Goal: Task Accomplishment & Management: Complete application form

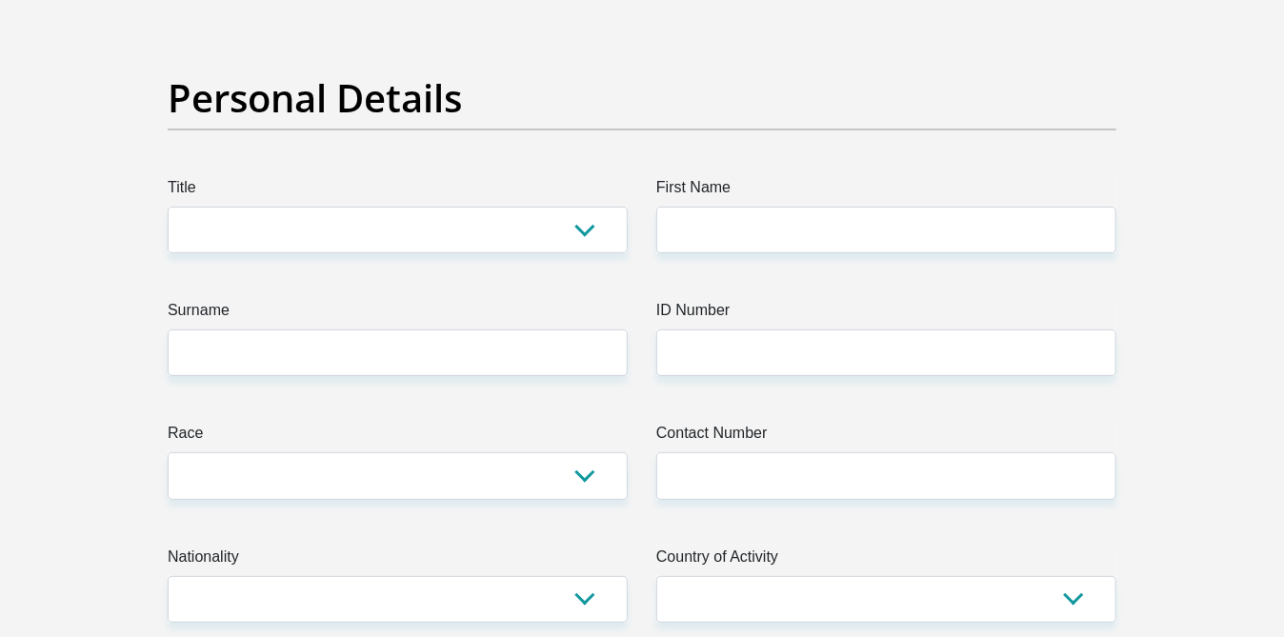
scroll to position [144, 0]
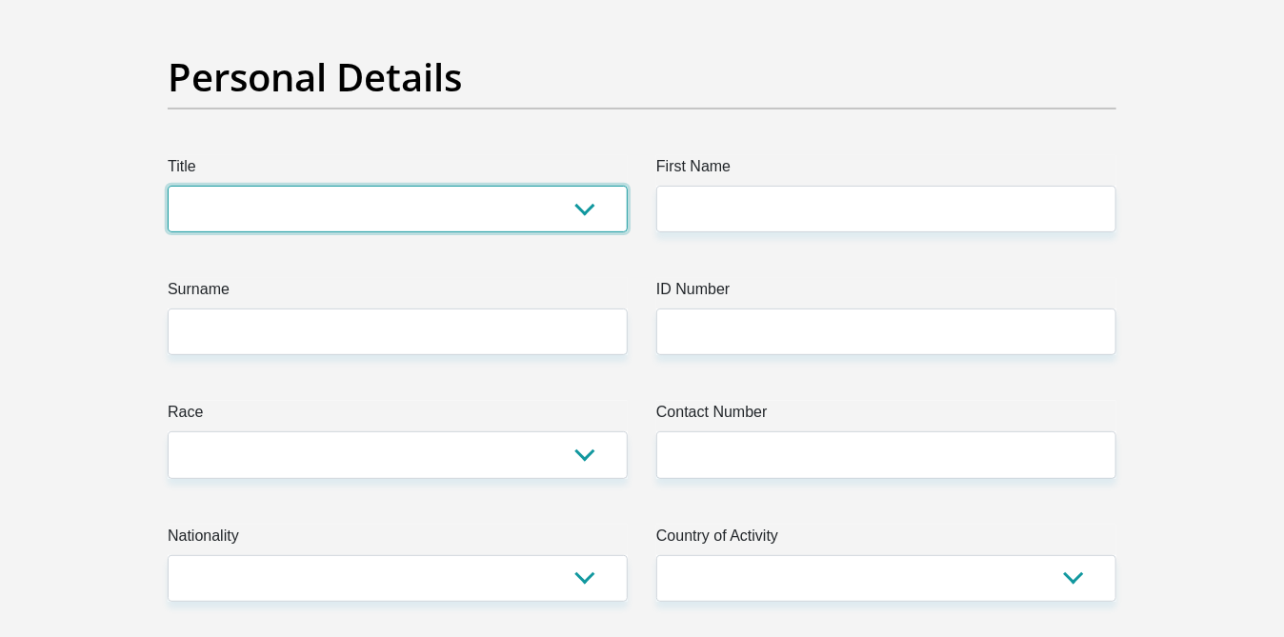
click at [585, 208] on select "Mr Ms Mrs Dr Other" at bounding box center [398, 209] width 460 height 47
select select "Mrs"
click at [168, 186] on select "Mr Ms Mrs Dr Other" at bounding box center [398, 209] width 460 height 47
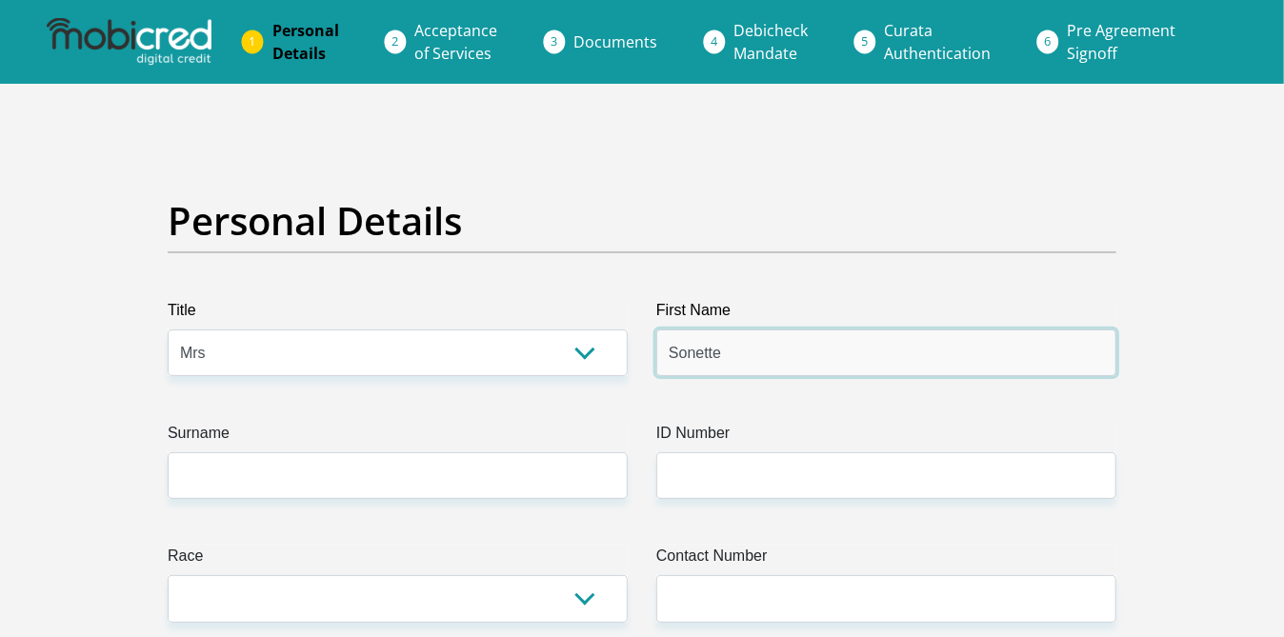
type input "Sonette"
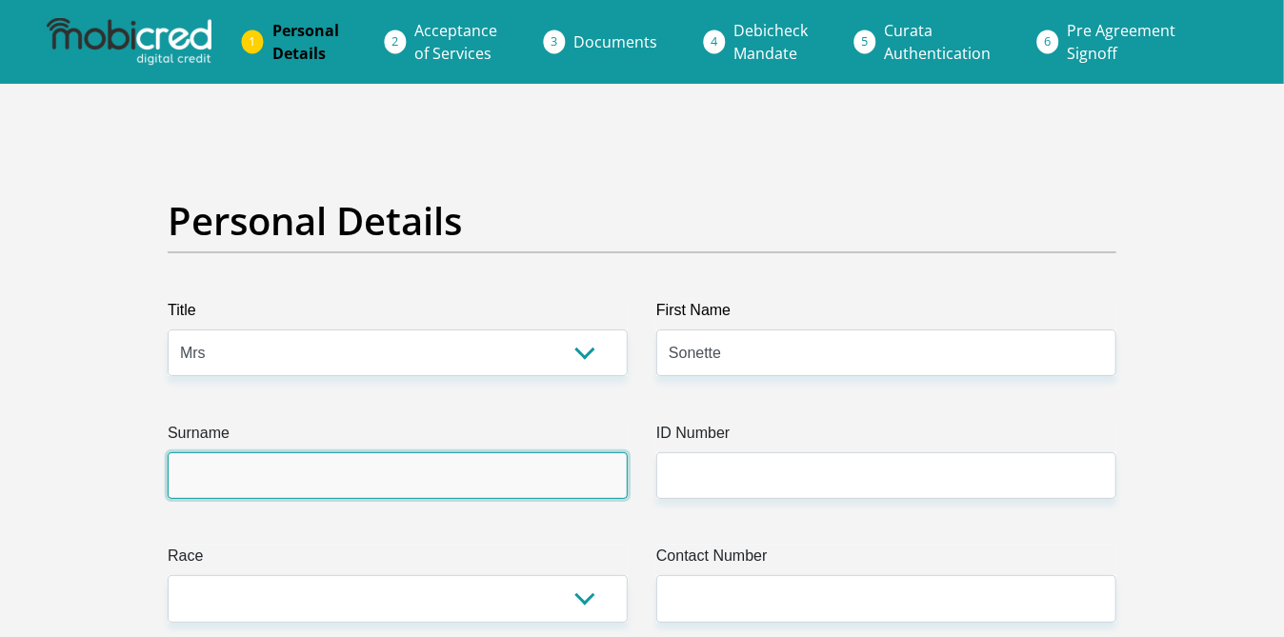
drag, startPoint x: 232, startPoint y: 487, endPoint x: 251, endPoint y: 485, distance: 18.2
click at [232, 487] on input "Surname" at bounding box center [398, 475] width 460 height 47
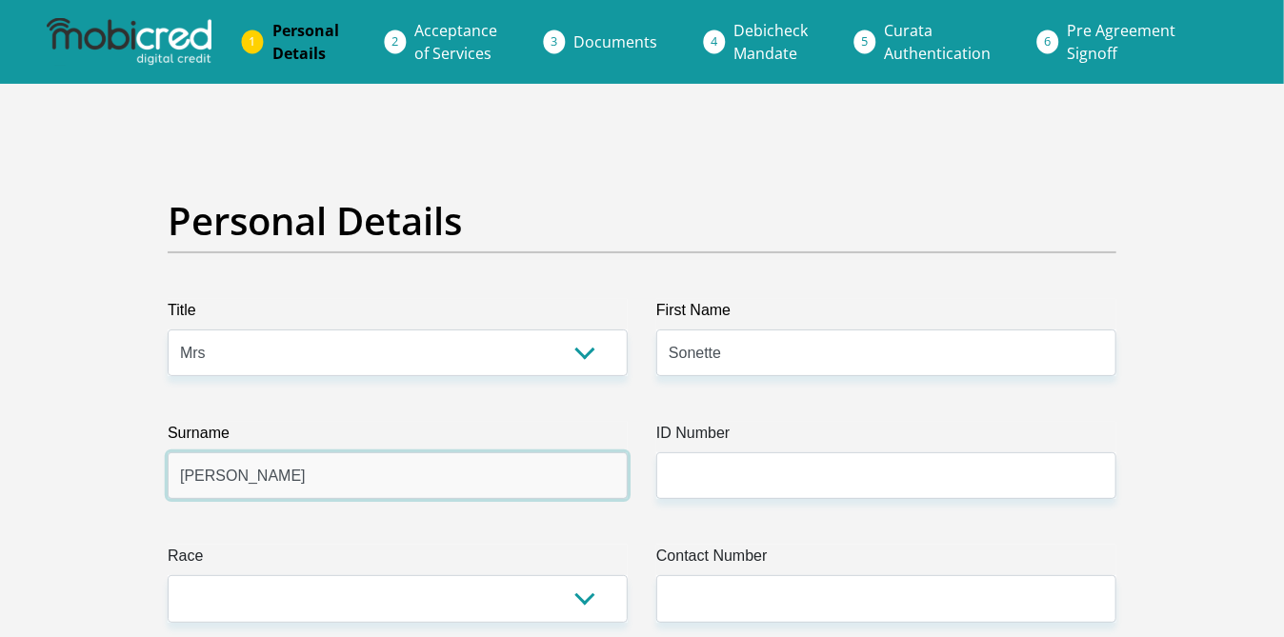
type input "Malan"
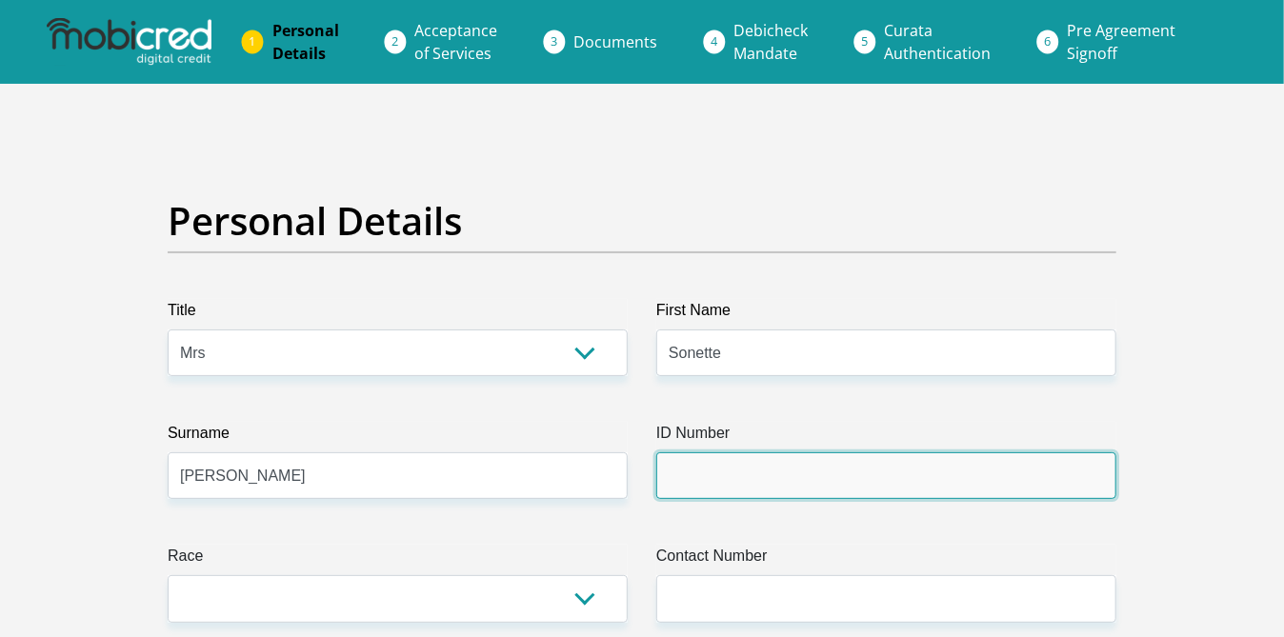
click at [714, 474] on input "ID Number" at bounding box center [886, 475] width 460 height 47
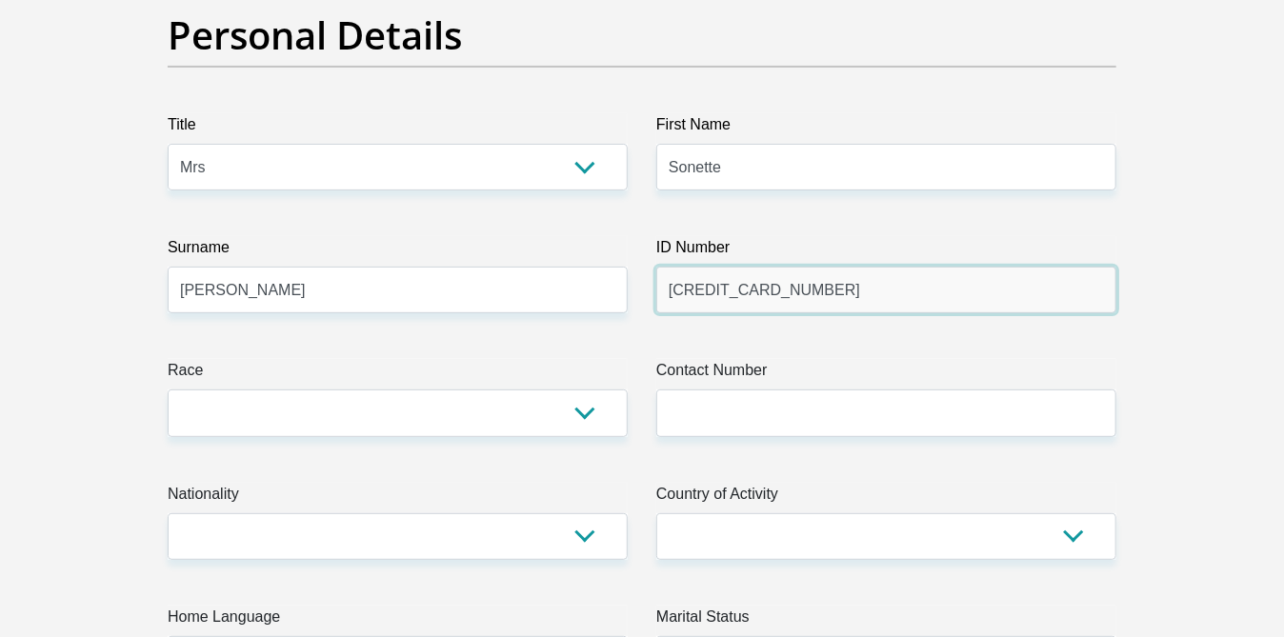
scroll to position [202, 0]
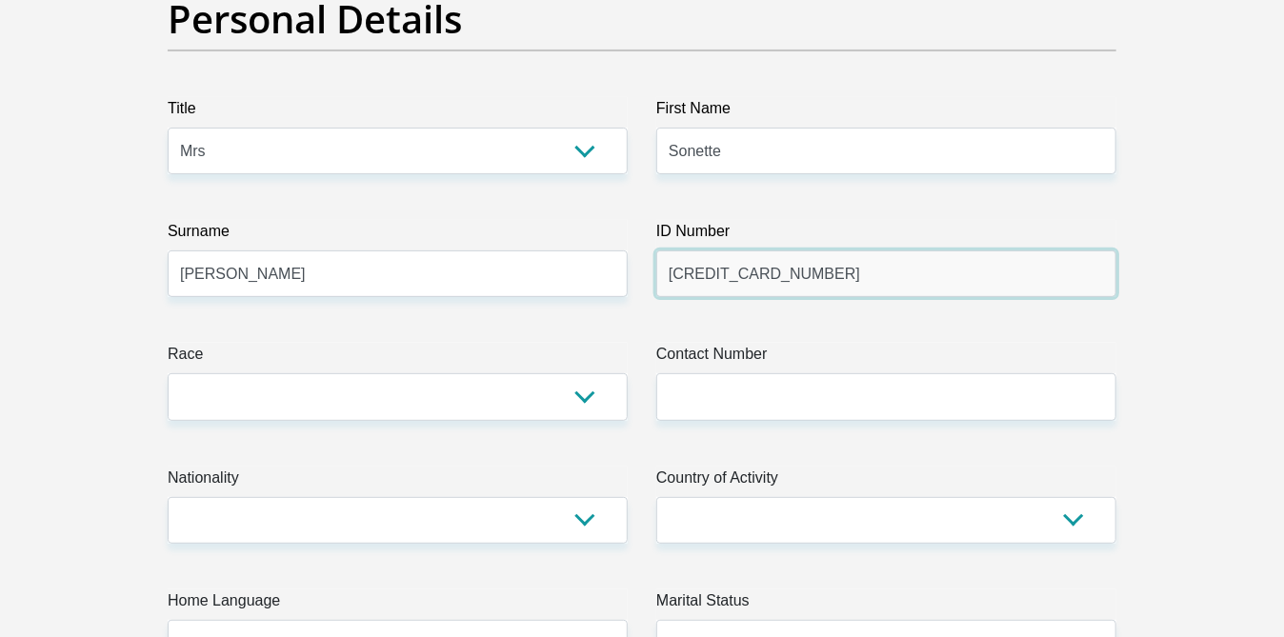
type input "6511060110087"
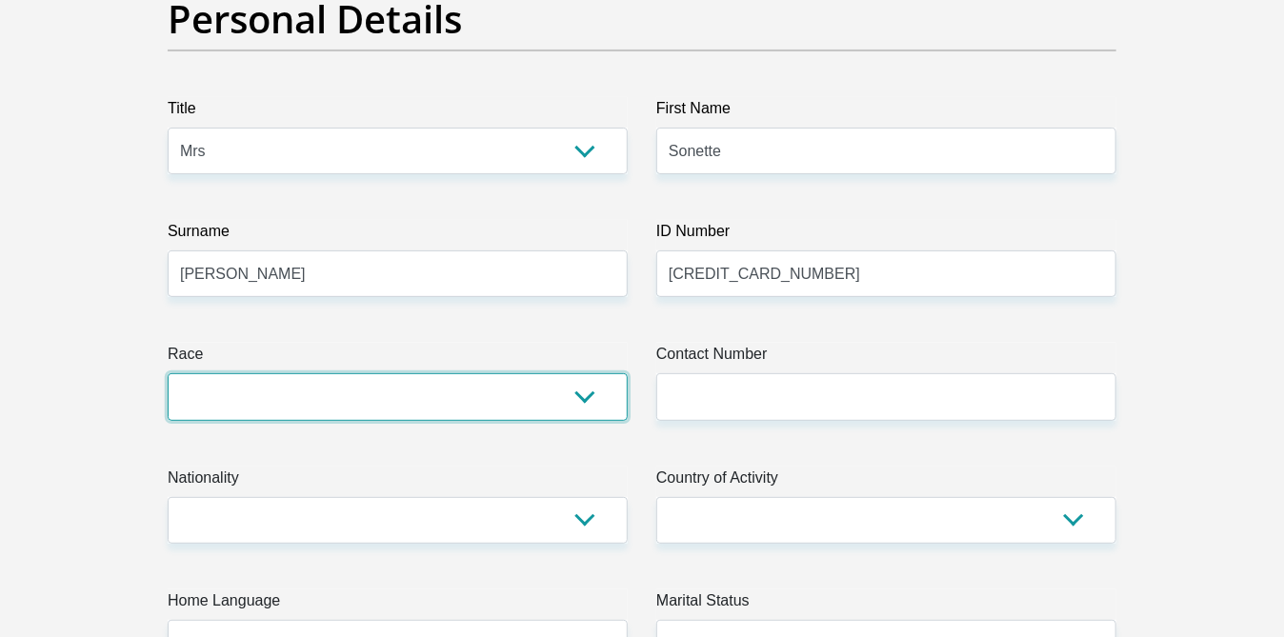
click at [587, 398] on select "Black Coloured Indian White Other" at bounding box center [398, 396] width 460 height 47
select select "4"
click at [168, 373] on select "Black Coloured Indian White Other" at bounding box center [398, 396] width 460 height 47
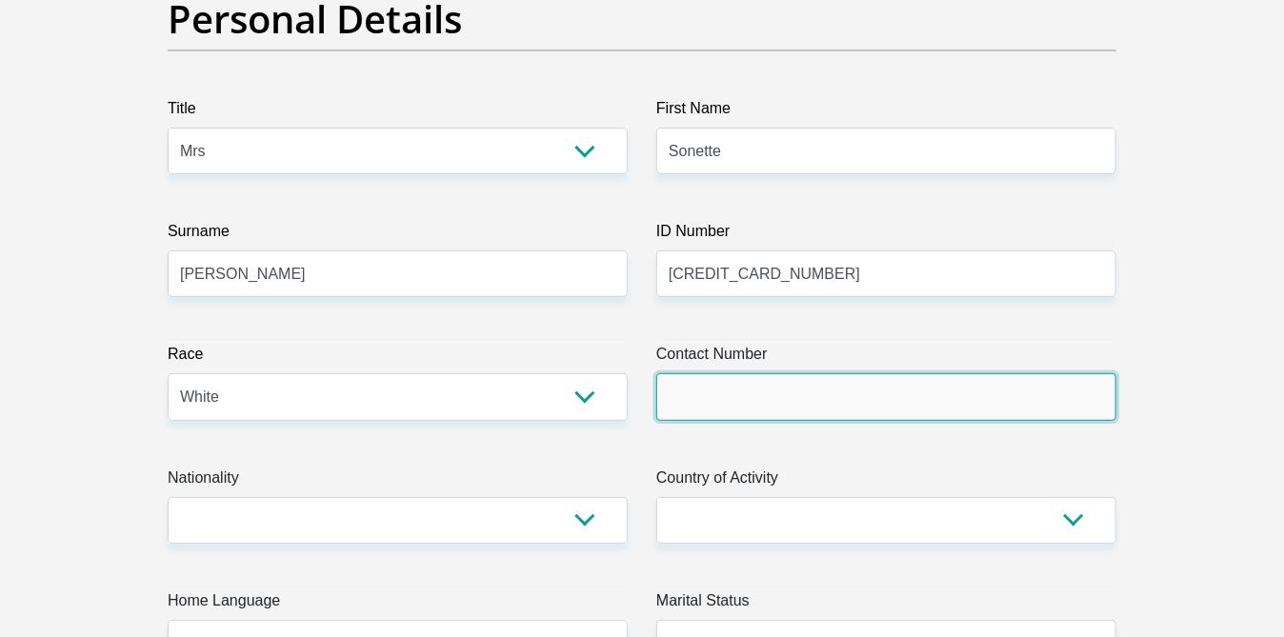
click at [782, 384] on input "Contact Number" at bounding box center [886, 396] width 460 height 47
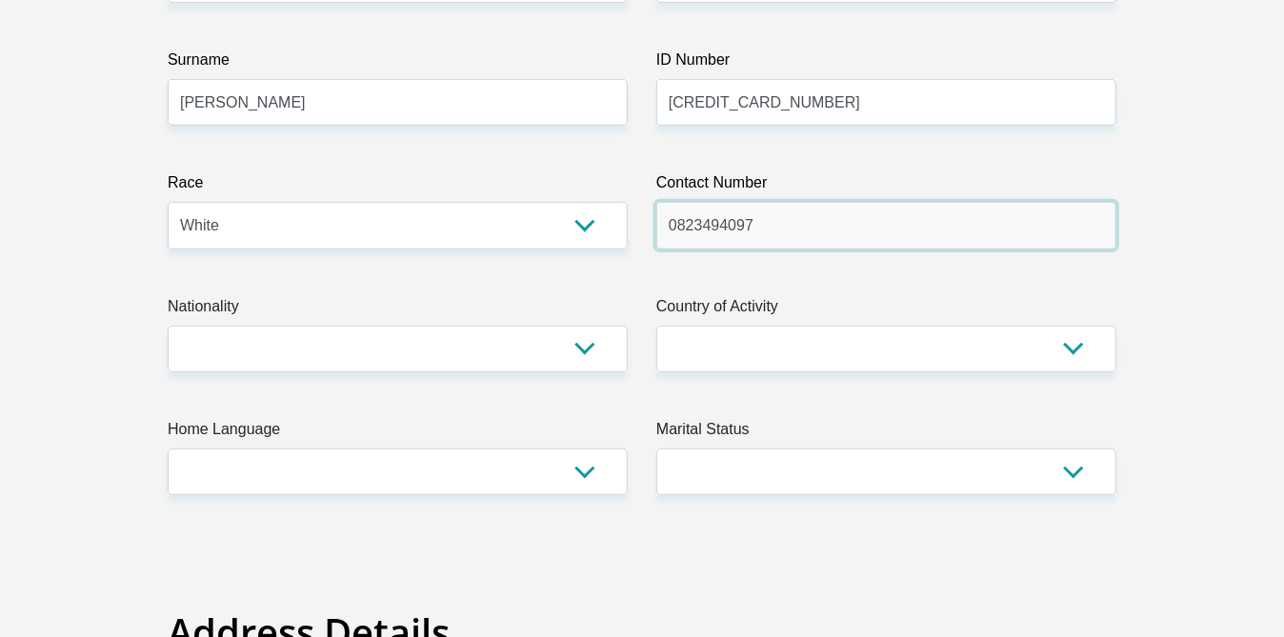
scroll to position [375, 0]
type input "0823494097"
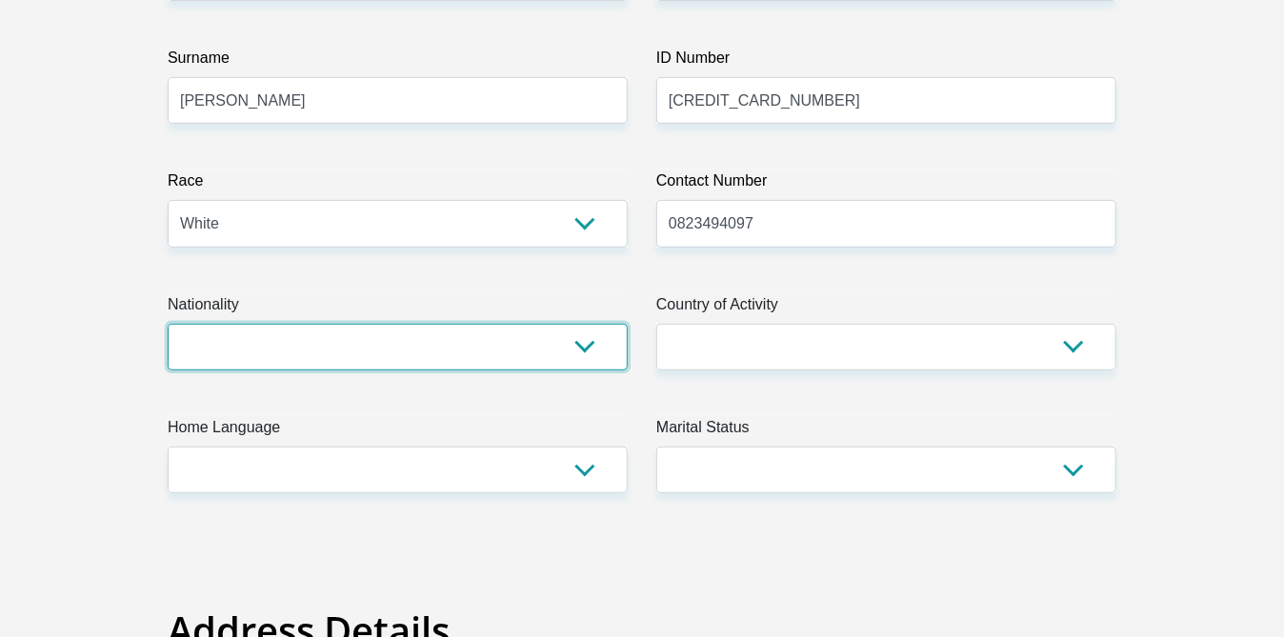
click at [590, 348] on select "South Africa Afghanistan Aland Islands Albania Algeria America Samoa American V…" at bounding box center [398, 347] width 460 height 47
select select "ZAF"
click at [168, 324] on select "South Africa Afghanistan Aland Islands Albania Algeria America Samoa American V…" at bounding box center [398, 347] width 460 height 47
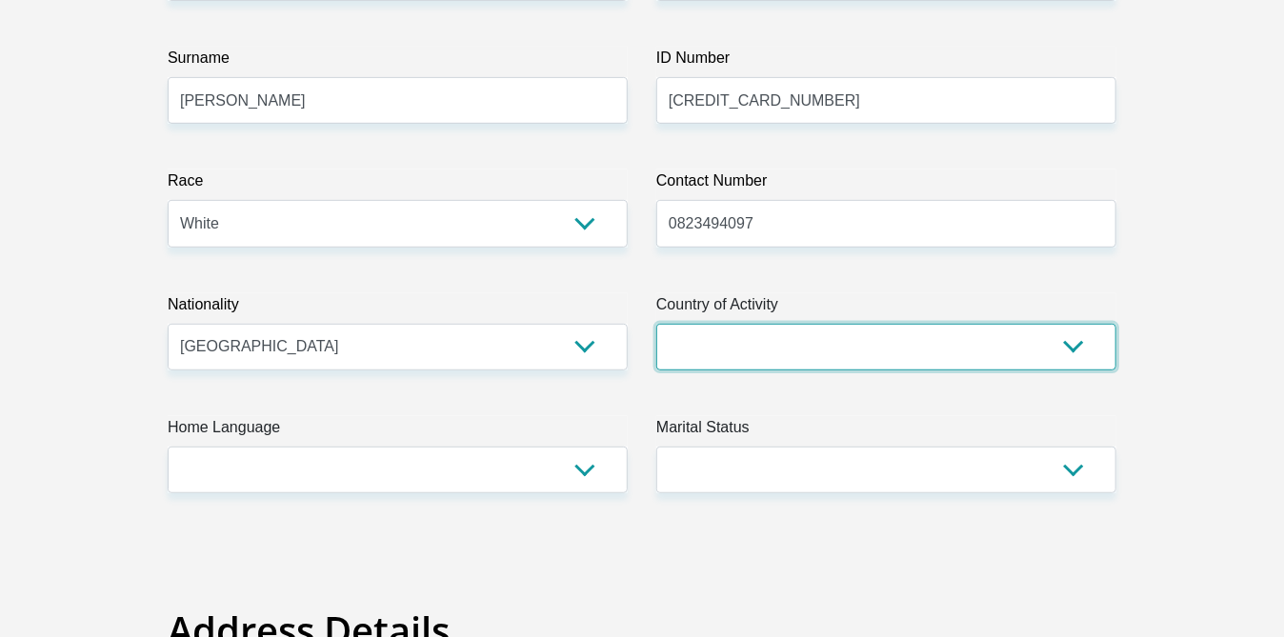
click at [1070, 345] on select "South Africa Afghanistan Aland Islands Albania Algeria America Samoa American V…" at bounding box center [886, 347] width 460 height 47
select select "ZAF"
click at [656, 324] on select "South Africa Afghanistan Aland Islands Albania Algeria America Samoa American V…" at bounding box center [886, 347] width 460 height 47
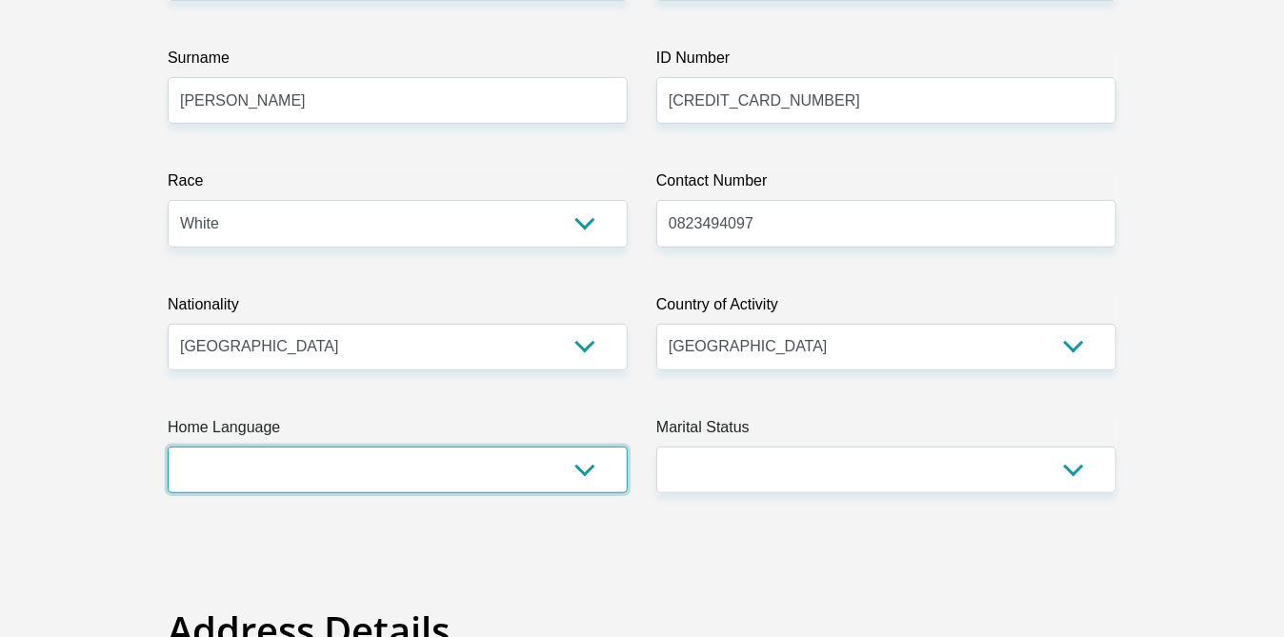
click at [593, 465] on select "Afrikaans English Sepedi South Ndebele Southern Sotho Swati Tsonga Tswana Venda…" at bounding box center [398, 470] width 460 height 47
select select "afr"
click at [168, 447] on select "Afrikaans English Sepedi South Ndebele Southern Sotho Swati Tsonga Tswana Venda…" at bounding box center [398, 470] width 460 height 47
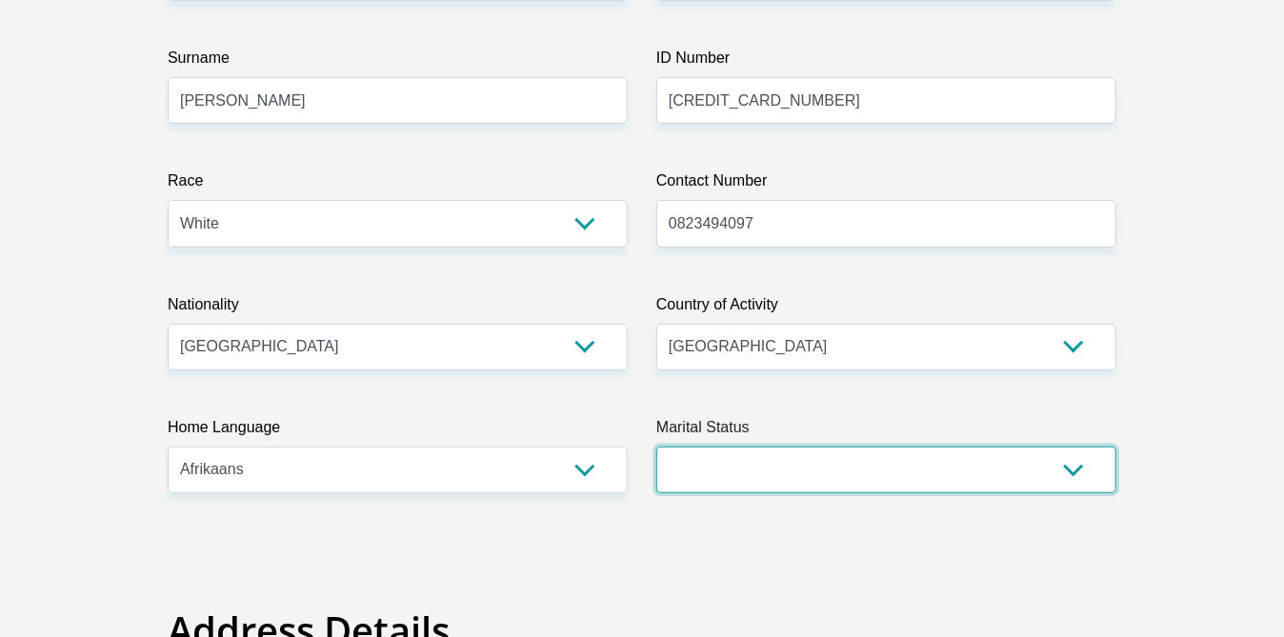
click at [1070, 469] on select "Married ANC Single Divorced Widowed Married COP or Customary Law" at bounding box center [886, 470] width 460 height 47
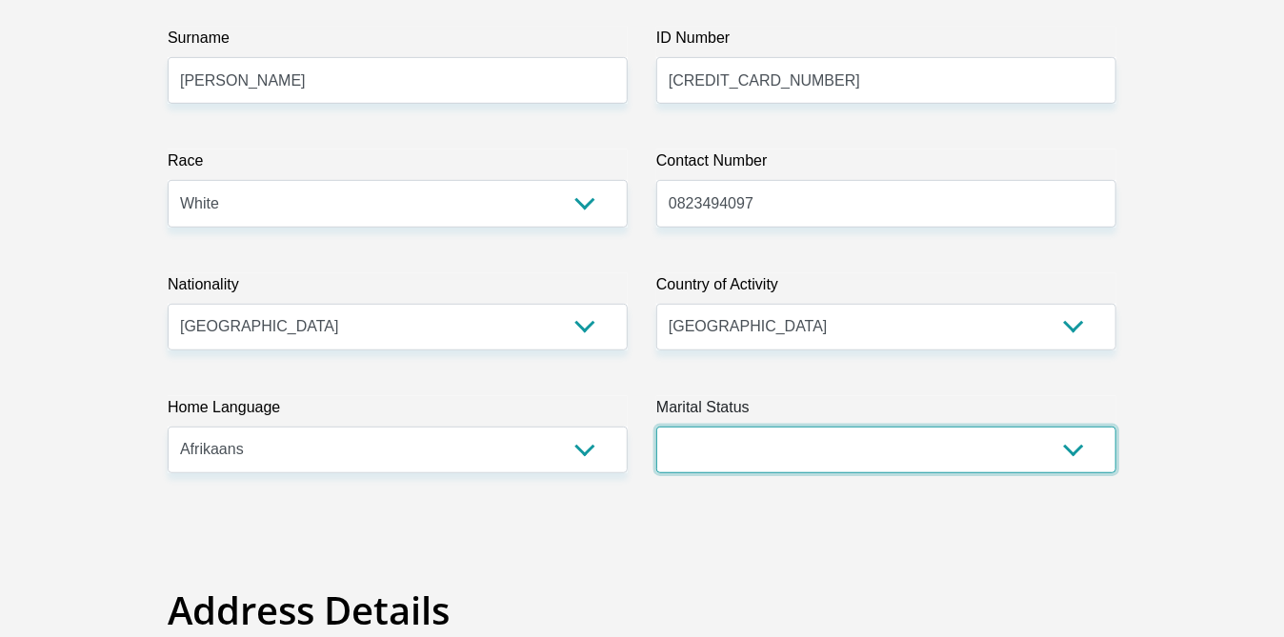
scroll to position [404, 0]
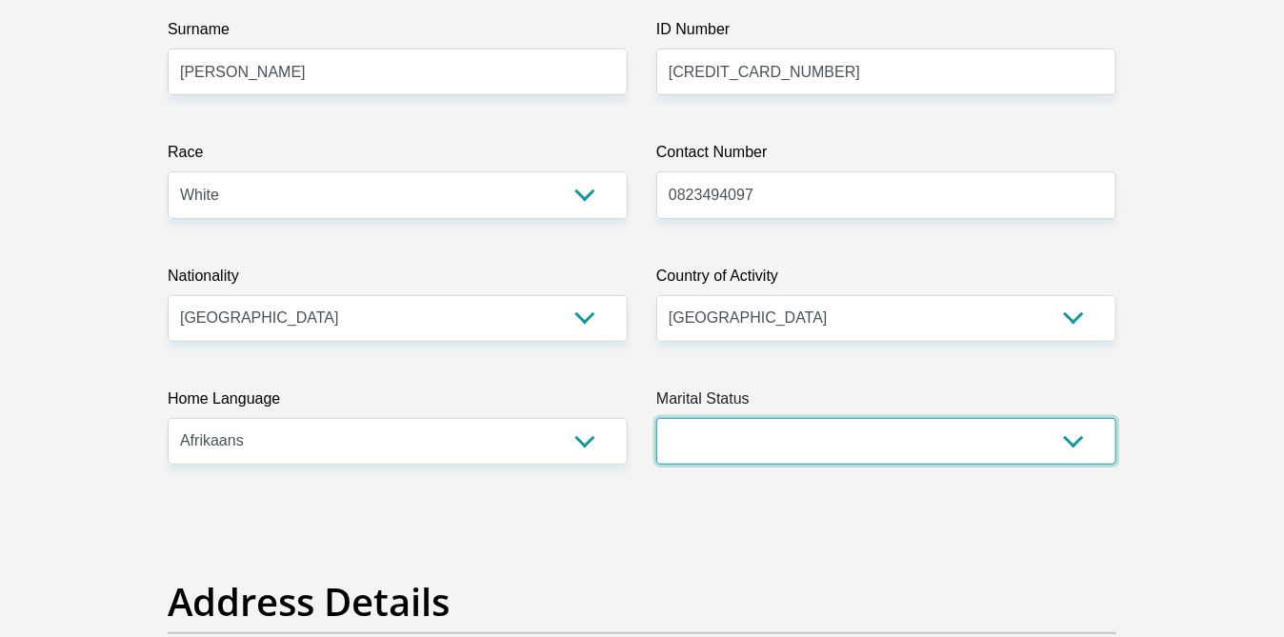
click at [1075, 441] on select "Married ANC Single Divorced Widowed Married COP or Customary Law" at bounding box center [886, 441] width 460 height 47
click at [1076, 440] on select "Married ANC Single Divorced Widowed Married COP or Customary Law" at bounding box center [886, 441] width 460 height 47
click at [1078, 440] on select "Married ANC Single Divorced Widowed Married COP or Customary Law" at bounding box center [886, 441] width 460 height 47
select select "1"
click at [656, 418] on select "Married ANC Single Divorced Widowed Married COP or Customary Law" at bounding box center [886, 441] width 460 height 47
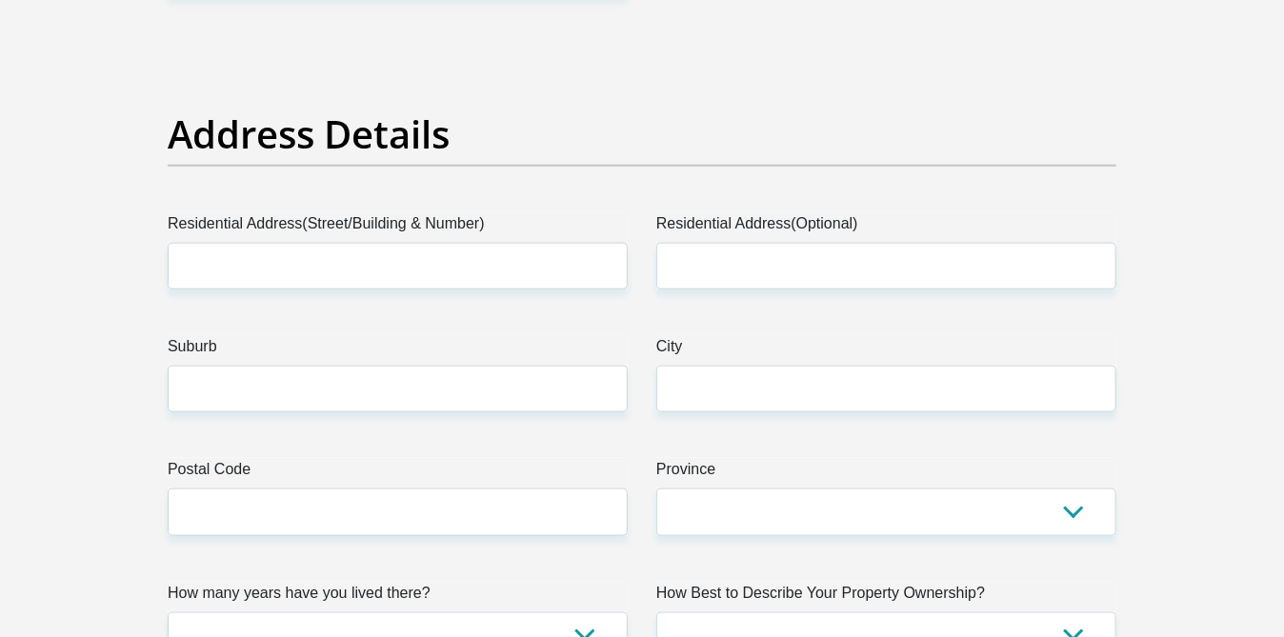
scroll to position [866, 0]
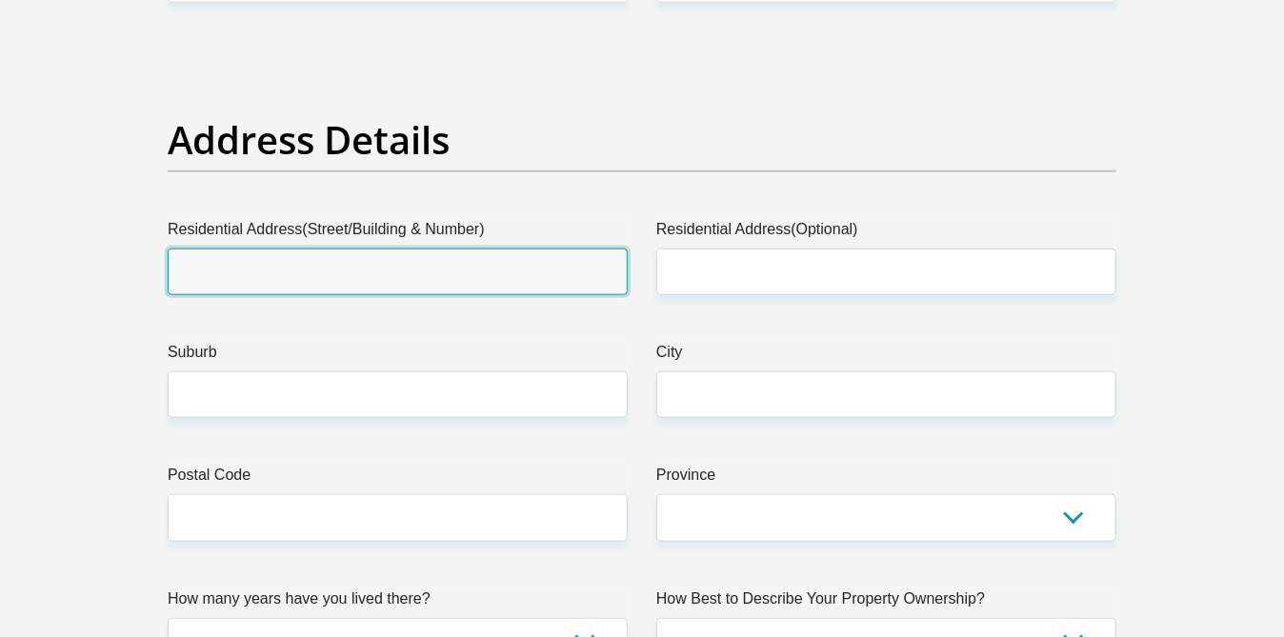
click at [245, 270] on div "Residential Address(Street/Building & Number)" at bounding box center [398, 256] width 460 height 77
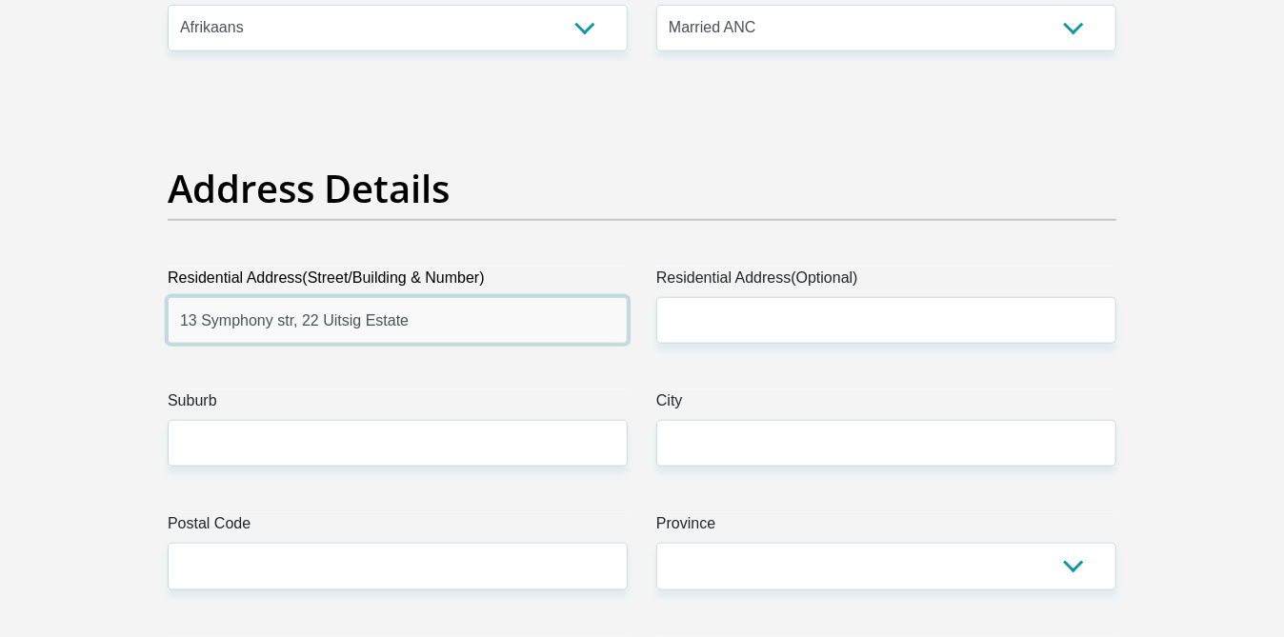
type input "13 Symphony str, 22 Uitsig Estate"
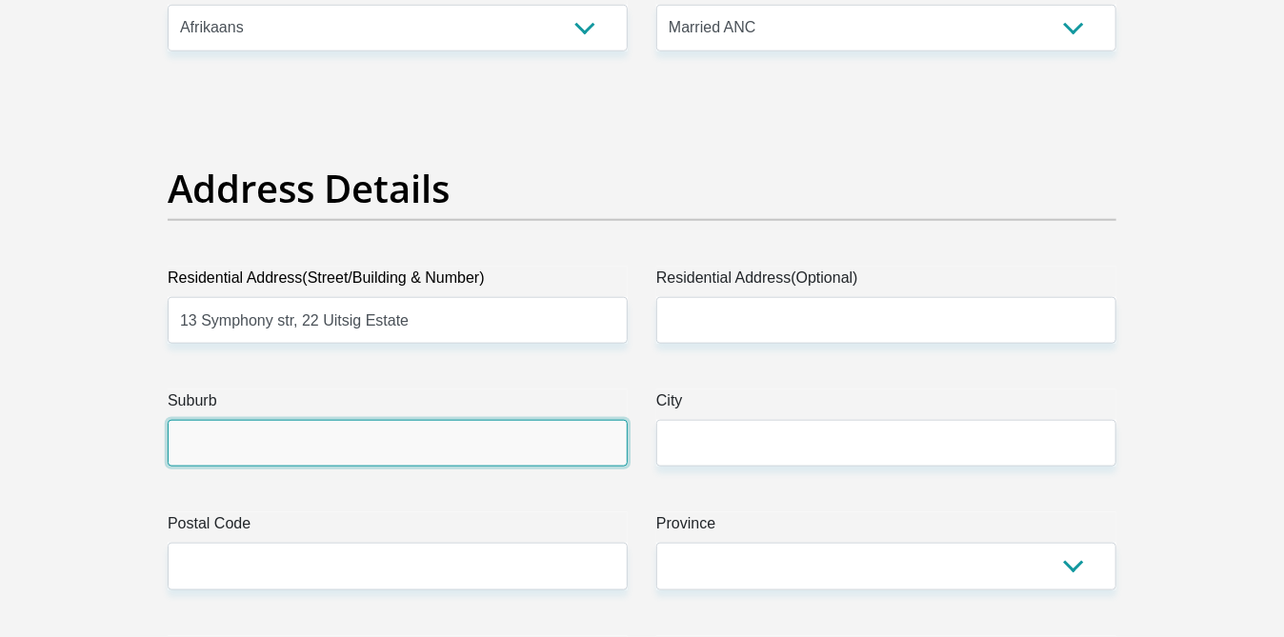
click at [214, 445] on input "Suburb" at bounding box center [398, 443] width 460 height 47
type input "Sonheuwel Ext 1"
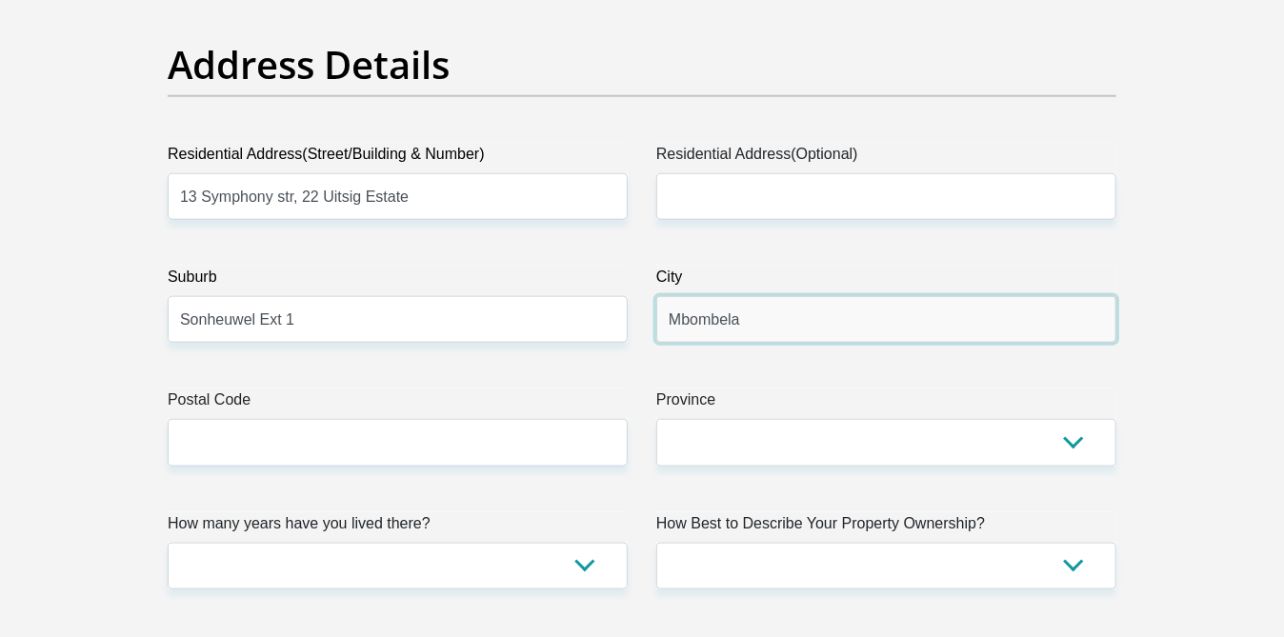
type input "Mbombela"
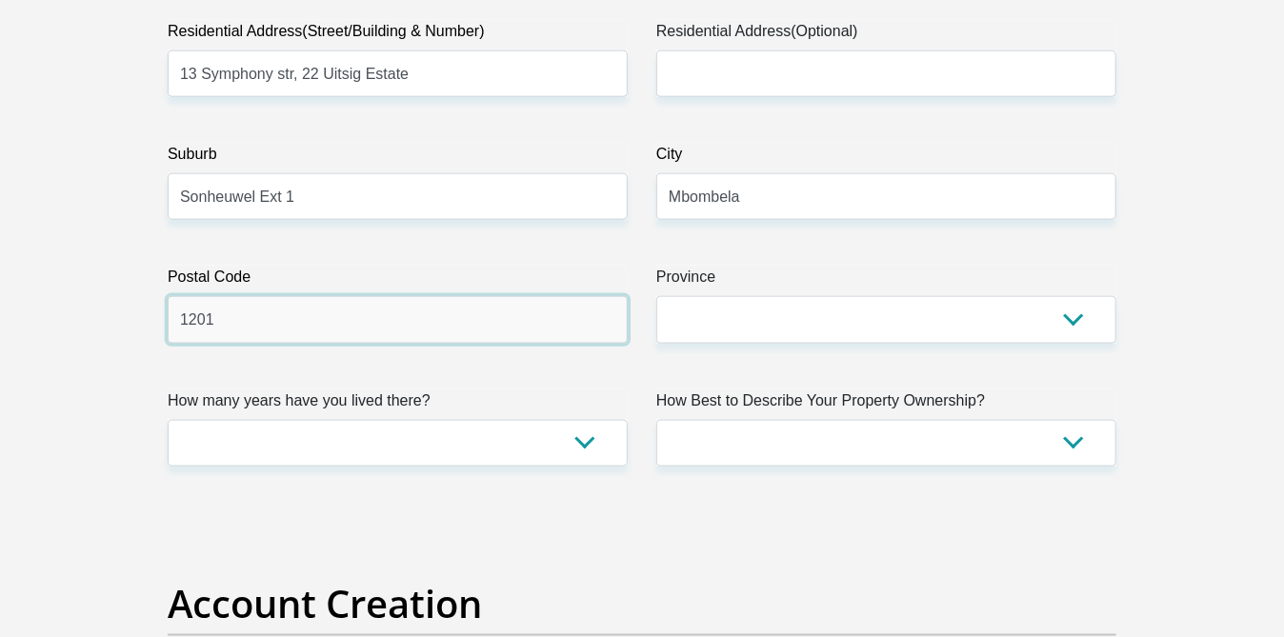
type input "1201"
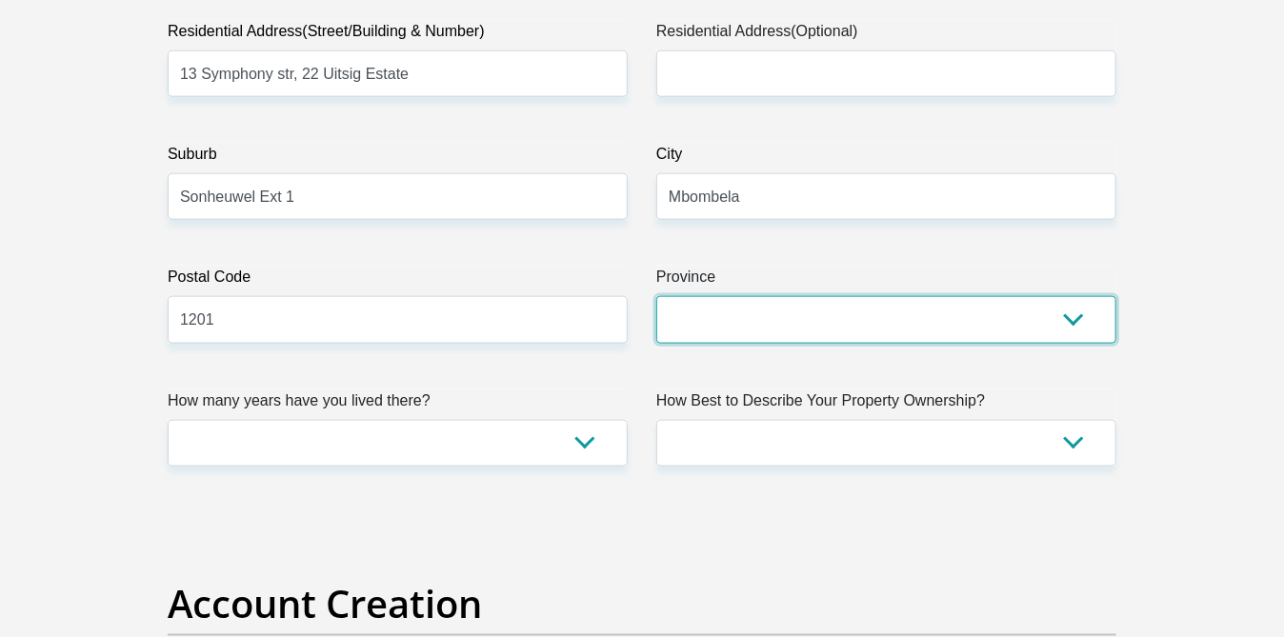
click at [1073, 321] on select "Eastern Cape Free State Gauteng KwaZulu-Natal Limpopo Mpumalanga Northern Cape …" at bounding box center [886, 319] width 460 height 47
select select "Mpumalanga"
click at [656, 296] on select "Eastern Cape Free State Gauteng KwaZulu-Natal Limpopo Mpumalanga Northern Cape …" at bounding box center [886, 319] width 460 height 47
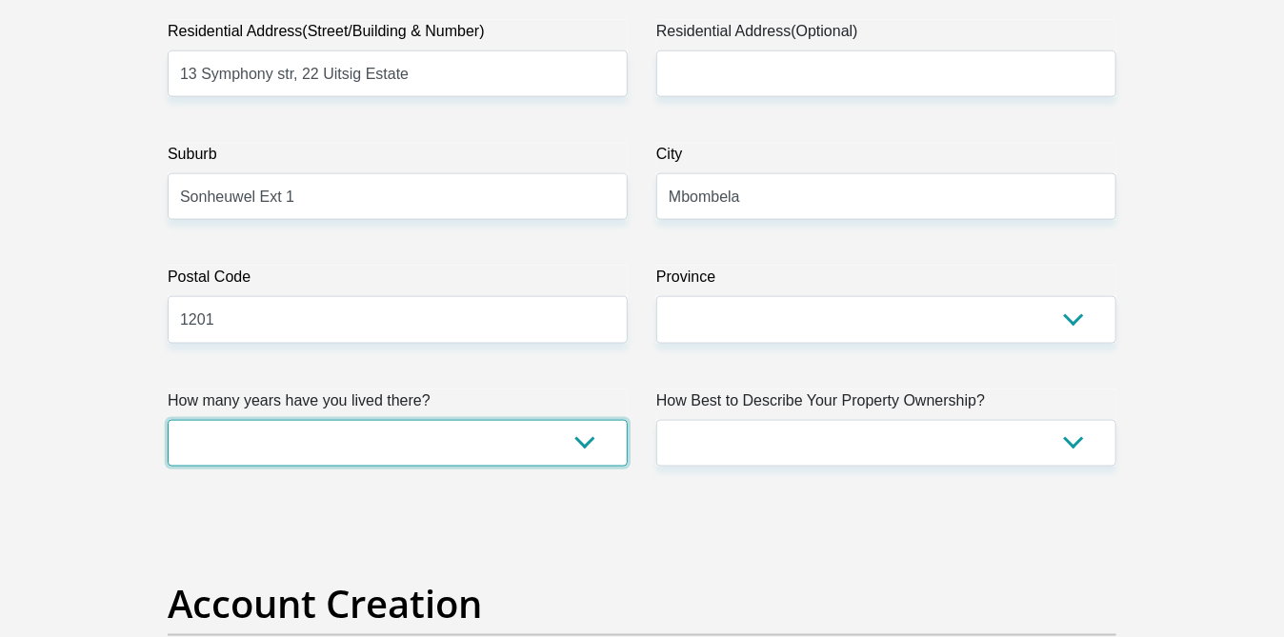
click at [587, 438] on select "less than 1 year 1-3 years 3-5 years 5+ years" at bounding box center [398, 443] width 460 height 47
drag, startPoint x: 589, startPoint y: 435, endPoint x: 590, endPoint y: 445, distance: 9.6
click at [589, 436] on select "less than 1 year 1-3 years 3-5 years 5+ years" at bounding box center [398, 443] width 460 height 47
select select "5"
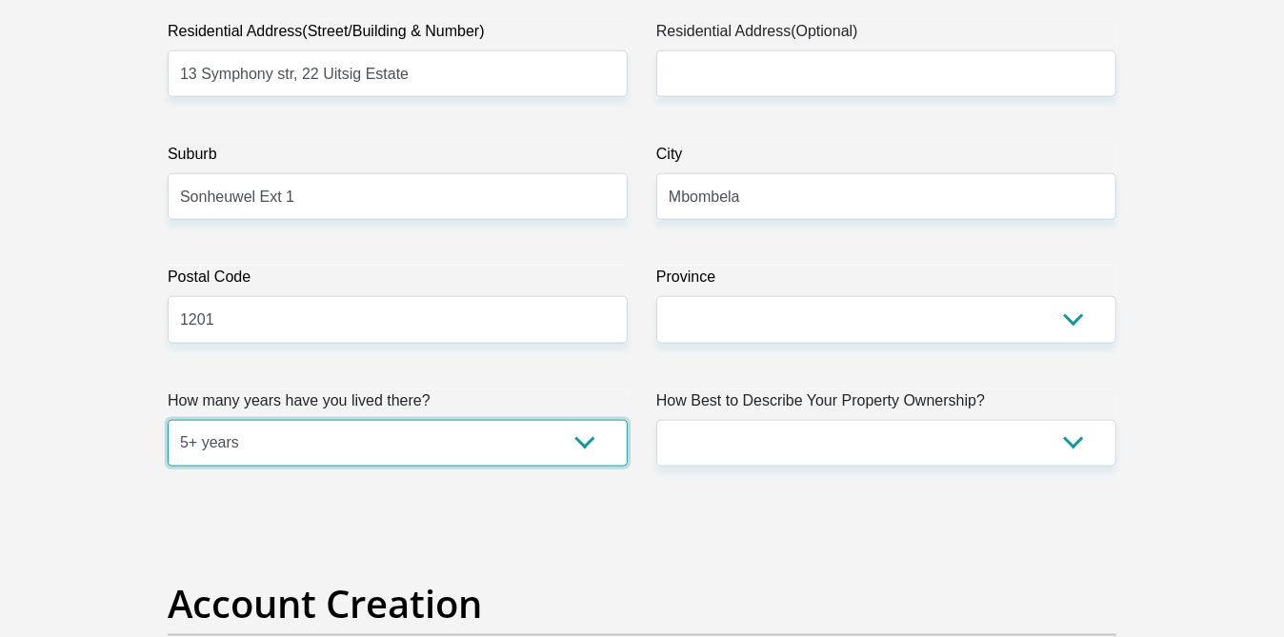
click at [168, 420] on select "less than 1 year 1-3 years 3-5 years 5+ years" at bounding box center [398, 443] width 460 height 47
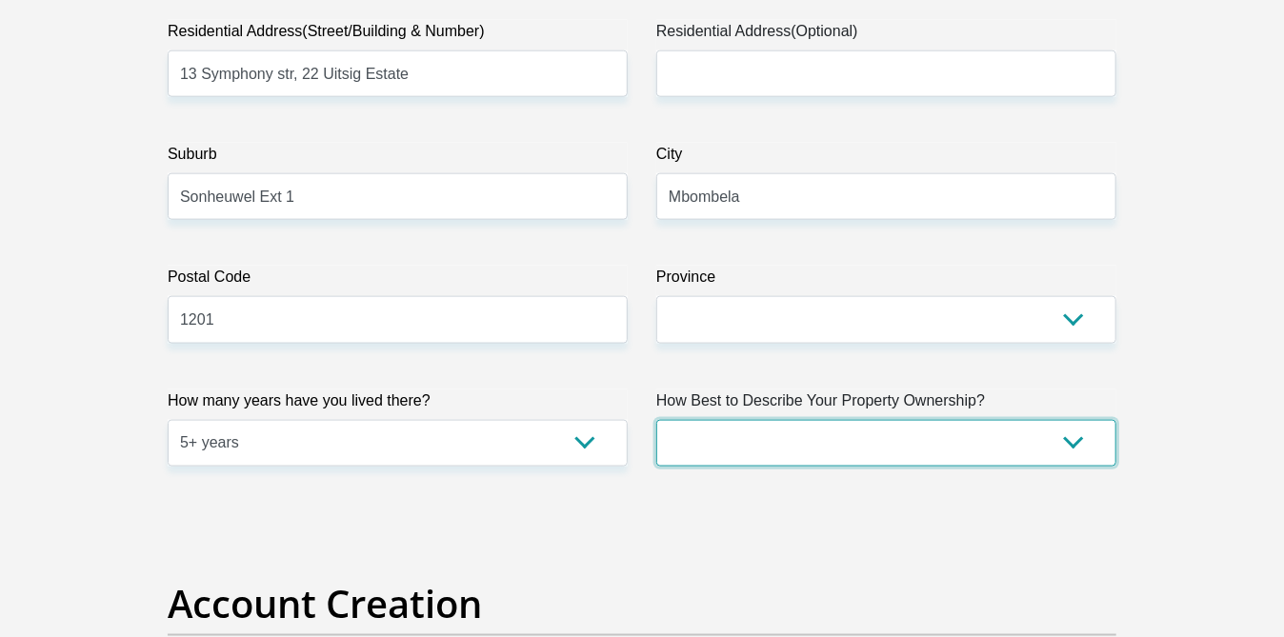
click at [1074, 443] on select "Owned Rented Family Owned Company Dwelling" at bounding box center [886, 443] width 460 height 47
select select "parents"
click at [656, 420] on select "Owned Rented Family Owned Company Dwelling" at bounding box center [886, 443] width 460 height 47
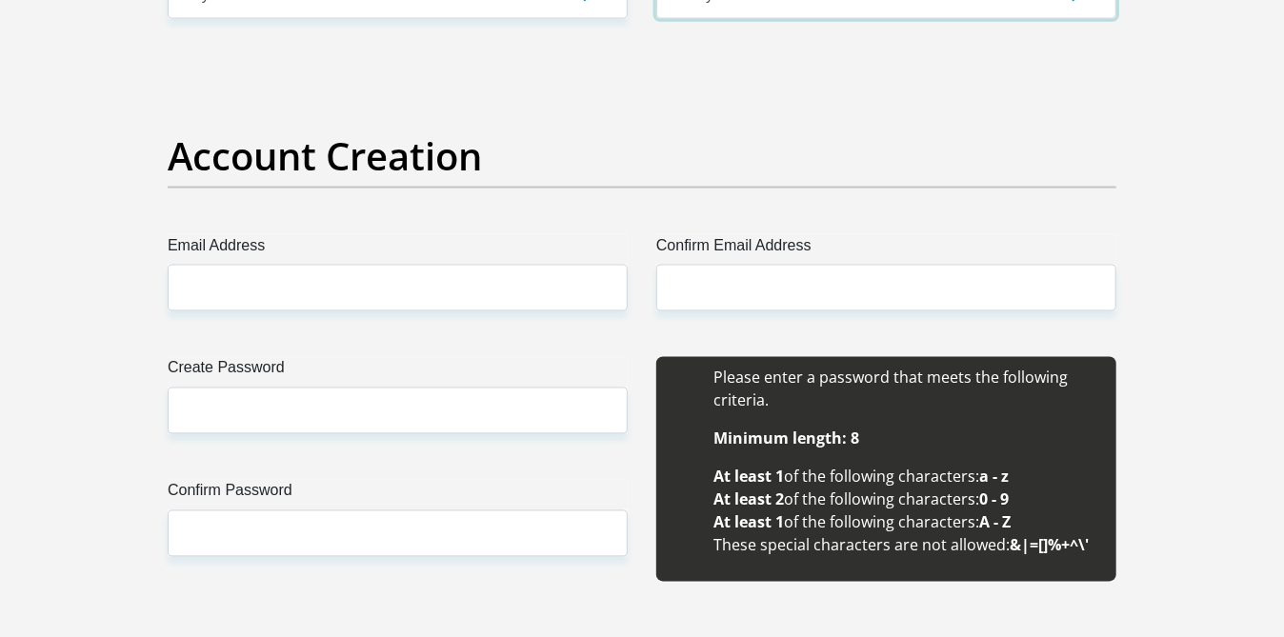
scroll to position [1555, 0]
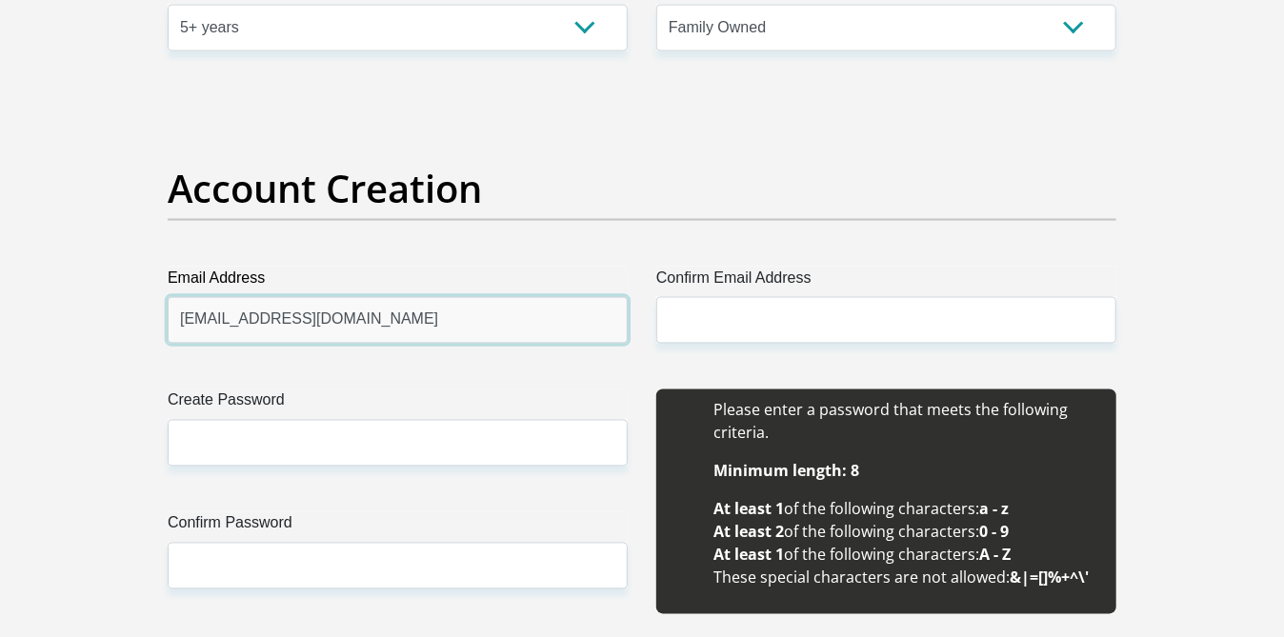
type input "sonette.malan1@gmail.com"
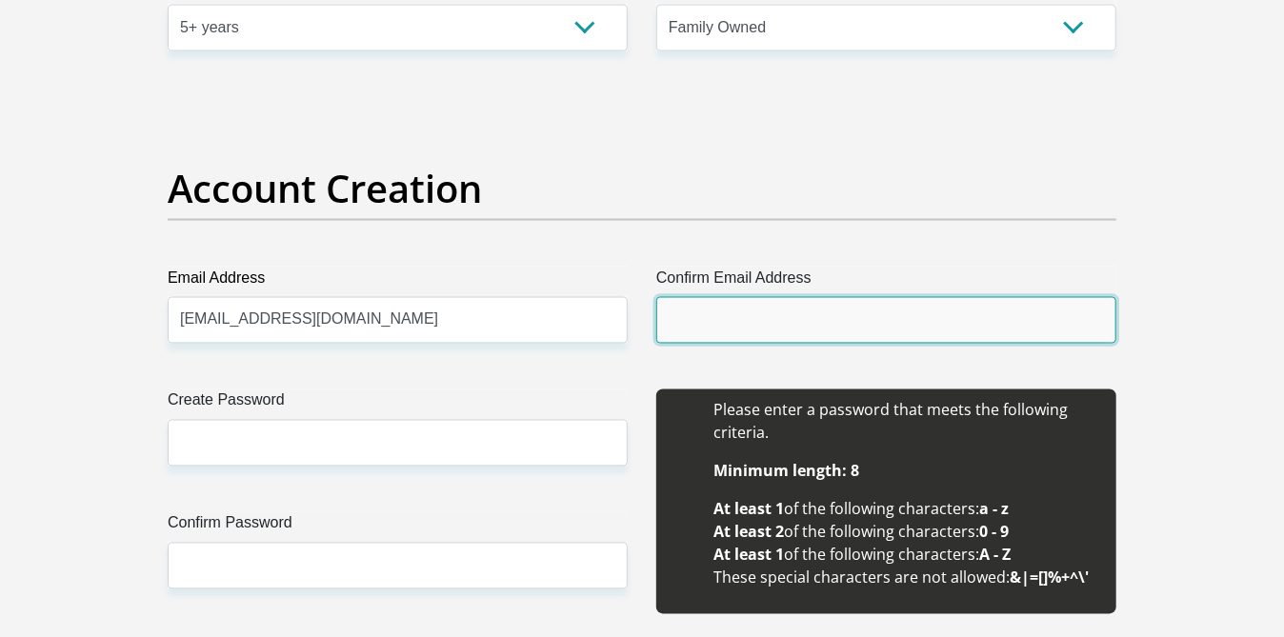
click at [746, 327] on input "Confirm Email Address" at bounding box center [886, 320] width 460 height 47
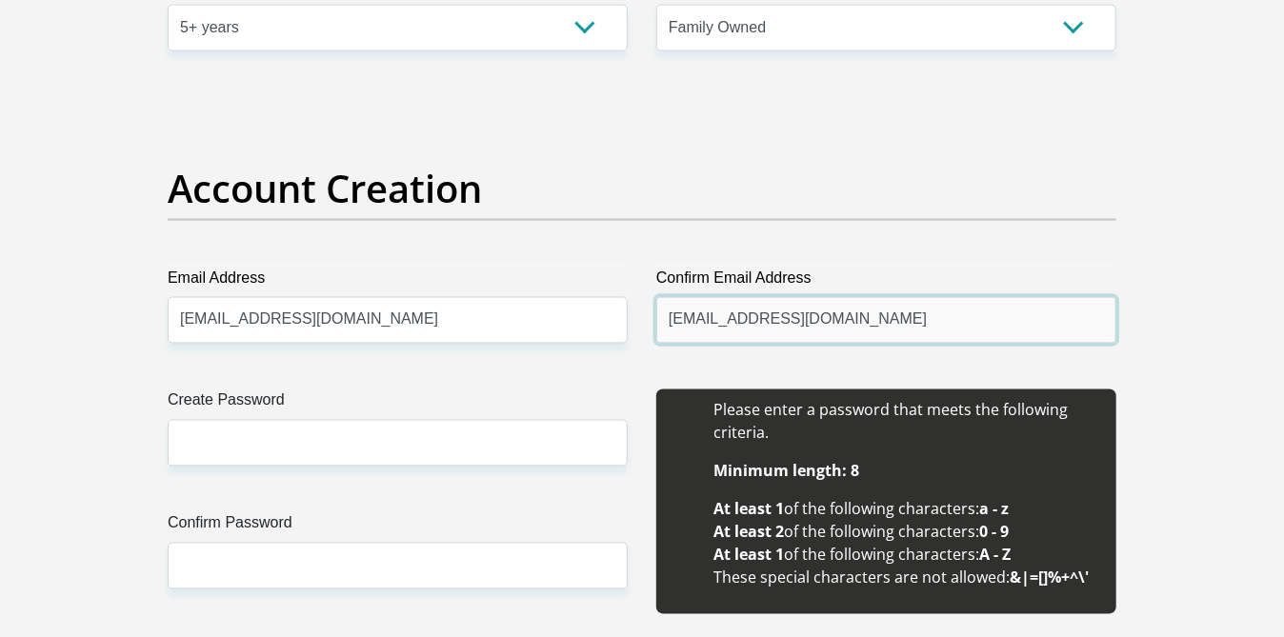
type input "sonette.malan1@gmail.com"
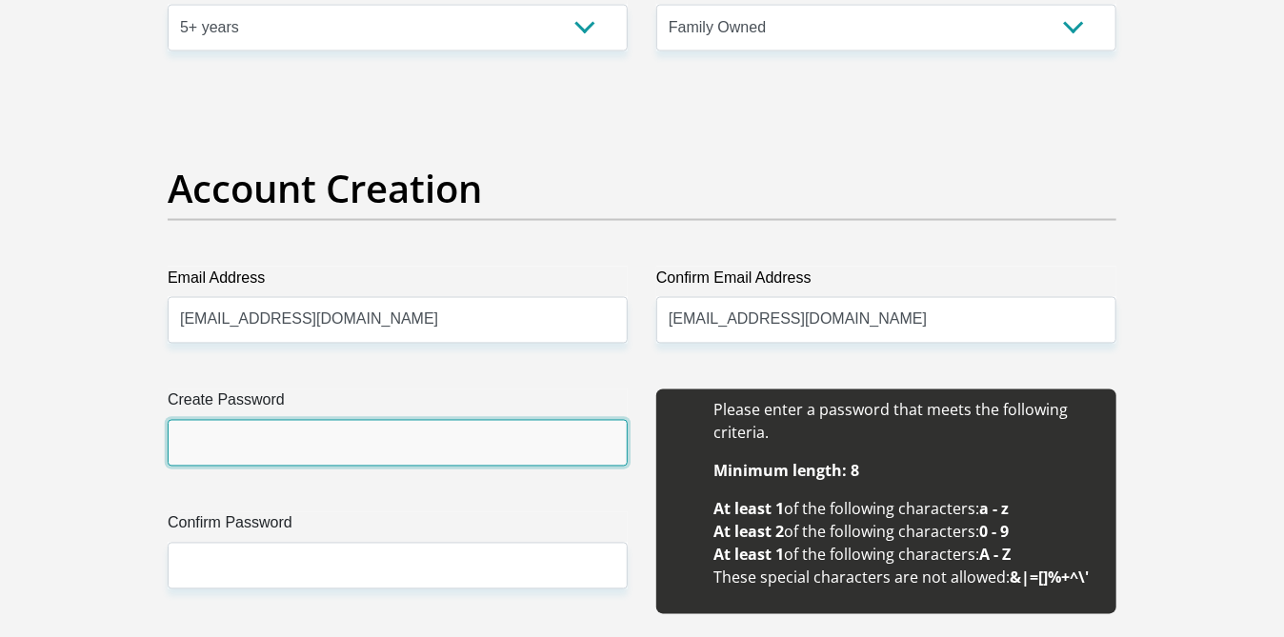
click at [211, 444] on div "Create Password Please input valid password Confirm Password" at bounding box center [397, 513] width 489 height 246
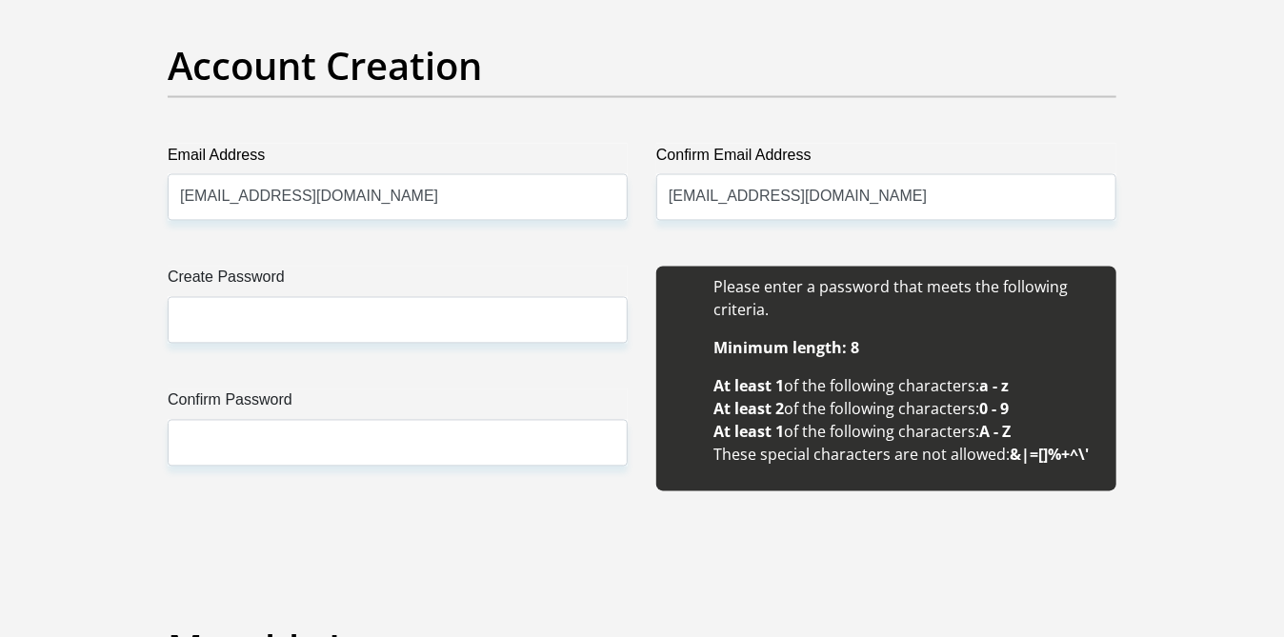
click at [623, 322] on span at bounding box center [617, 319] width 15 height 15
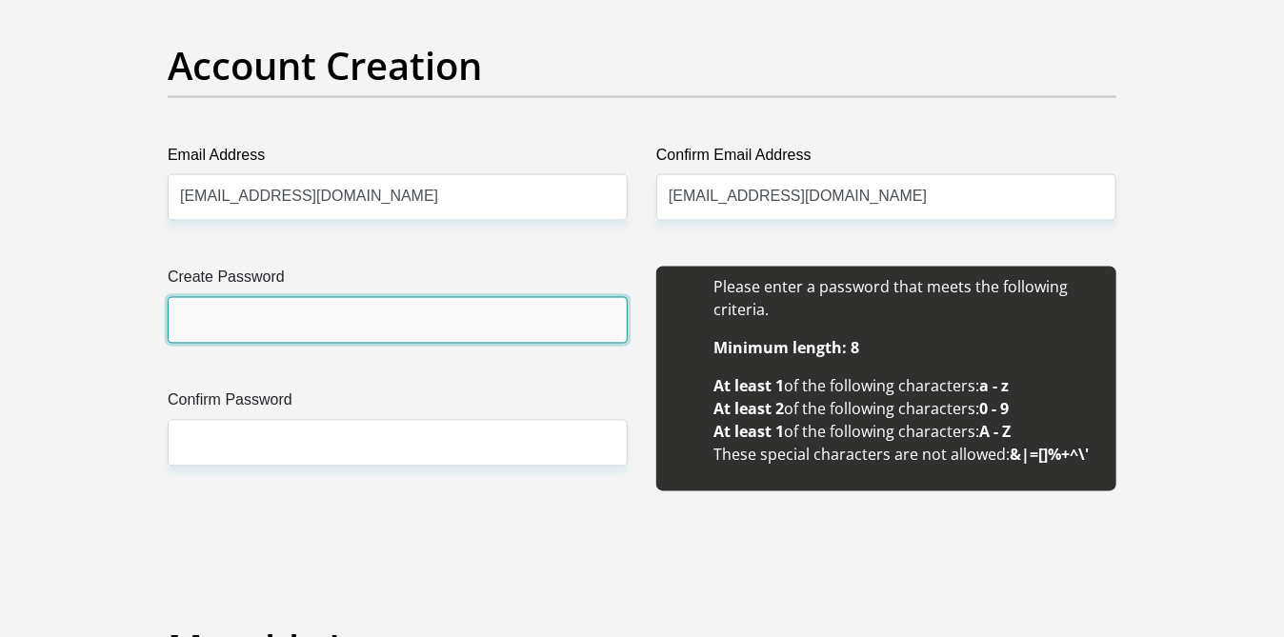
click at [329, 334] on input "Create Password" at bounding box center [398, 320] width 460 height 47
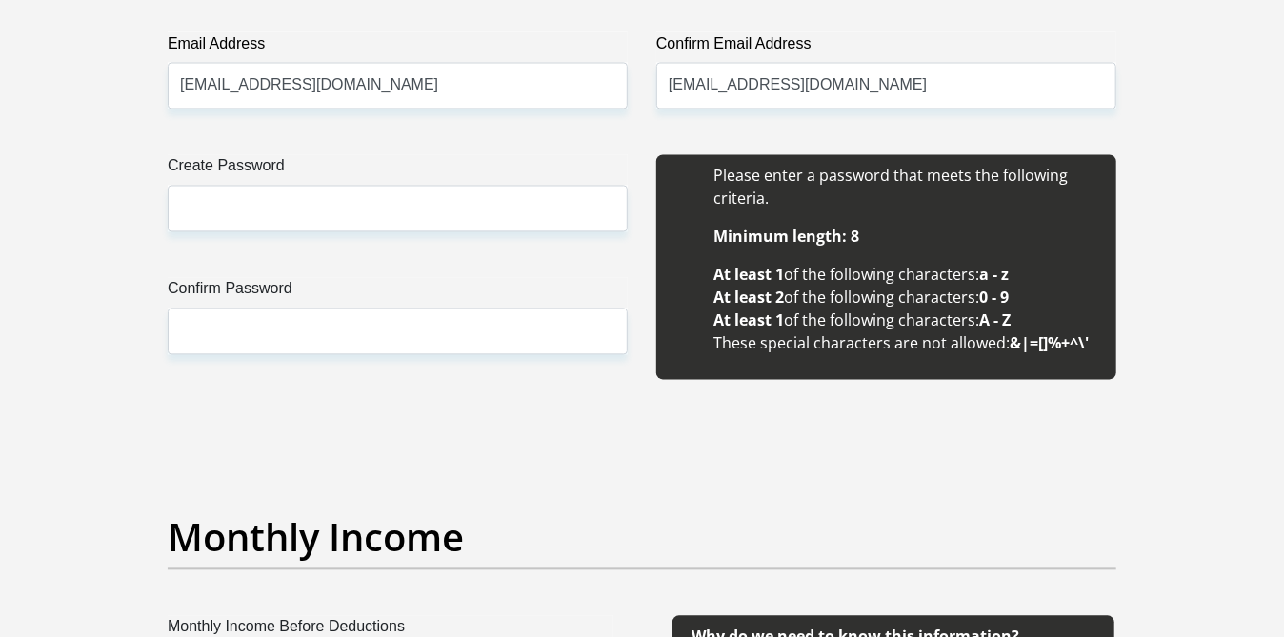
scroll to position [1746, 0]
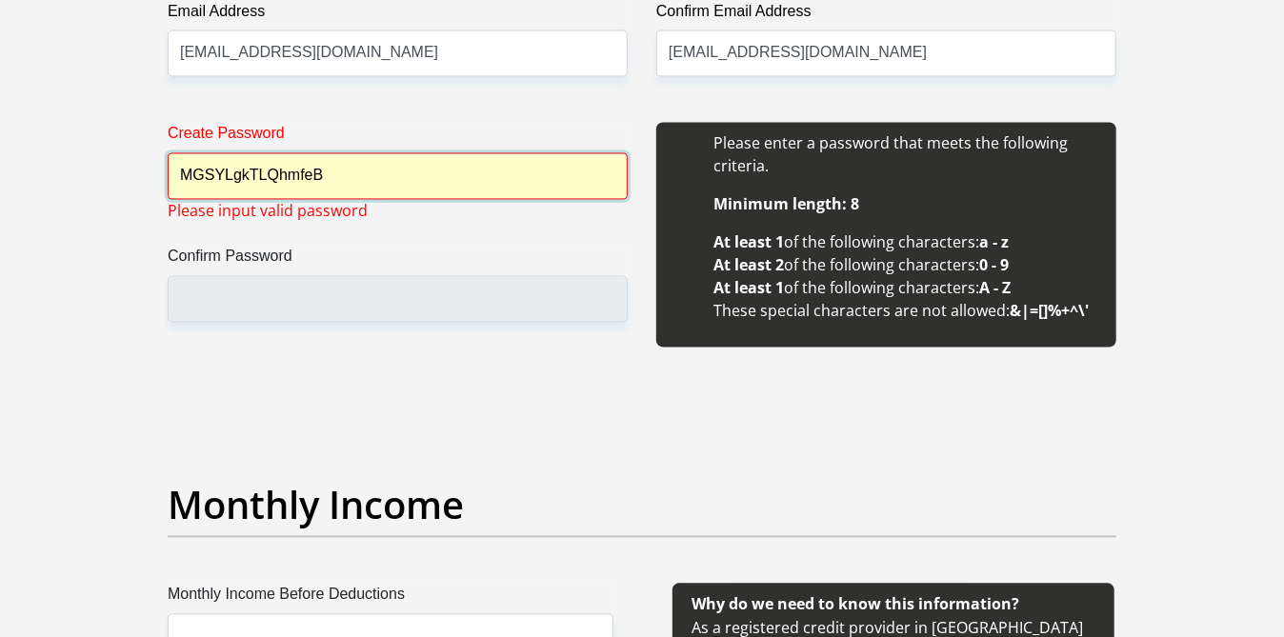
click at [384, 180] on input "MGSYLgkTLQhmfeB" at bounding box center [398, 176] width 460 height 47
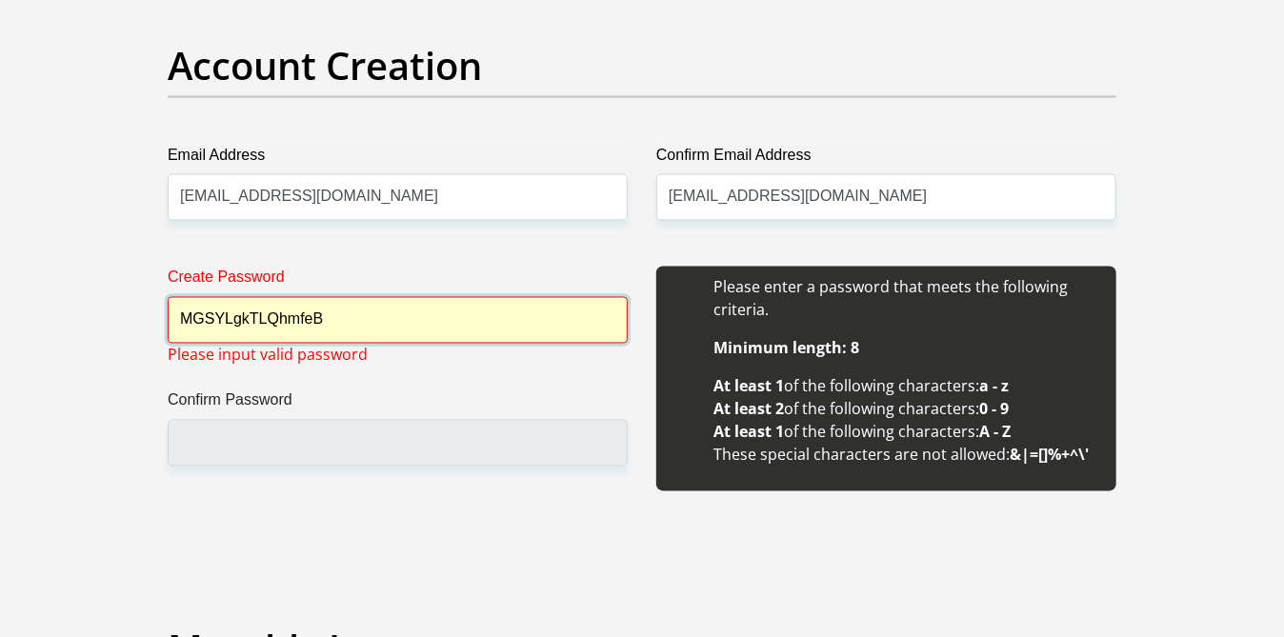
click at [346, 311] on input "MGSYLgkTLQhmfeB" at bounding box center [398, 320] width 460 height 47
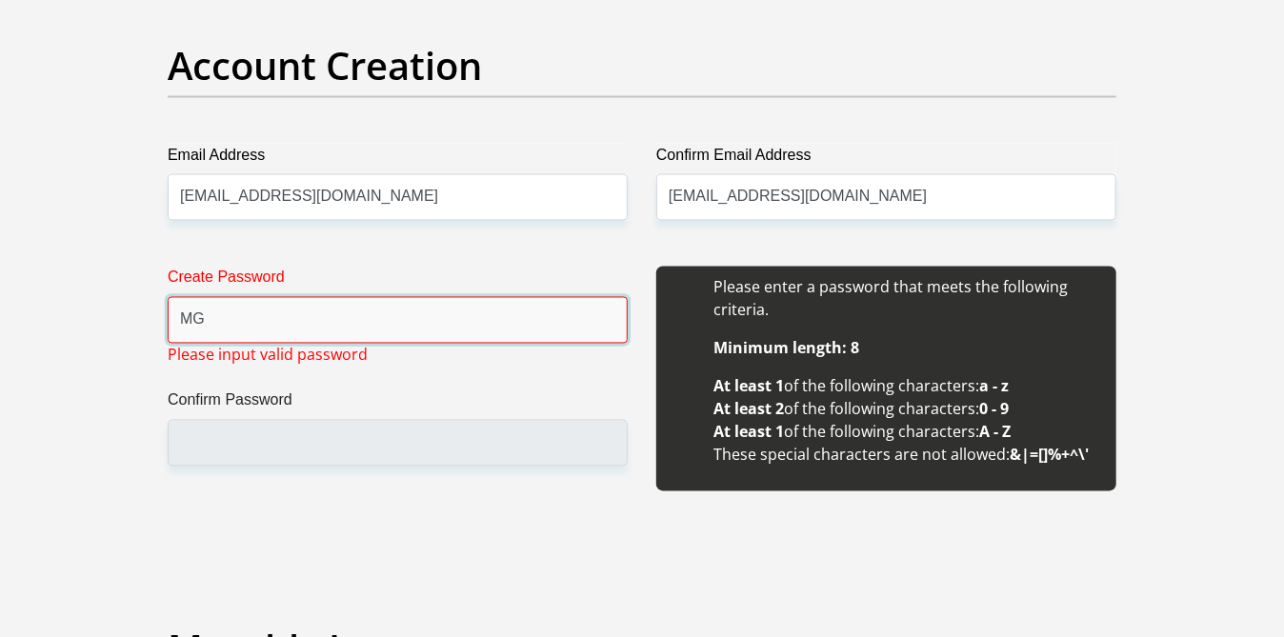
type input "M"
click at [613, 317] on span at bounding box center [617, 319] width 15 height 15
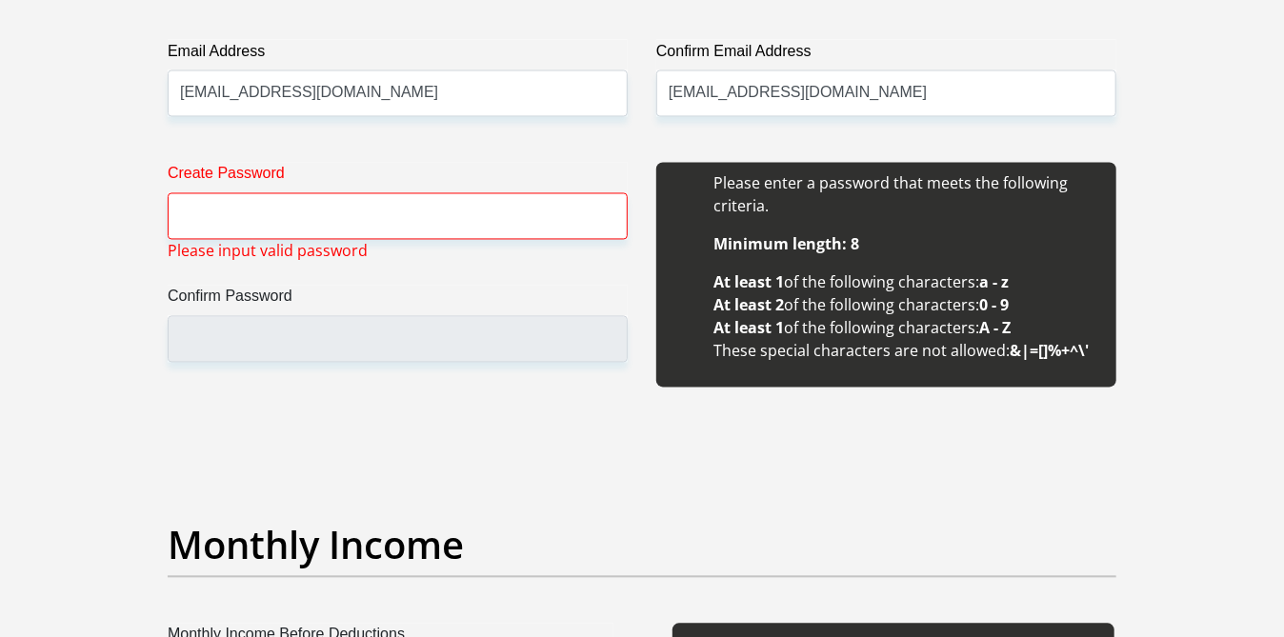
scroll to position [1718, 0]
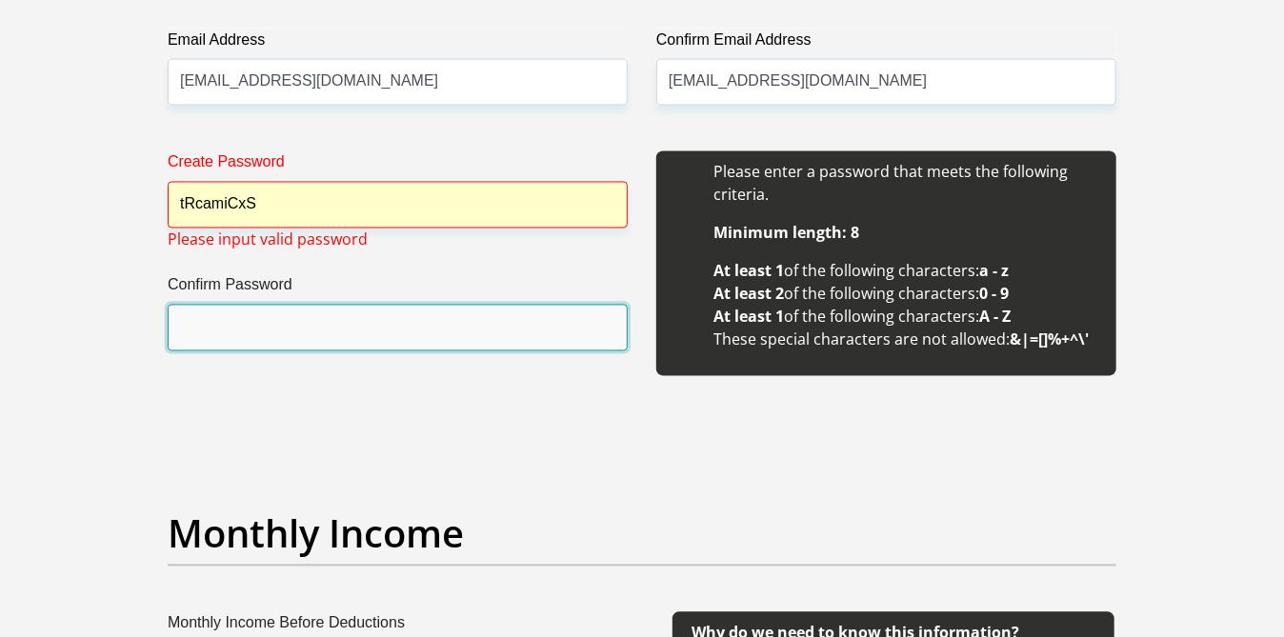
click at [223, 324] on input "Confirm Password" at bounding box center [398, 328] width 460 height 47
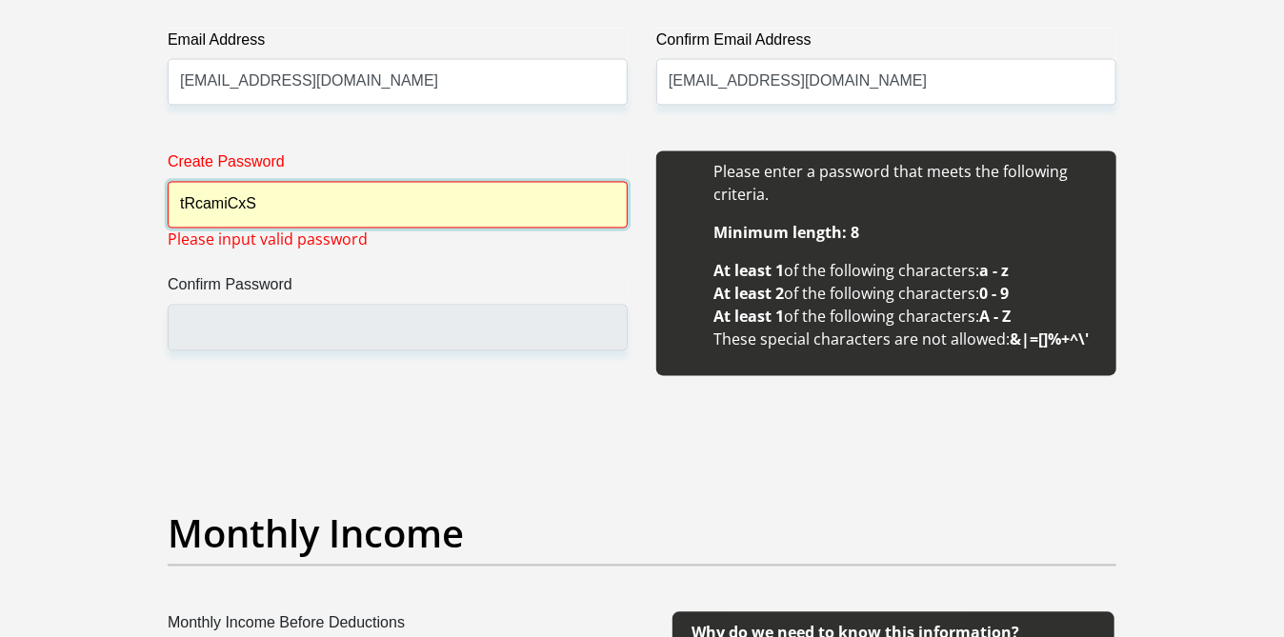
scroll to position [1602, 0]
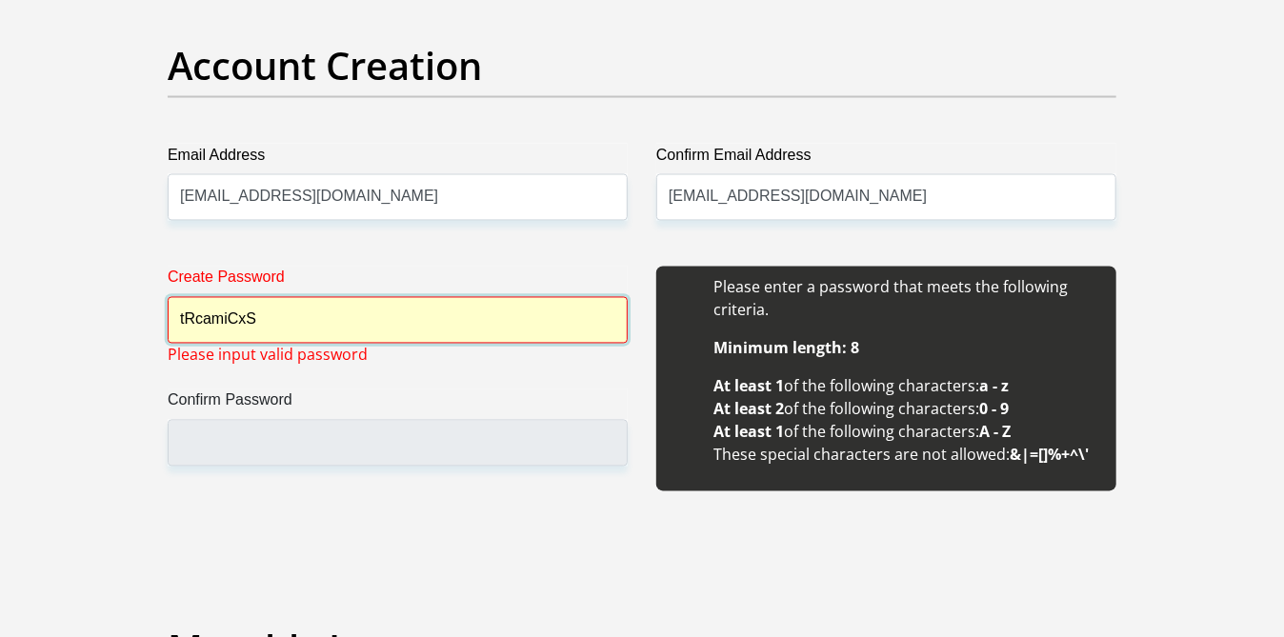
drag, startPoint x: 176, startPoint y: 316, endPoint x: 261, endPoint y: 316, distance: 84.8
click at [263, 316] on input "tRcamiCxS" at bounding box center [398, 320] width 460 height 47
click at [558, 270] on label "Create Password" at bounding box center [398, 282] width 460 height 30
click at [558, 297] on input "tRcamiCxS" at bounding box center [398, 320] width 460 height 47
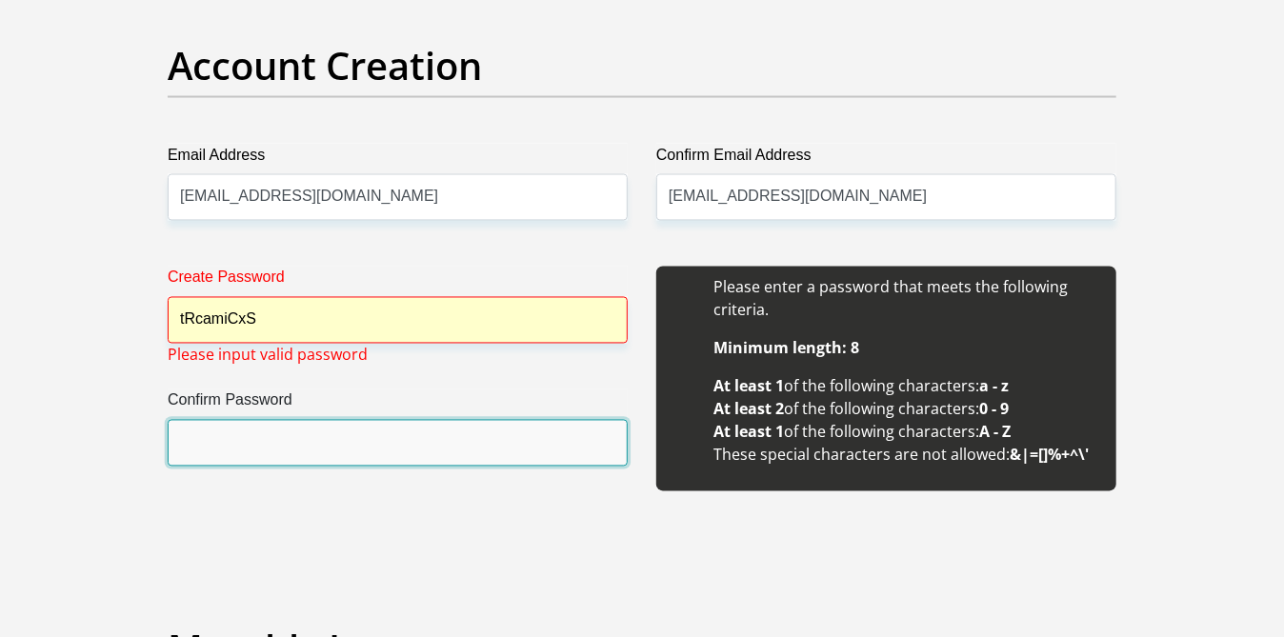
click at [203, 438] on input "Confirm Password" at bounding box center [398, 443] width 460 height 47
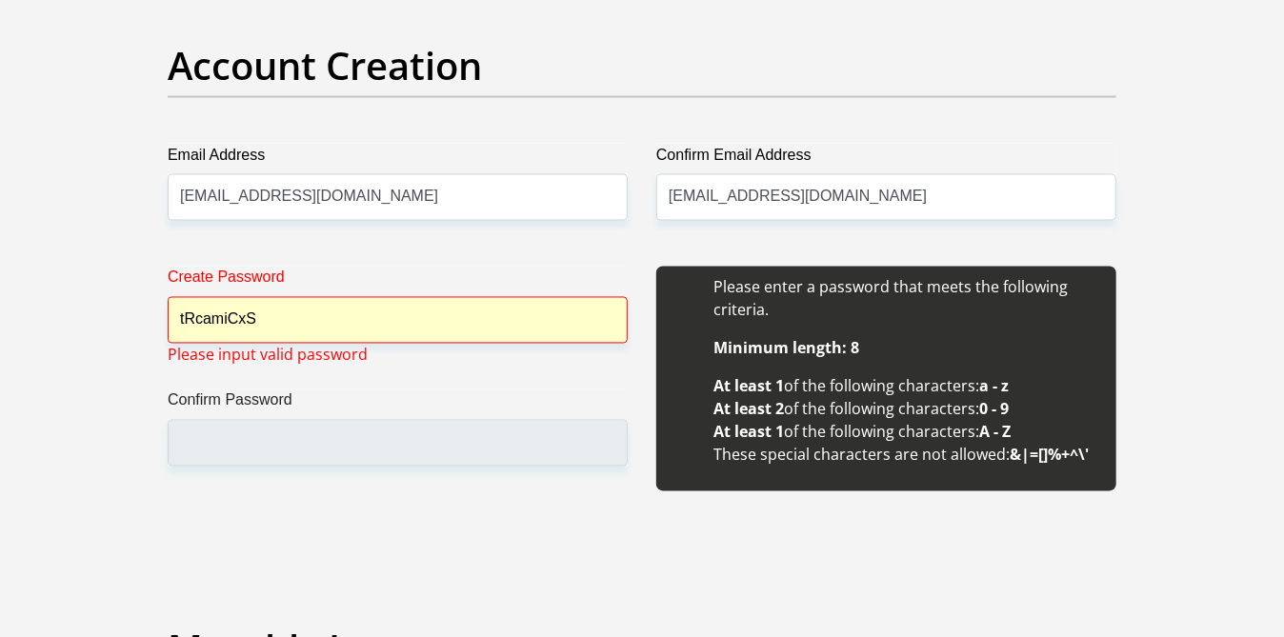
drag, startPoint x: 203, startPoint y: 438, endPoint x: 325, endPoint y: 482, distance: 129.6
click at [330, 476] on div "Create Password tRcamiCxS Please input valid password Confirm Password" at bounding box center [397, 390] width 489 height 246
click at [266, 317] on input "tRcamiCxS" at bounding box center [398, 320] width 460 height 47
drag, startPoint x: 266, startPoint y: 319, endPoint x: 160, endPoint y: 320, distance: 105.7
click at [160, 320] on div "Create Password tRcamiCxS Please input valid password Confirm Password" at bounding box center [397, 390] width 489 height 246
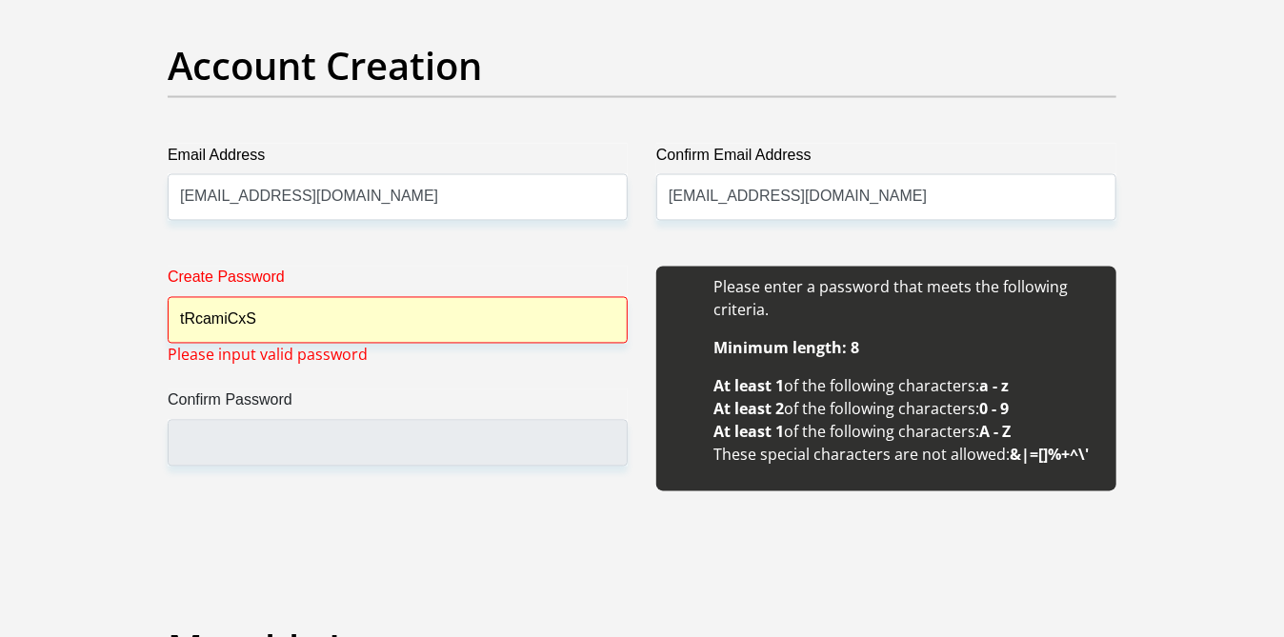
click at [464, 402] on label "Confirm Password" at bounding box center [398, 405] width 460 height 30
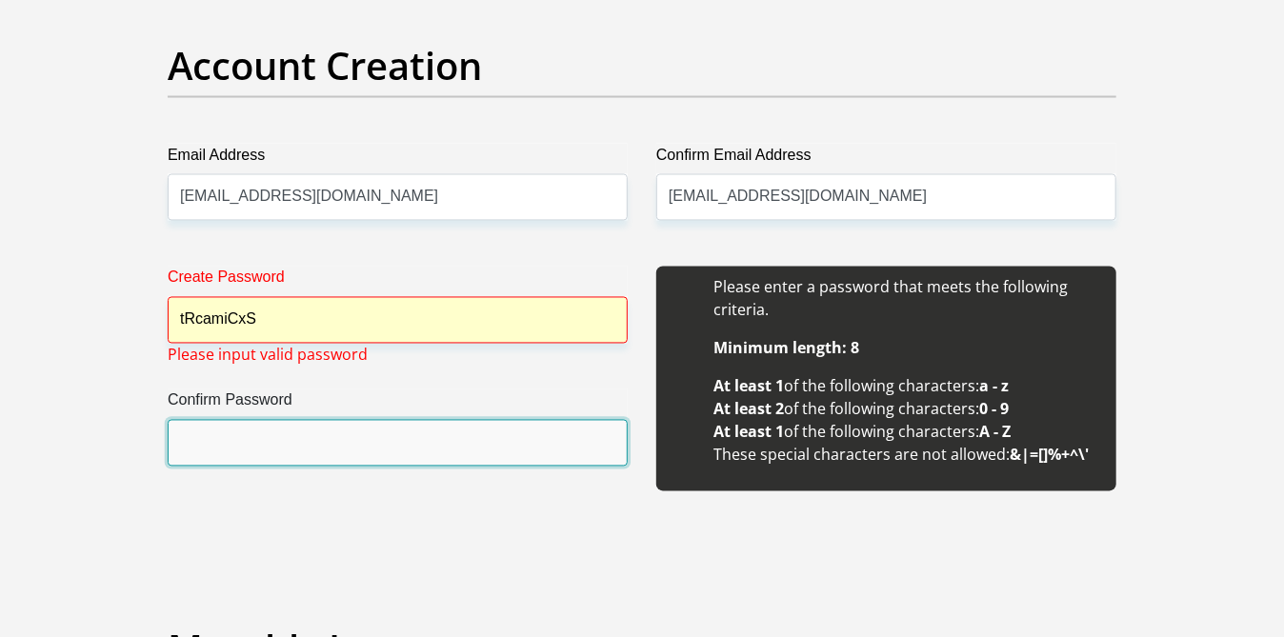
click at [464, 420] on input "Confirm Password" at bounding box center [398, 443] width 460 height 47
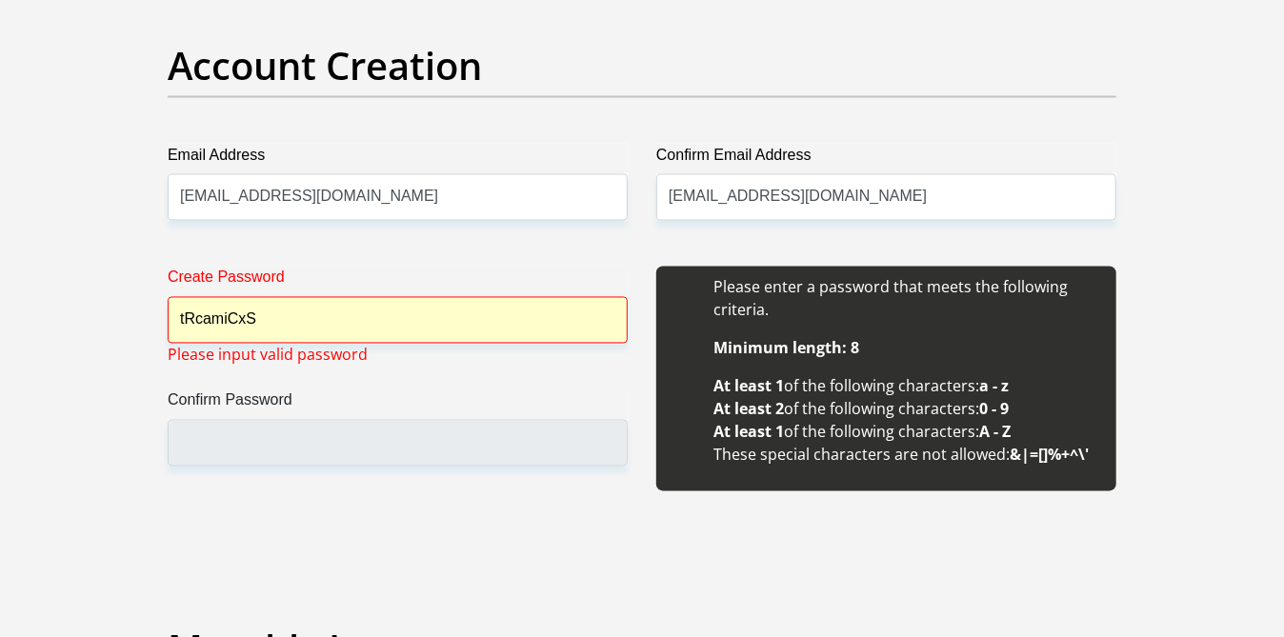
click at [453, 386] on div "Create Password tRcamiCxS Please input valid password Confirm Password" at bounding box center [397, 390] width 489 height 246
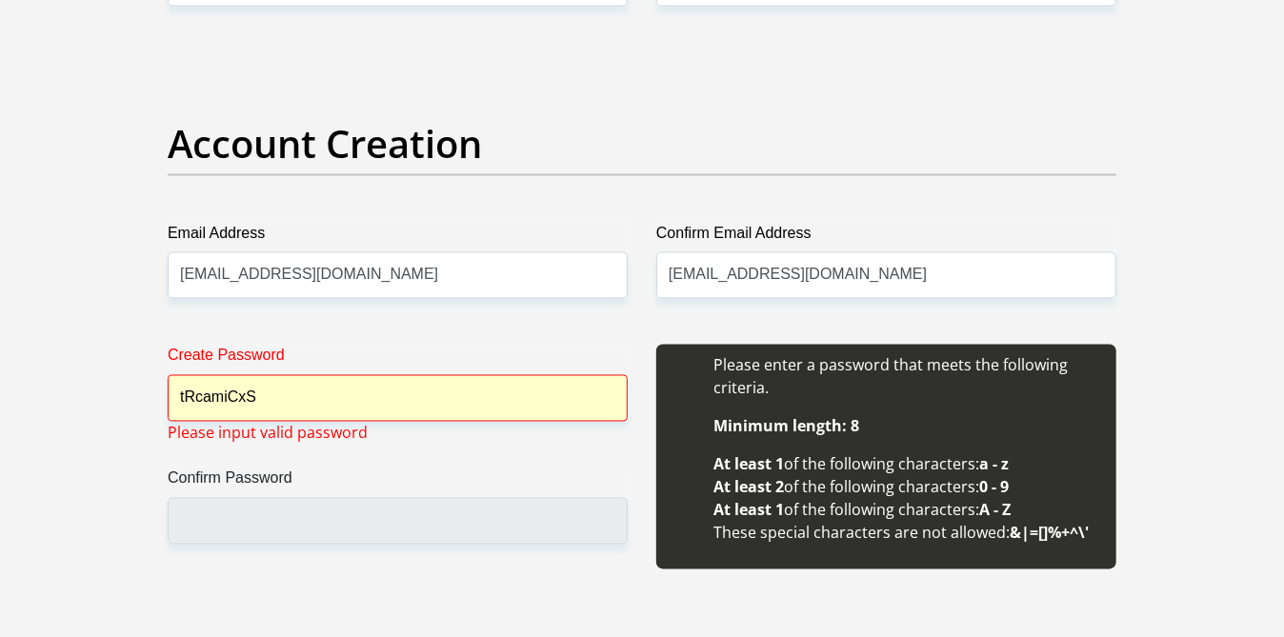
scroll to position [1573, 0]
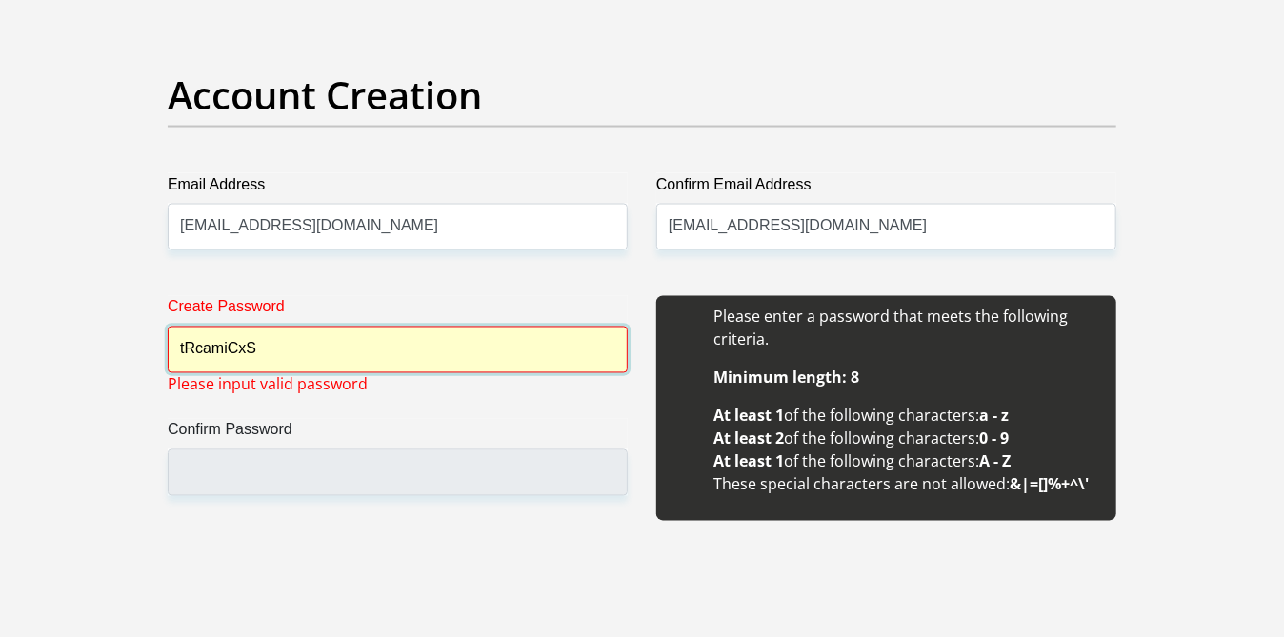
click at [261, 350] on div "Create Password tRcamiCxS Please input valid password" at bounding box center [398, 334] width 460 height 77
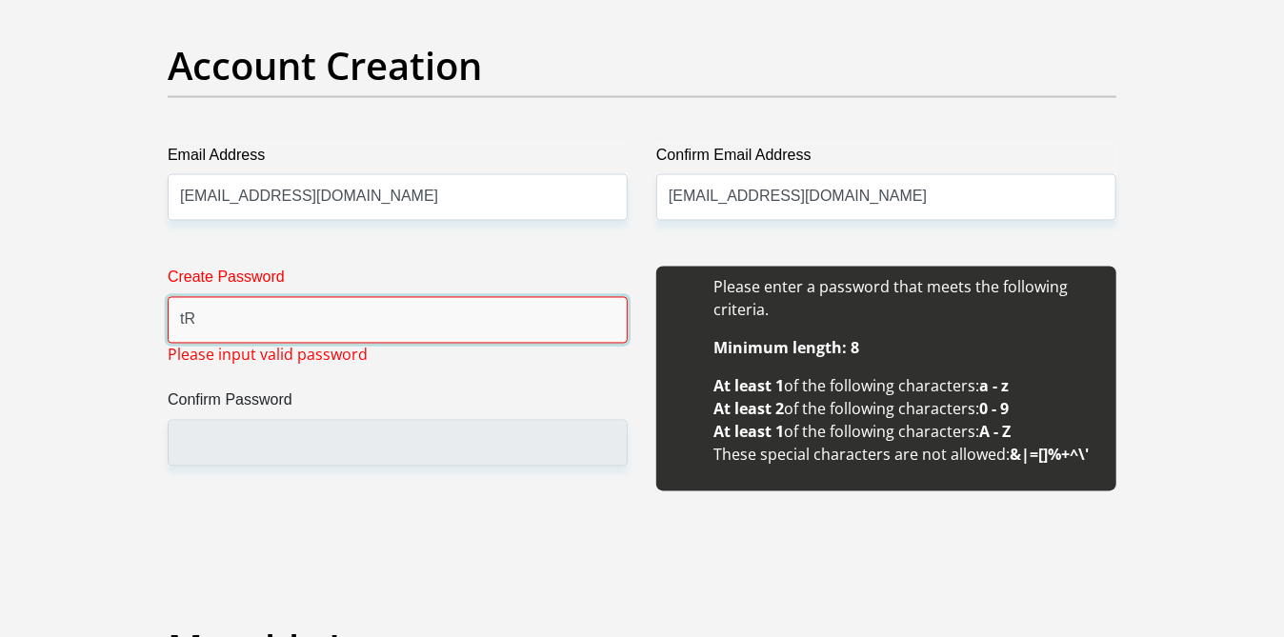
type input "t"
click at [614, 322] on span at bounding box center [617, 319] width 15 height 15
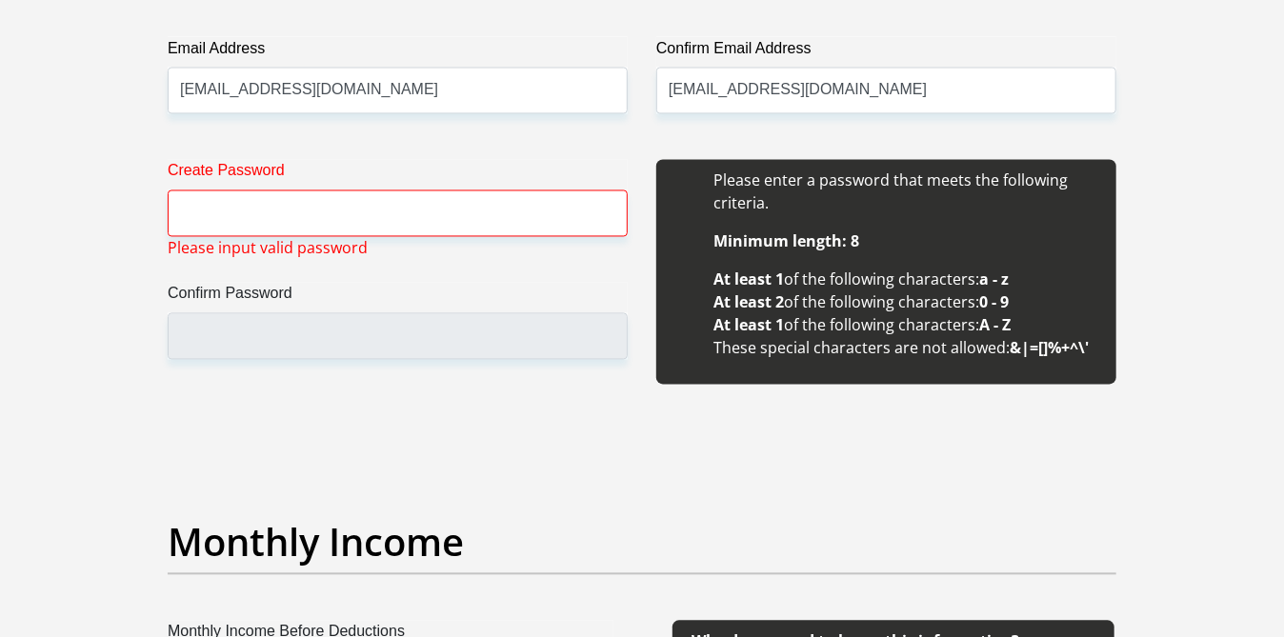
scroll to position [1746, 0]
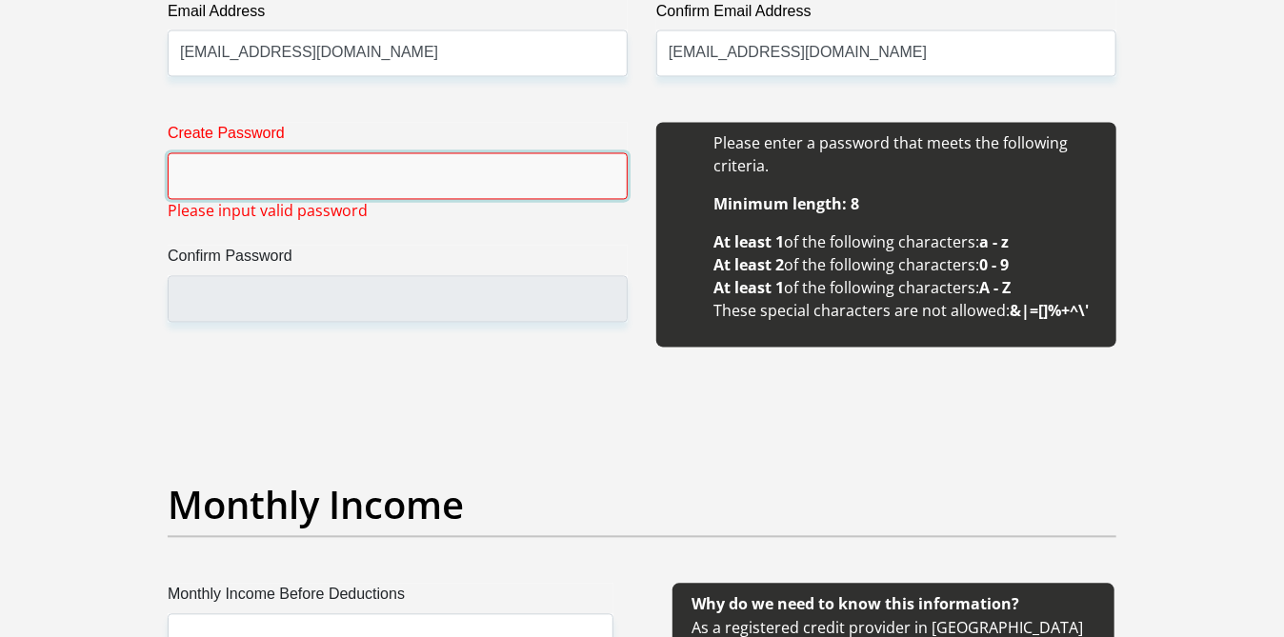
type input "S23ngWb58LCL5axv"
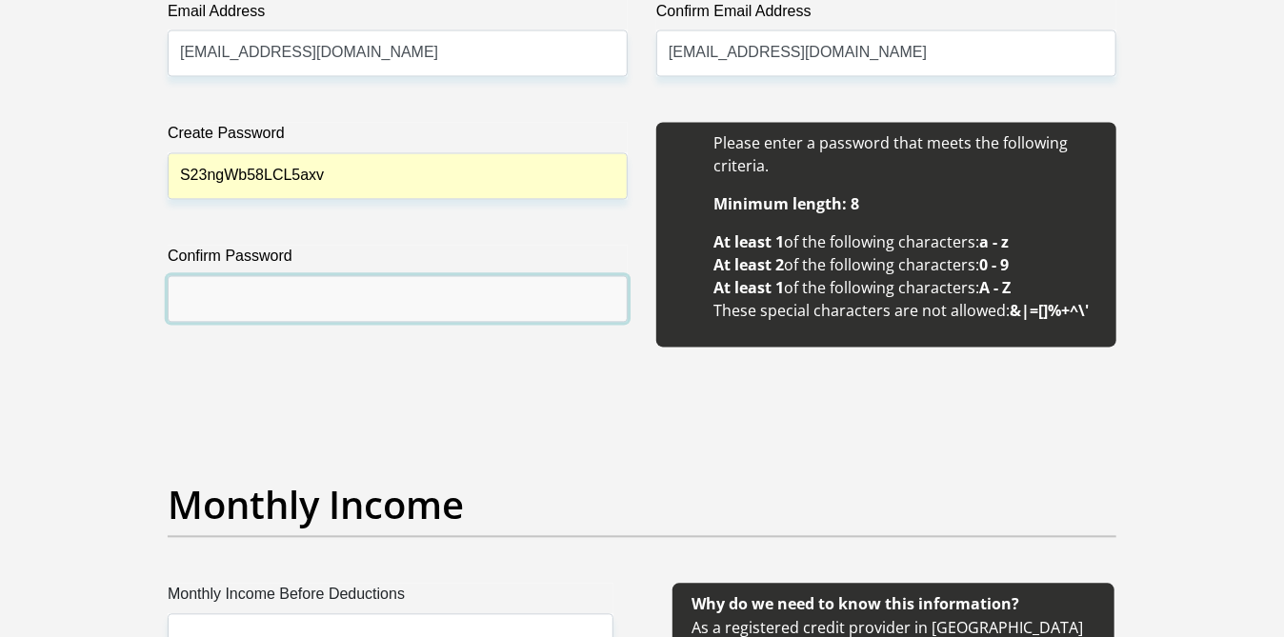
type input "S23ngWb58LCL5axv"
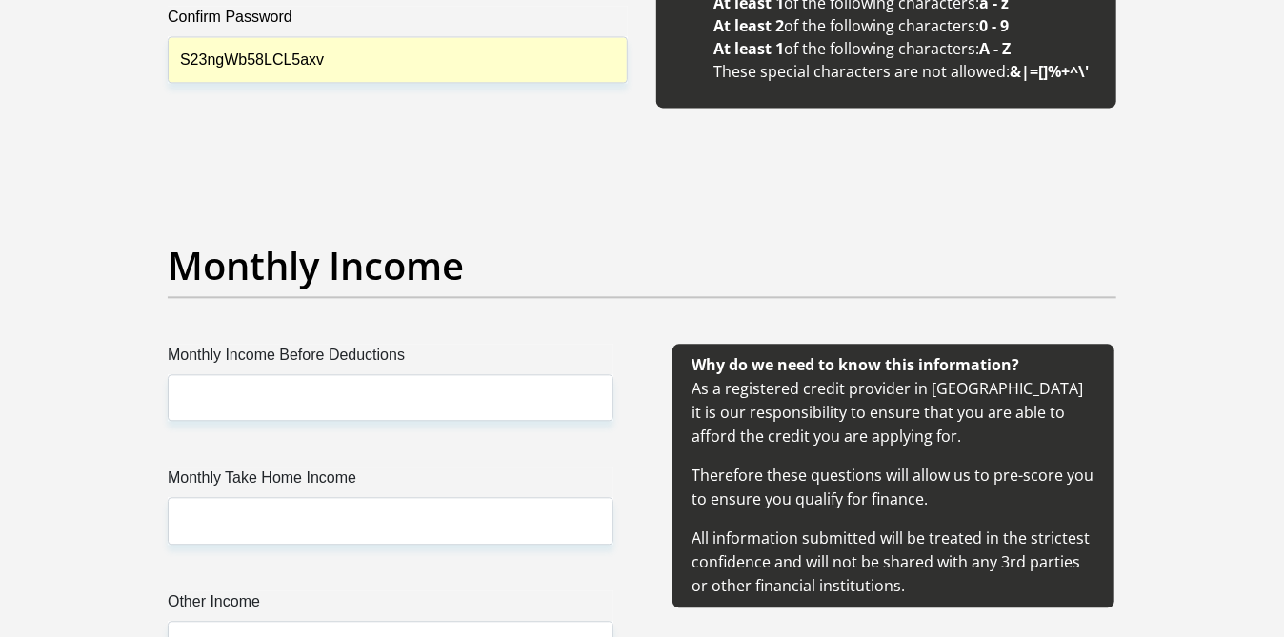
scroll to position [2006, 0]
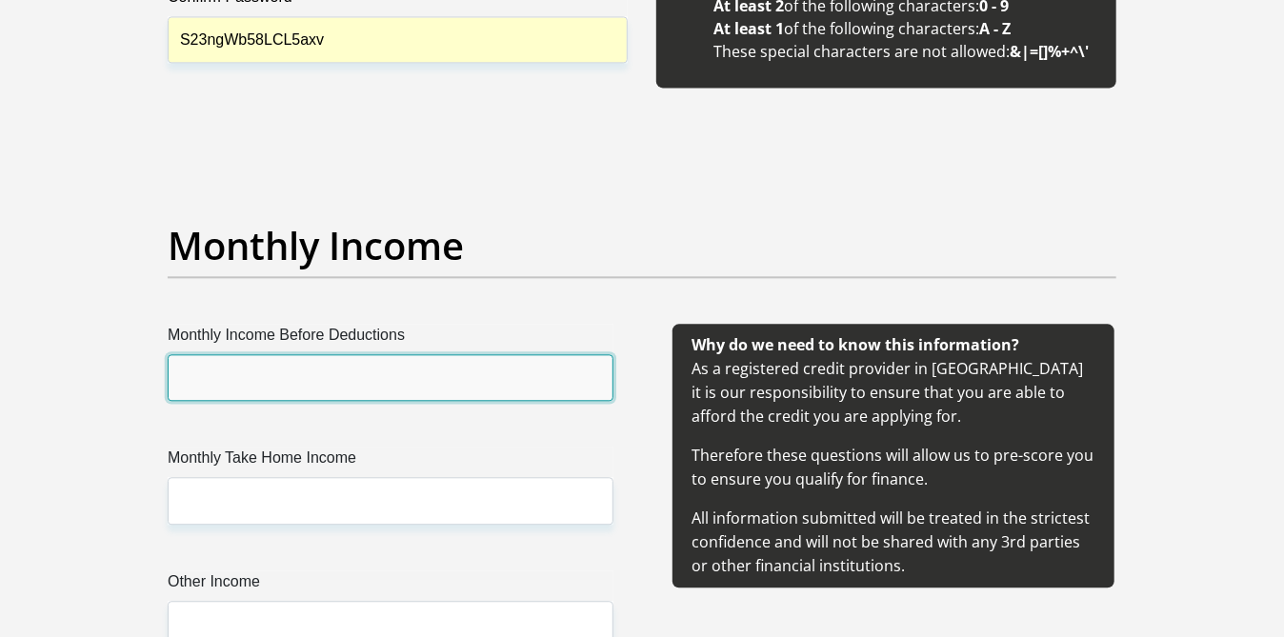
click at [214, 369] on input "Monthly Income Before Deductions" at bounding box center [391, 377] width 446 height 47
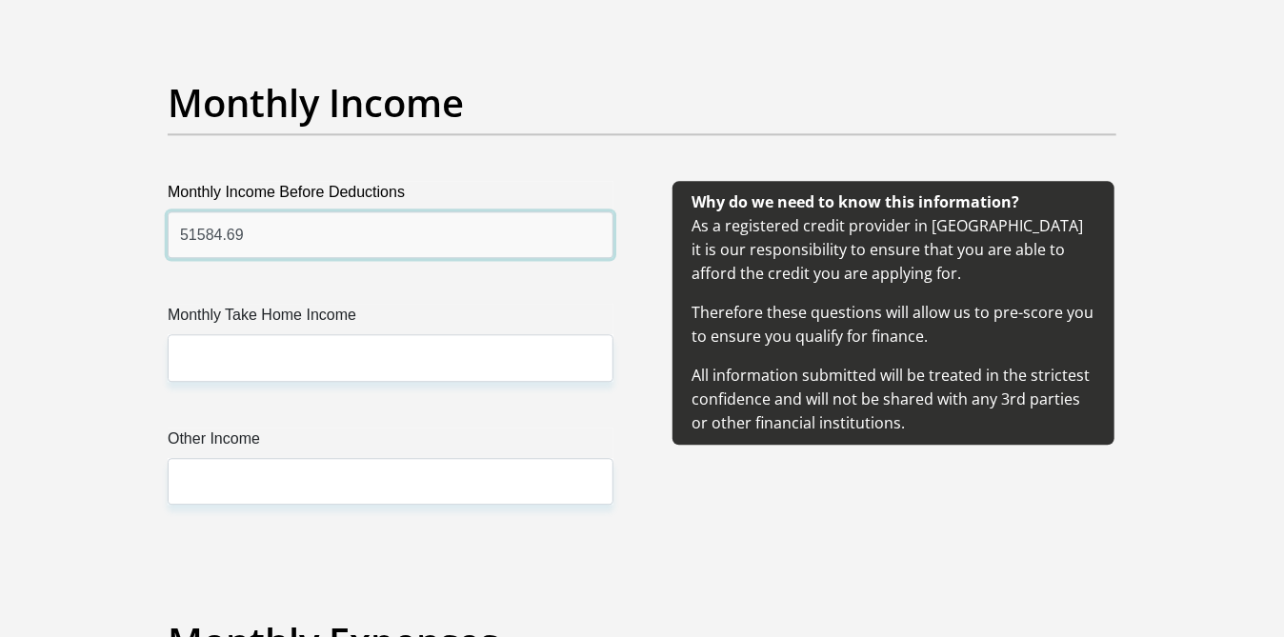
scroll to position [2151, 0]
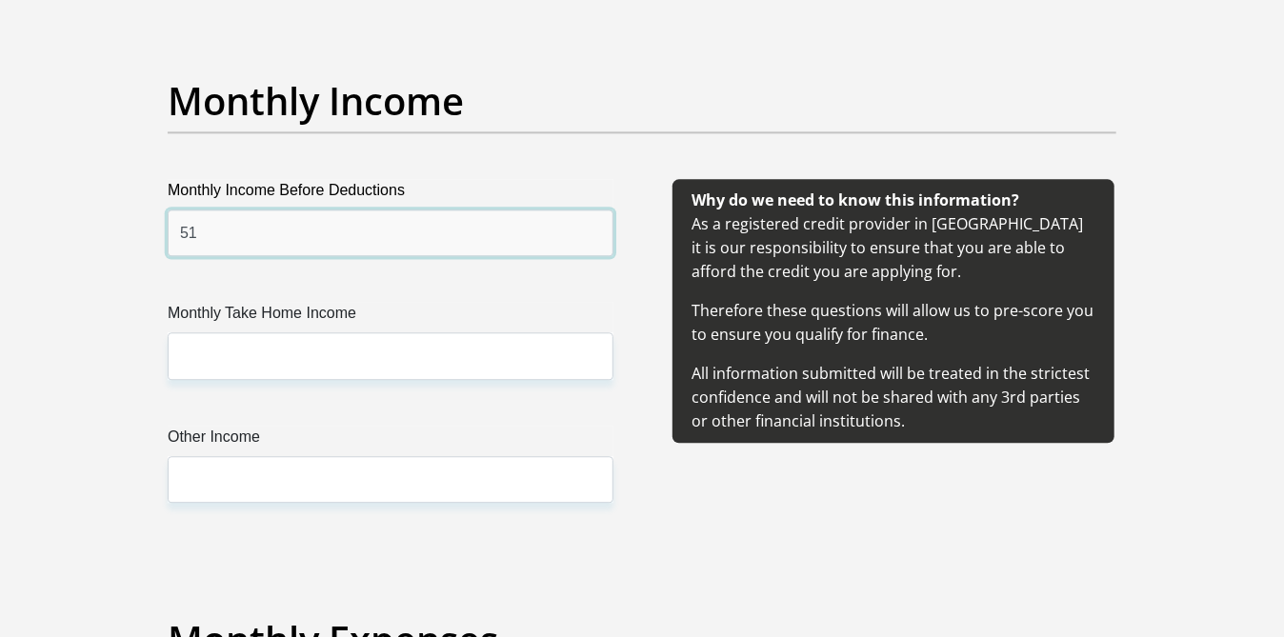
type input "5"
type input "71118.00"
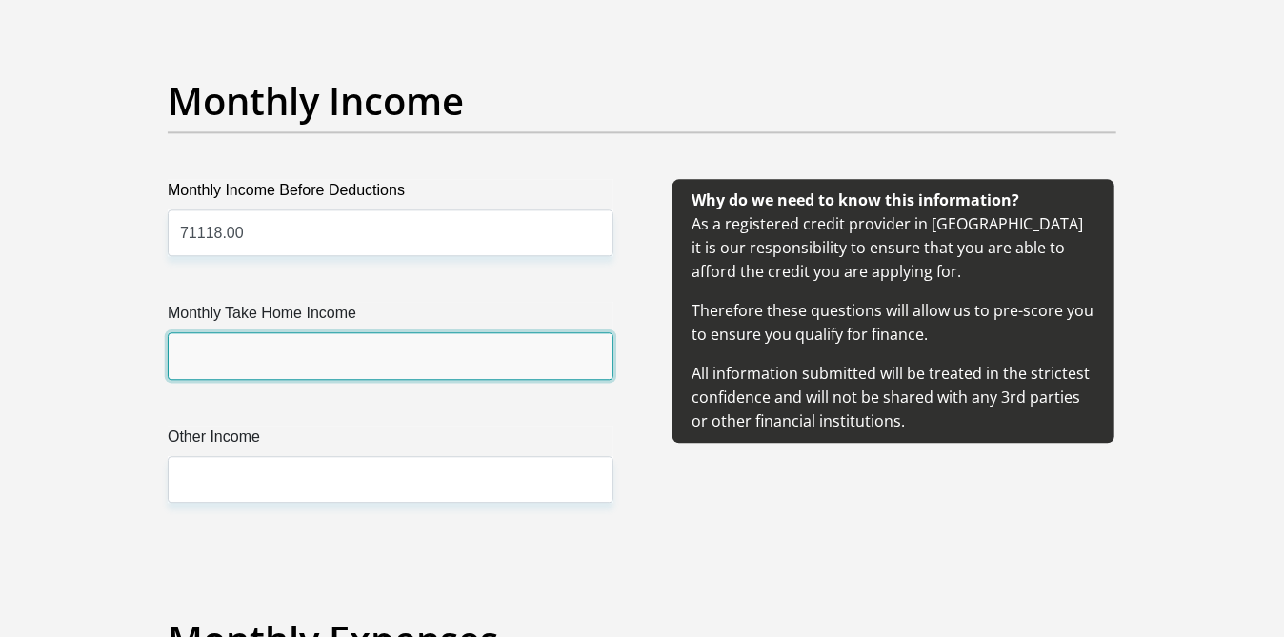
click at [206, 343] on input "Monthly Take Home Income" at bounding box center [391, 355] width 446 height 47
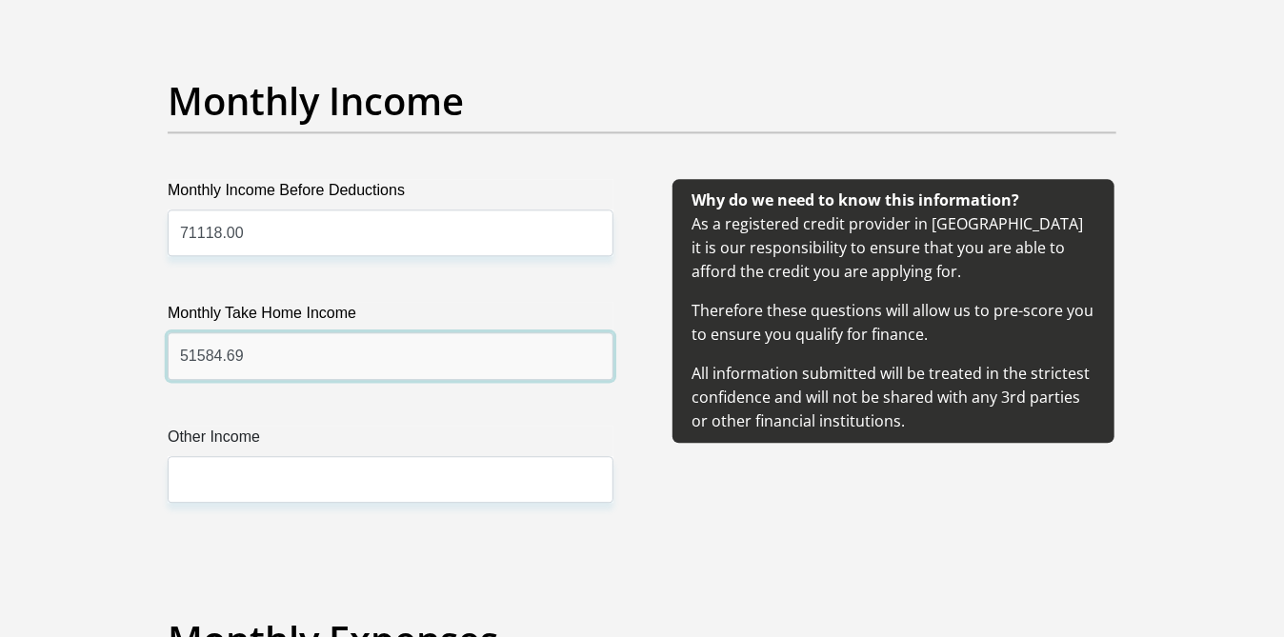
type input "51584.69"
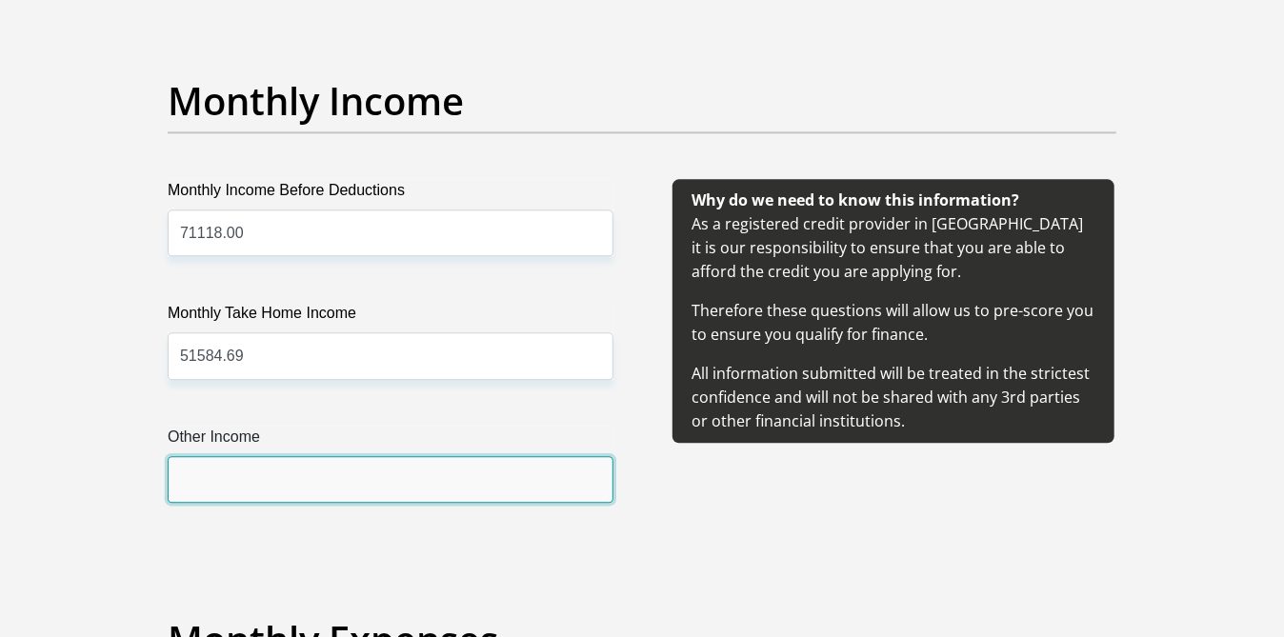
click at [206, 472] on input "Other Income" at bounding box center [391, 479] width 446 height 47
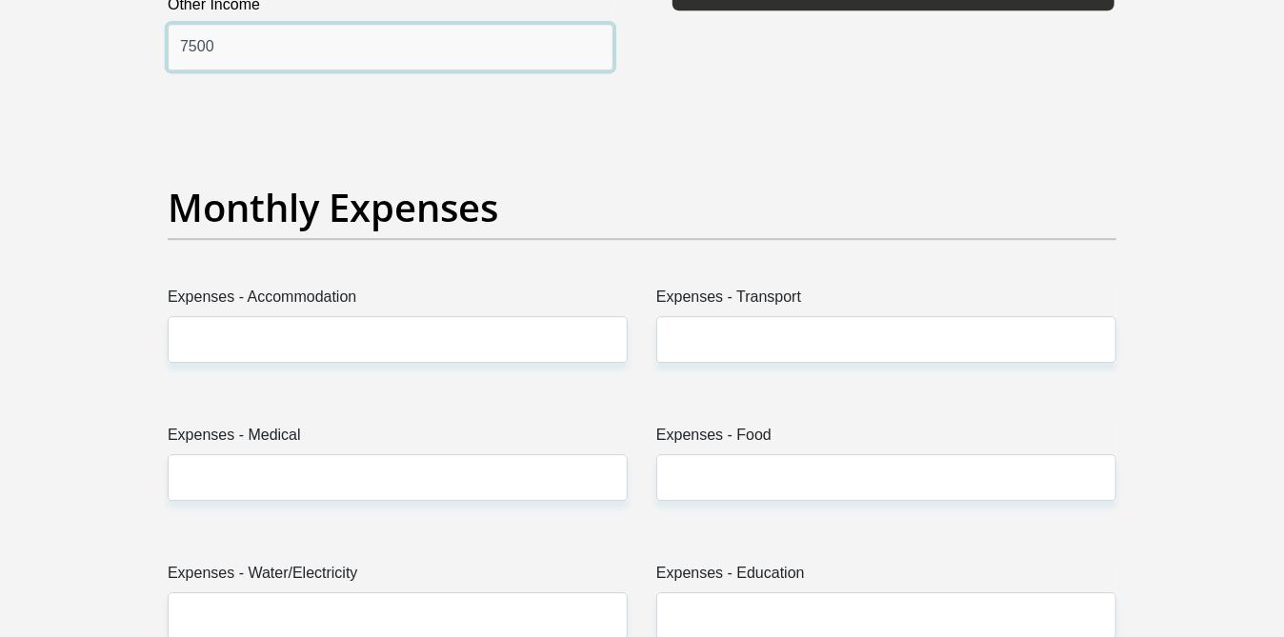
scroll to position [2642, 0]
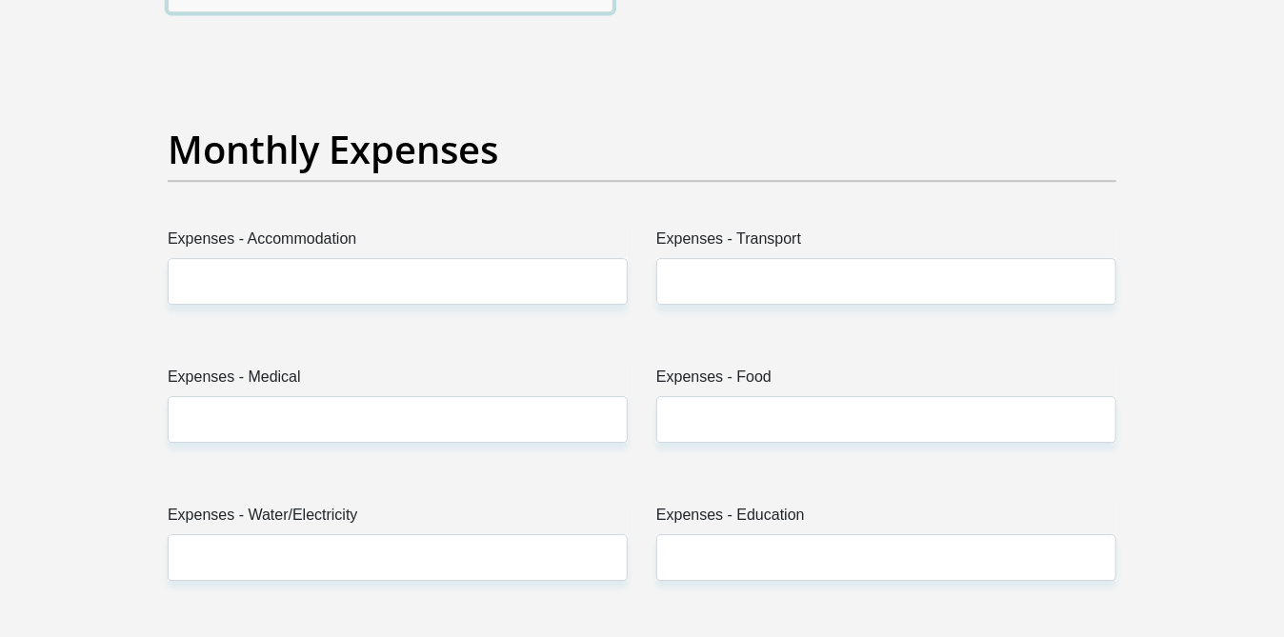
type input "7500"
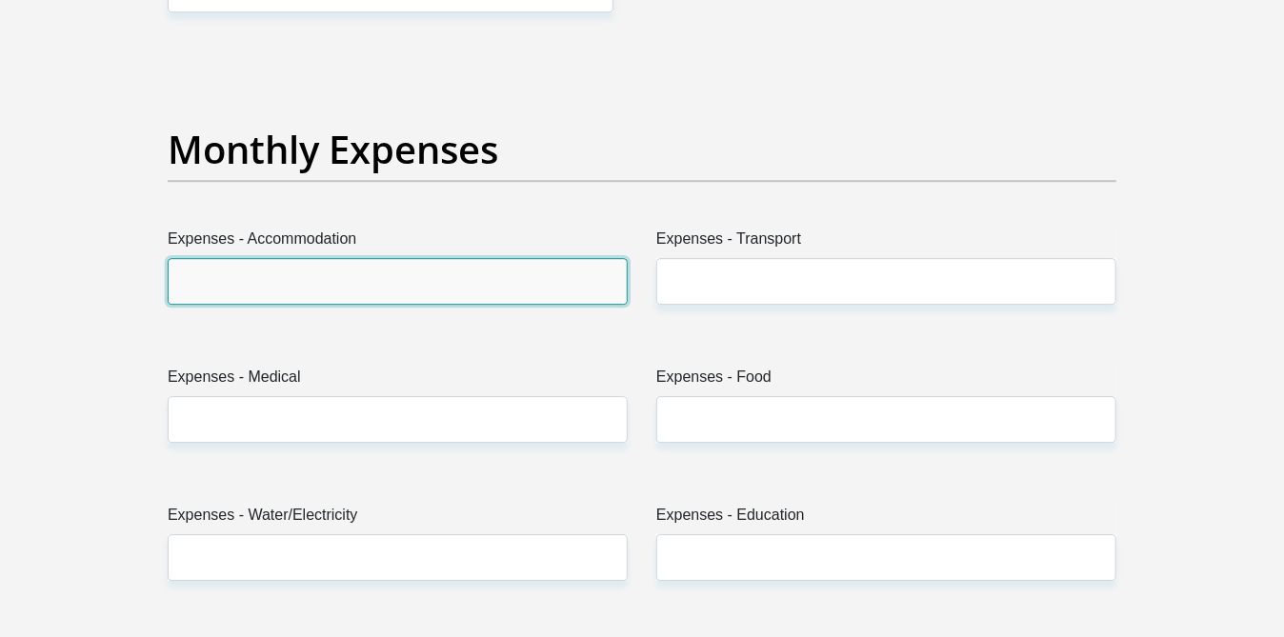
click at [206, 283] on input "Expenses - Accommodation" at bounding box center [398, 281] width 460 height 47
type input "0.00"
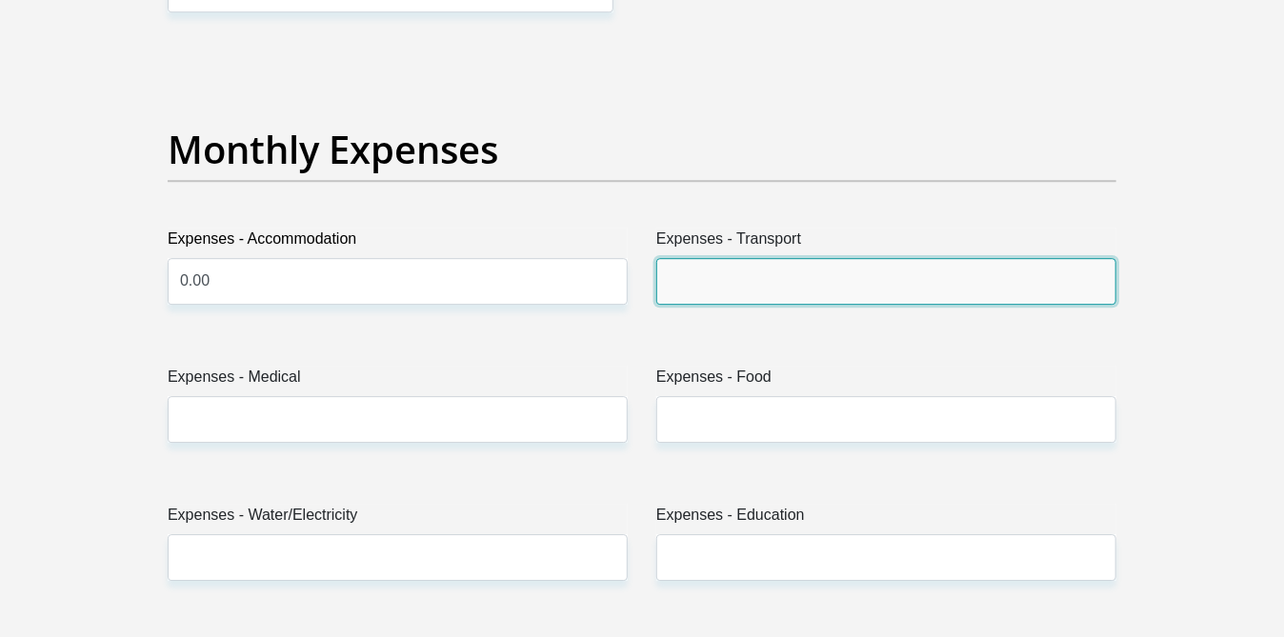
click at [722, 272] on input "Expenses - Transport" at bounding box center [886, 281] width 460 height 47
type input "0.00"
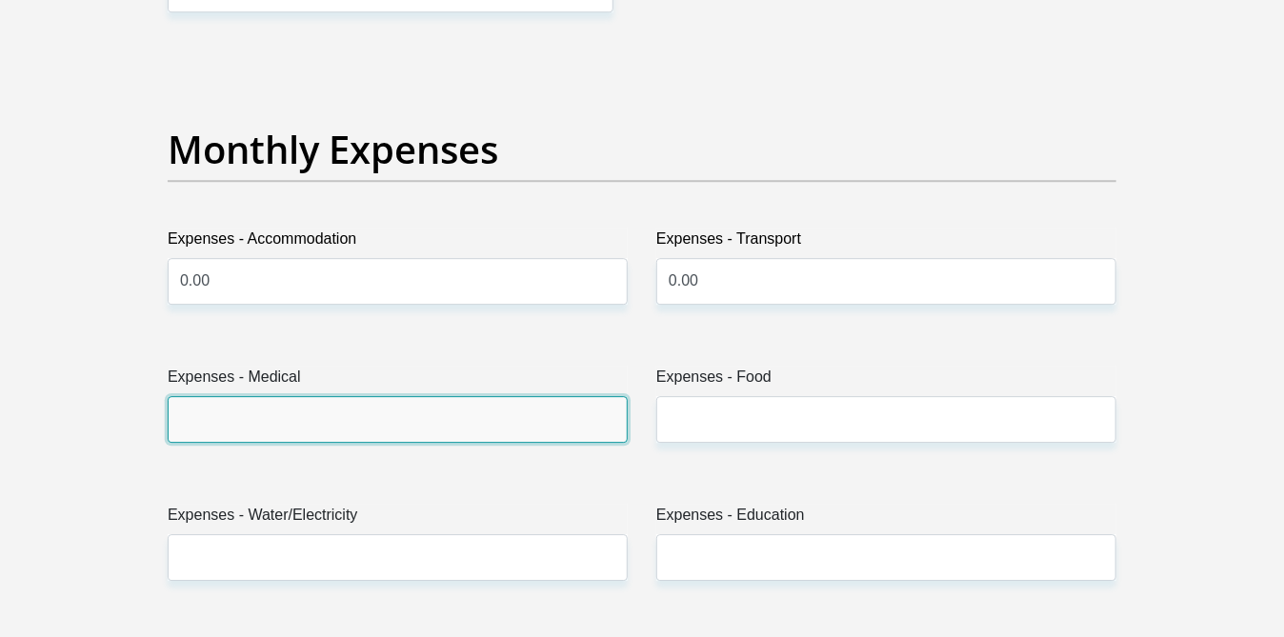
click at [314, 421] on input "Expenses - Medical" at bounding box center [398, 419] width 460 height 47
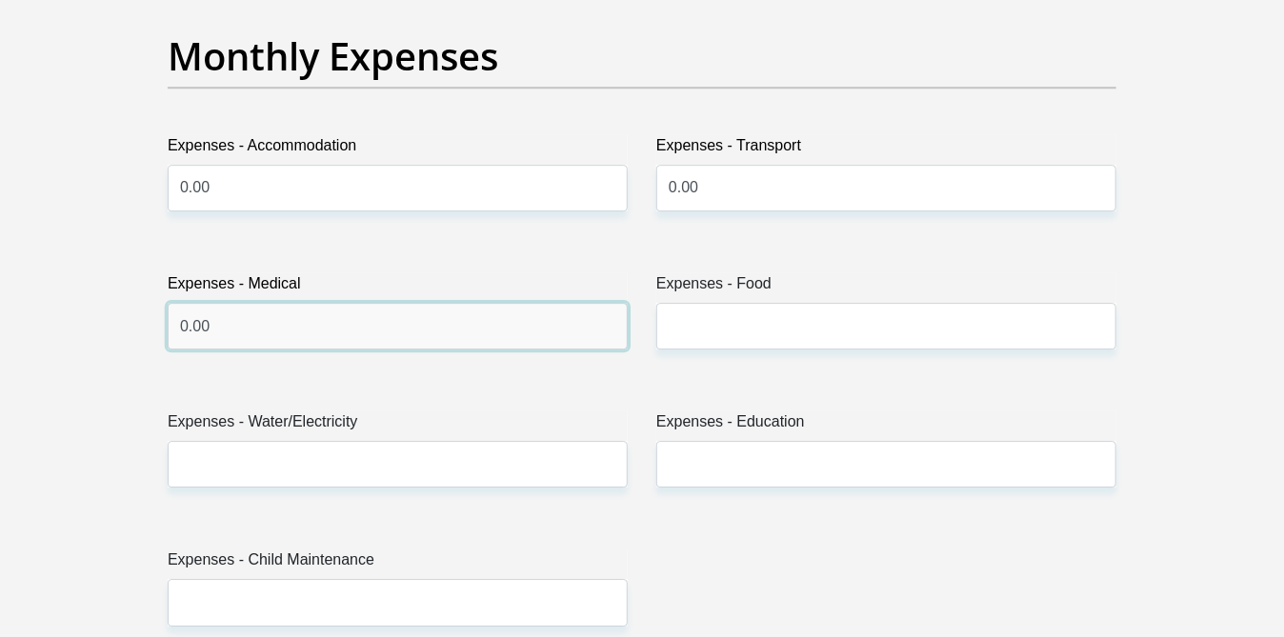
scroll to position [2757, 0]
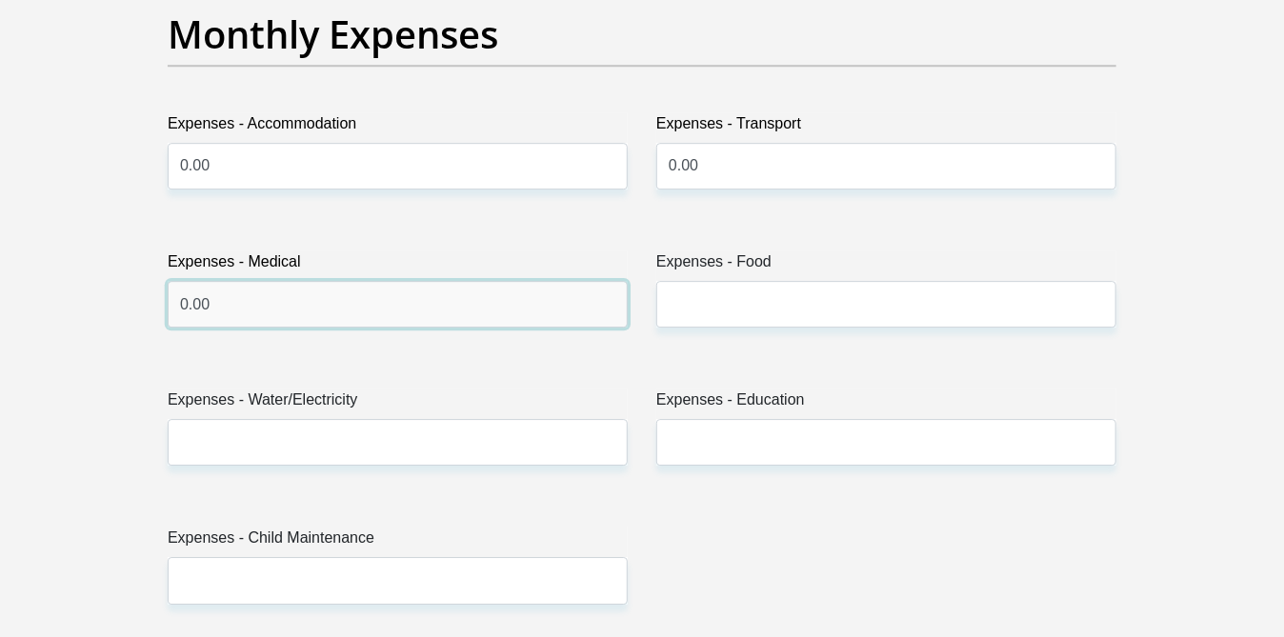
type input "0.00"
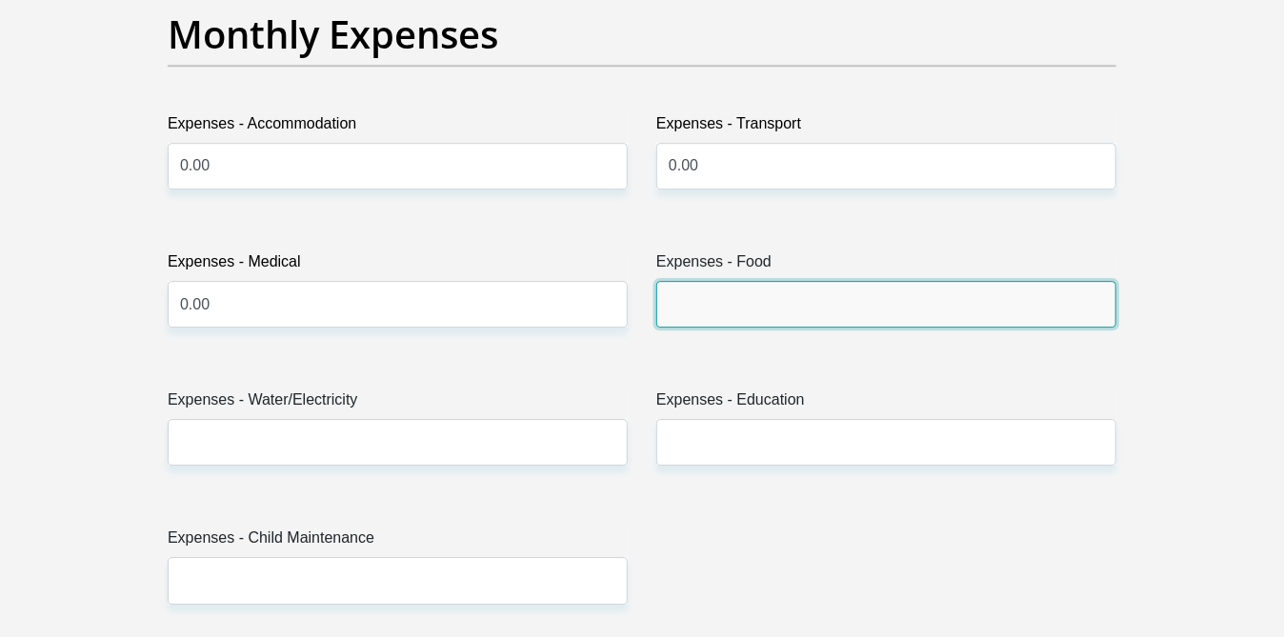
click at [701, 307] on input "Expenses - Food" at bounding box center [886, 304] width 460 height 47
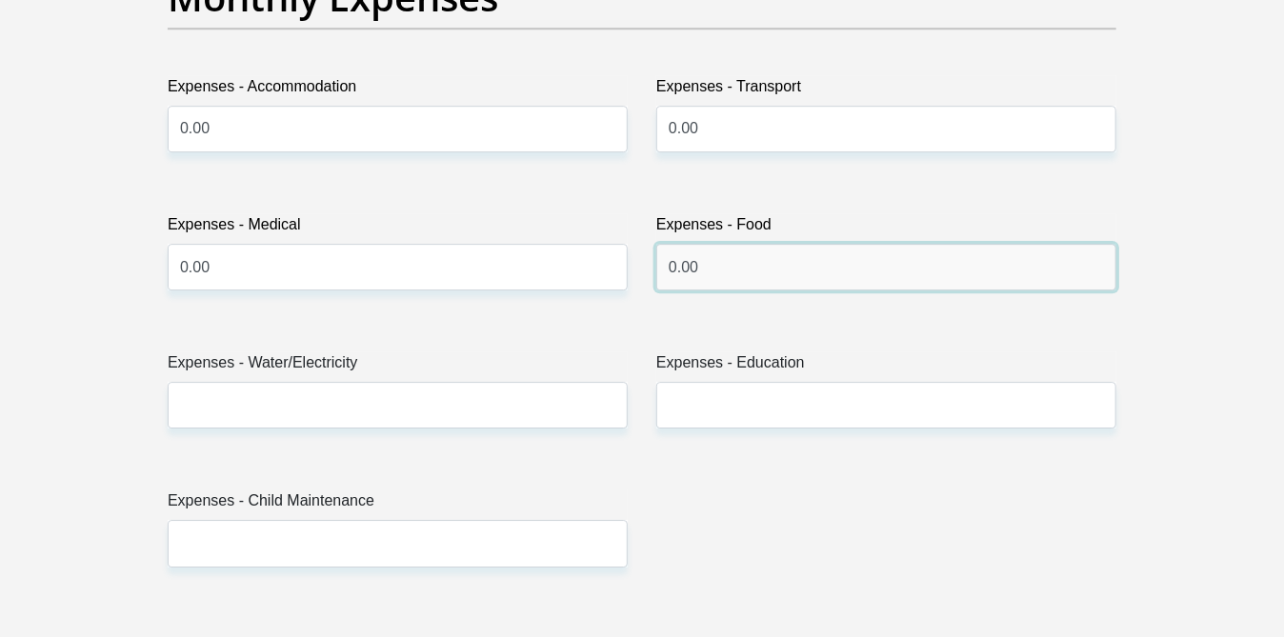
scroll to position [2872, 0]
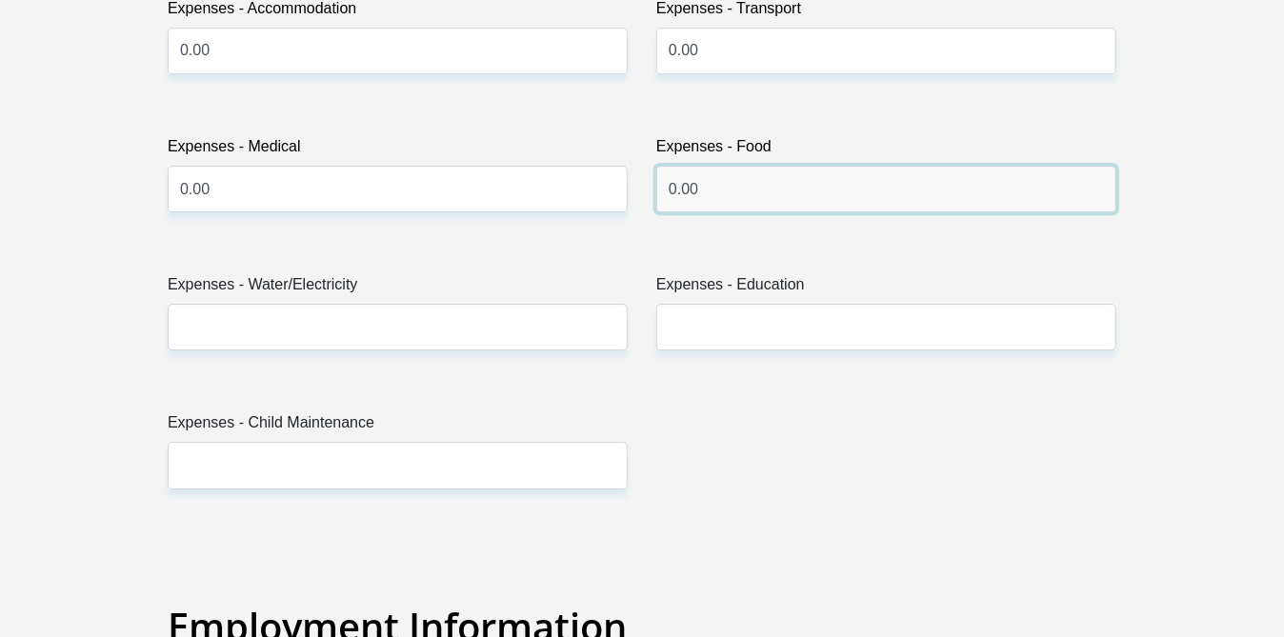
type input "0.00"
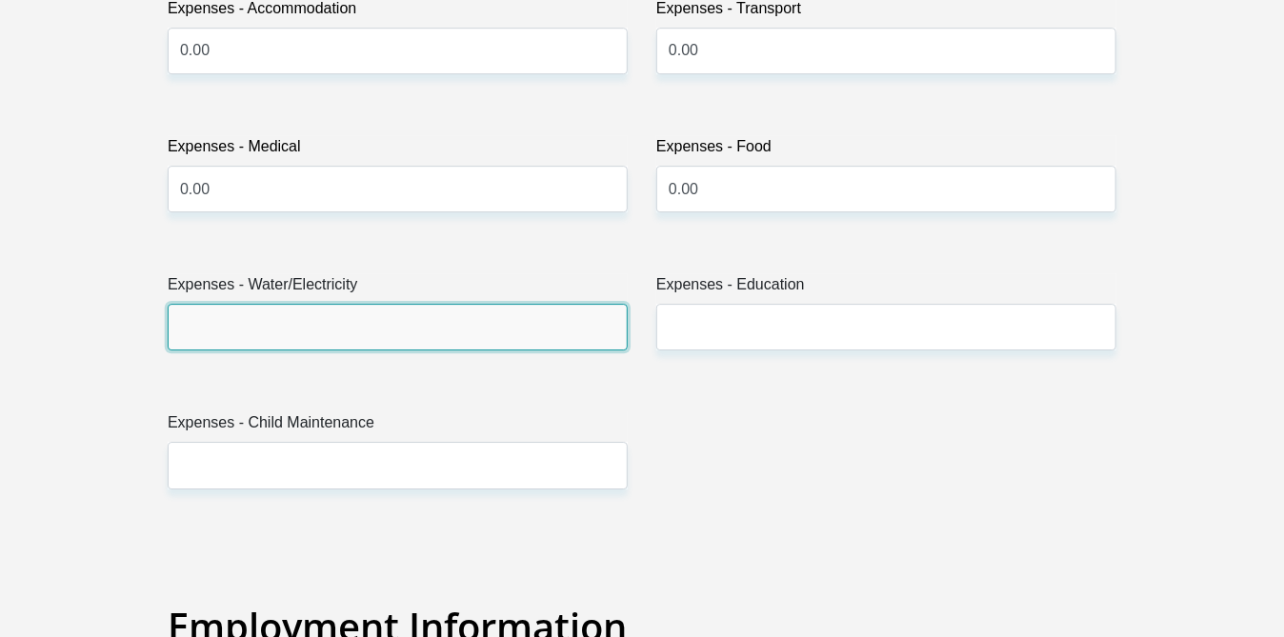
click at [201, 322] on input "Expenses - Water/Electricity" at bounding box center [398, 327] width 460 height 47
type input "0.00"
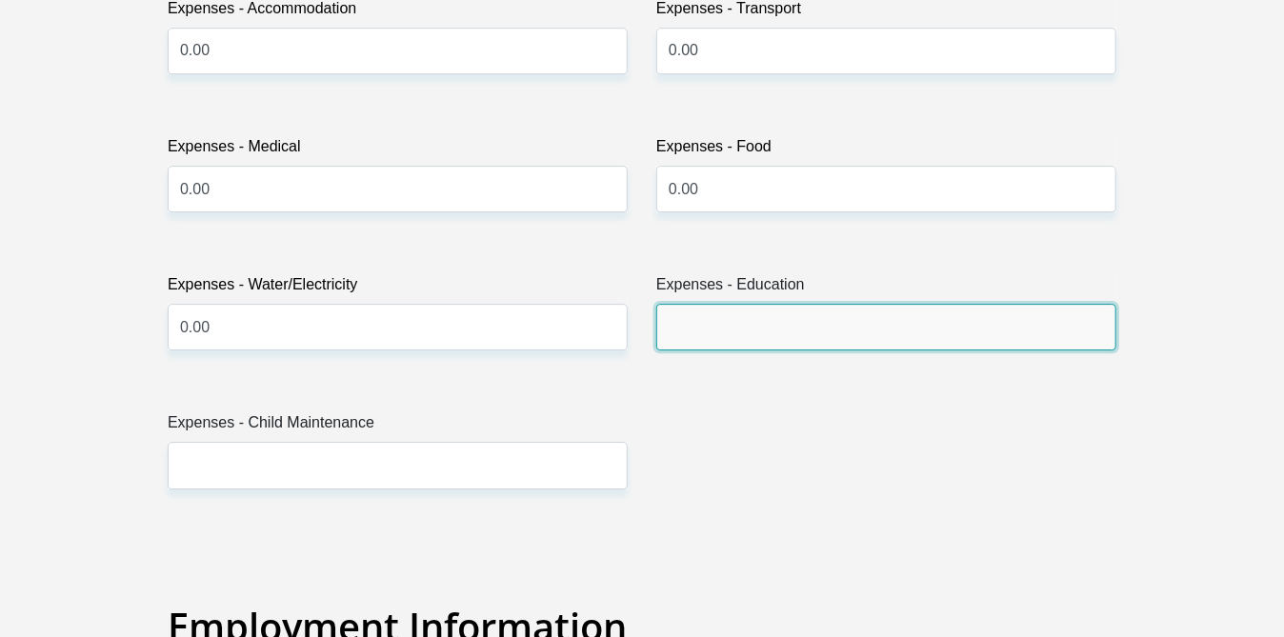
click at [726, 318] on input "Expenses - Education" at bounding box center [886, 327] width 460 height 47
type input "0.00"
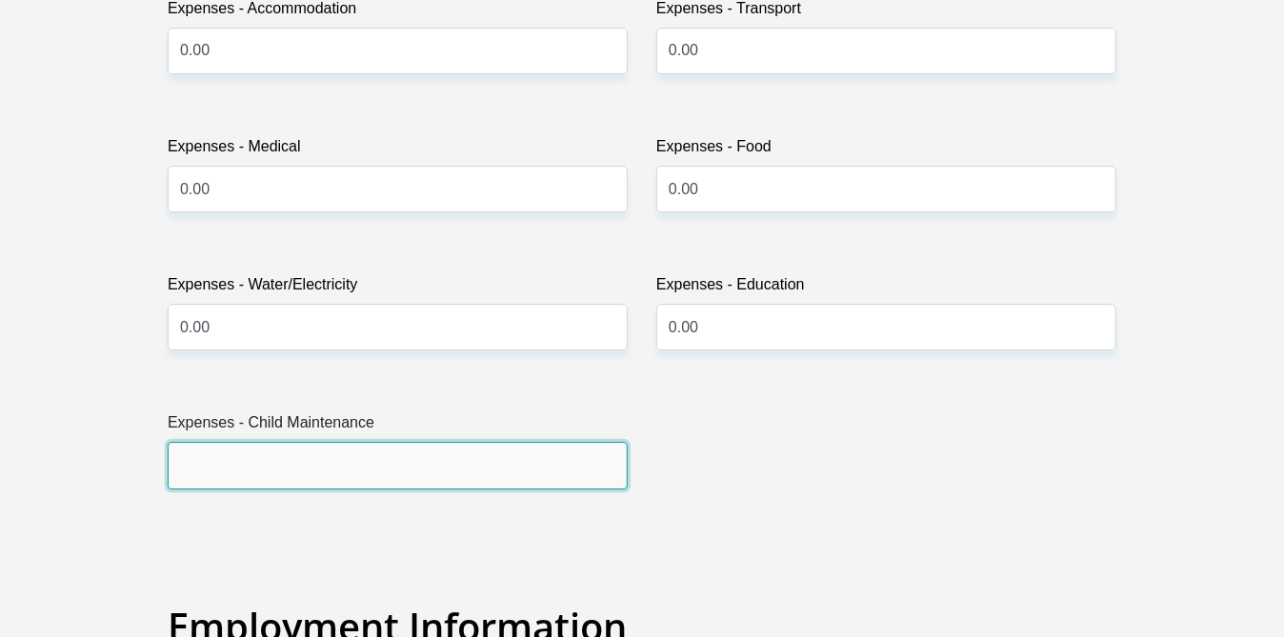
click at [220, 470] on input "Expenses - Child Maintenance" at bounding box center [398, 465] width 460 height 47
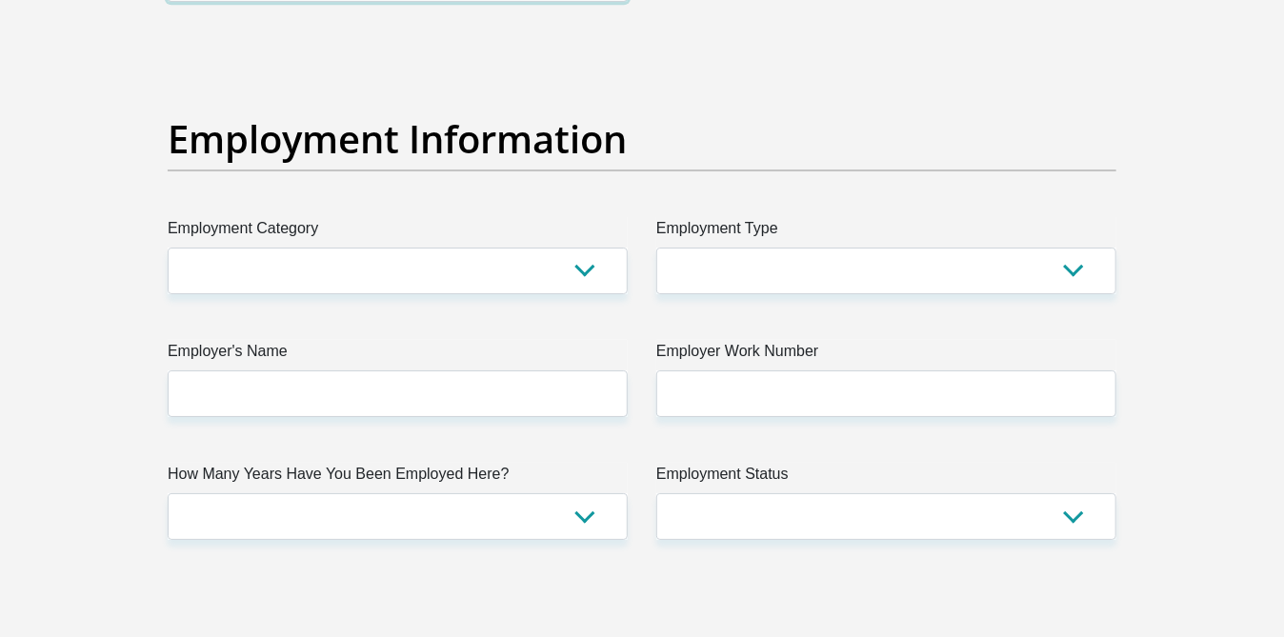
scroll to position [3363, 0]
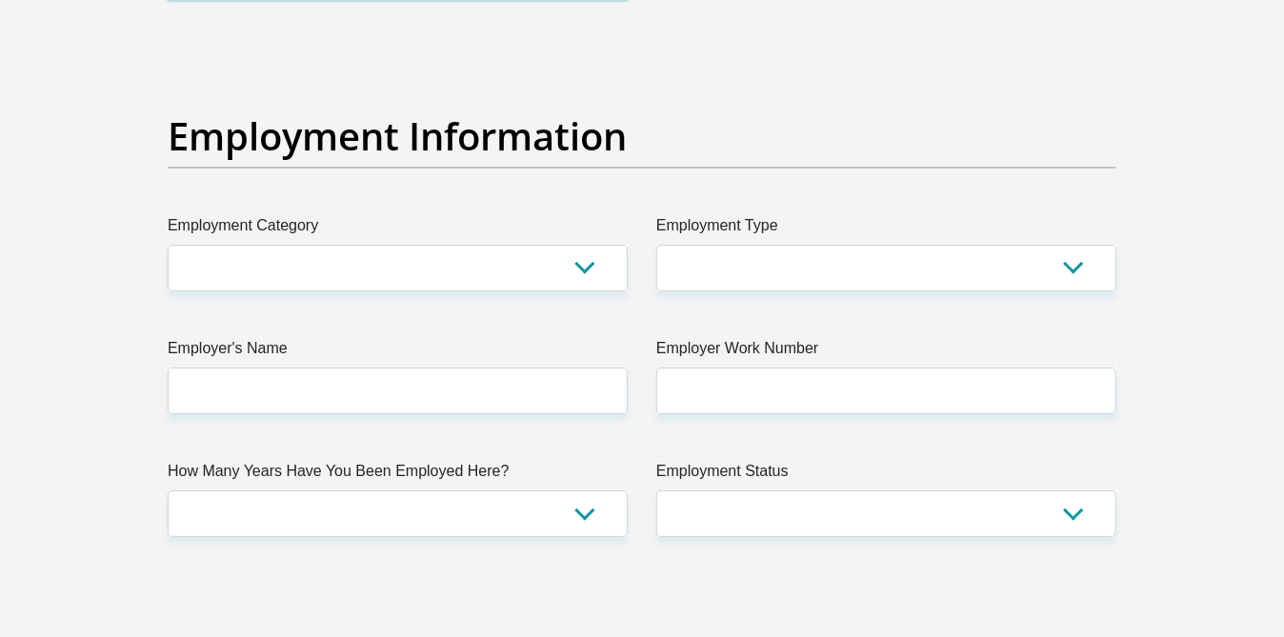
type input "0.00"
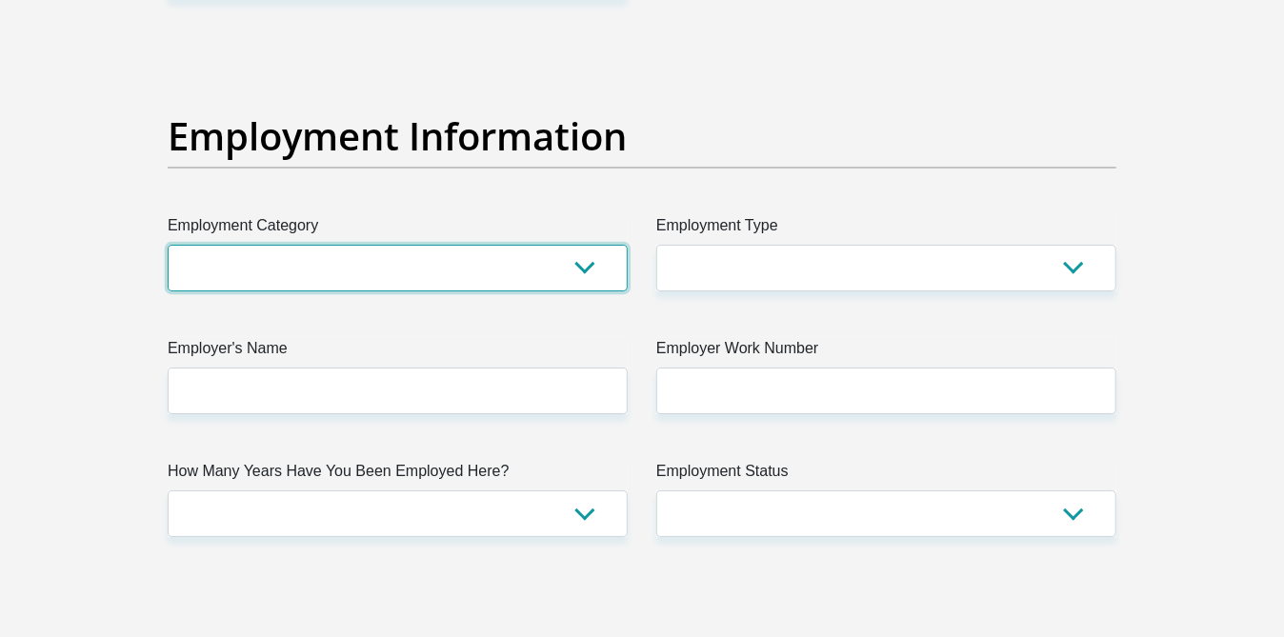
click at [587, 267] on select "AGRICULTURE ALCOHOL & TOBACCO CONSTRUCTION MATERIALS METALLURGY EQUIPMENT FOR R…" at bounding box center [398, 268] width 460 height 47
select select "28"
click at [168, 245] on select "AGRICULTURE ALCOHOL & TOBACCO CONSTRUCTION MATERIALS METALLURGY EQUIPMENT FOR R…" at bounding box center [398, 268] width 460 height 47
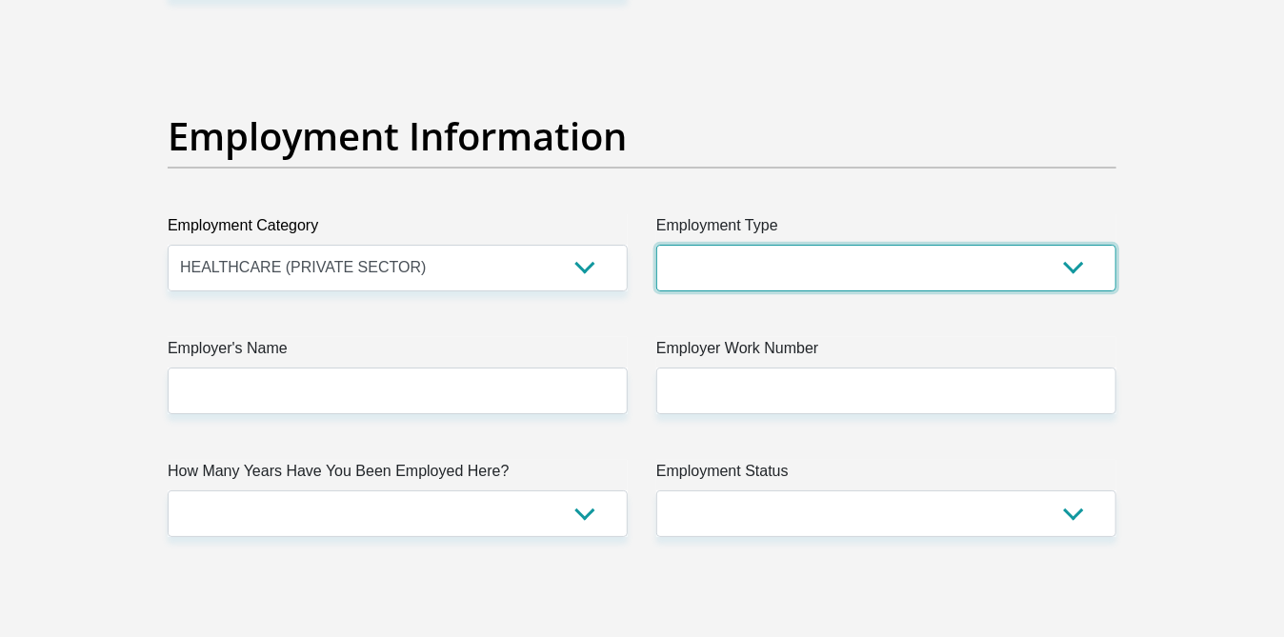
click at [1069, 261] on select "College/Lecturer Craft Seller Creative Driver Executive Farmer Forces - Non Com…" at bounding box center [886, 268] width 460 height 47
select select "Office Staff/Clerk"
click at [656, 245] on select "College/Lecturer Craft Seller Creative Driver Executive Farmer Forces - Non Com…" at bounding box center [886, 268] width 460 height 47
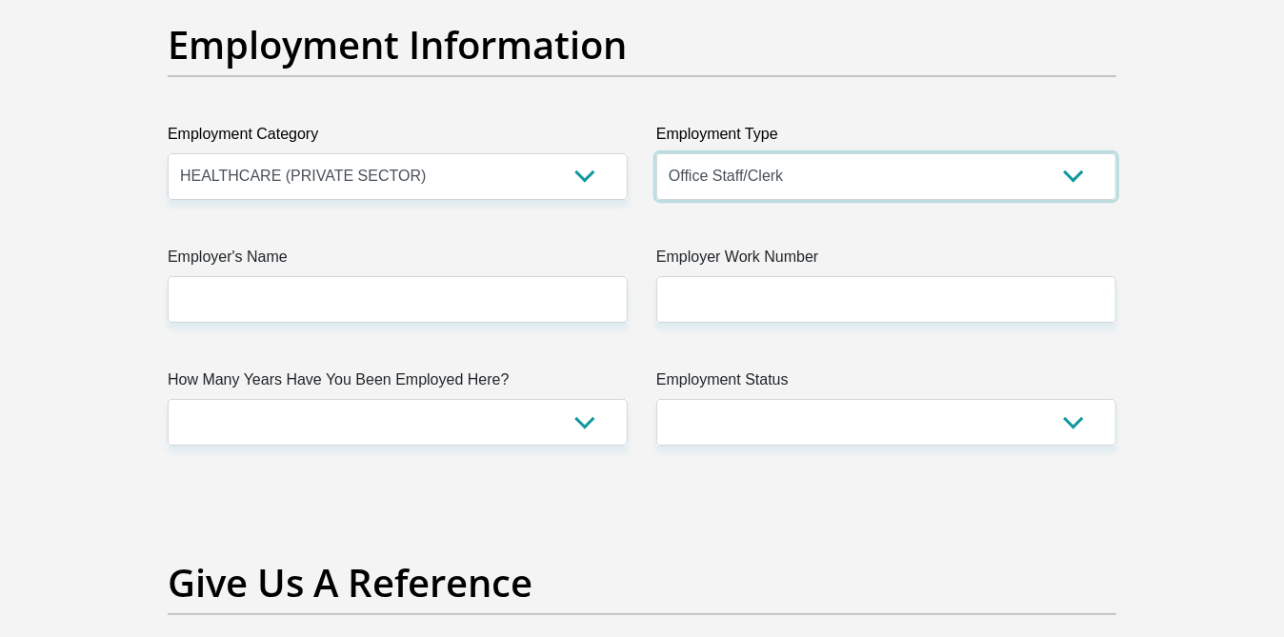
scroll to position [3478, 0]
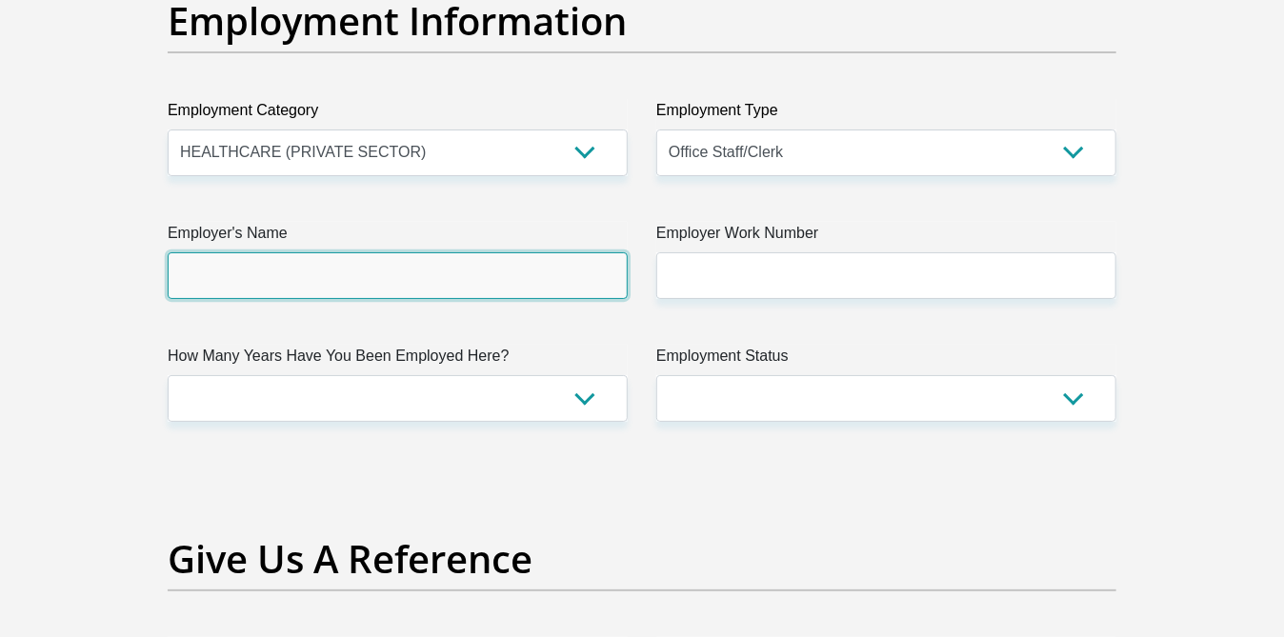
click at [235, 272] on input "Employer's Name" at bounding box center [398, 275] width 460 height 47
click at [286, 270] on input "Willie" at bounding box center [398, 275] width 460 height 47
type input "W"
type input "WillieMalanInc"
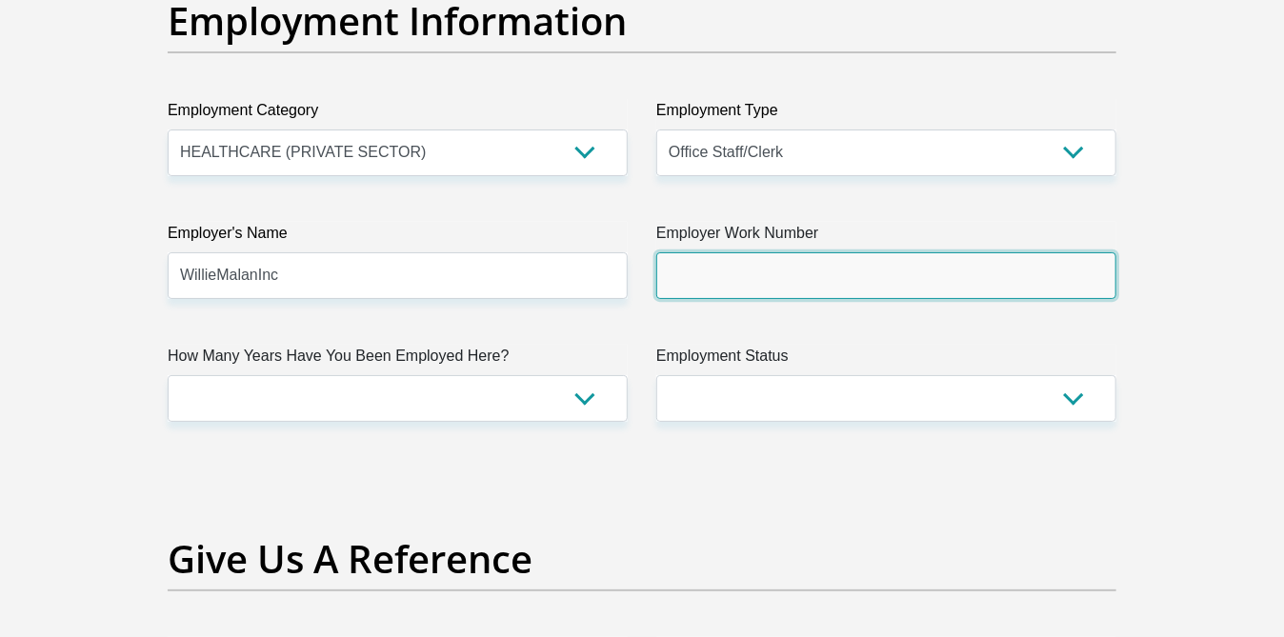
click at [734, 276] on input "Employer Work Number" at bounding box center [886, 275] width 460 height 47
type input "0137457191"
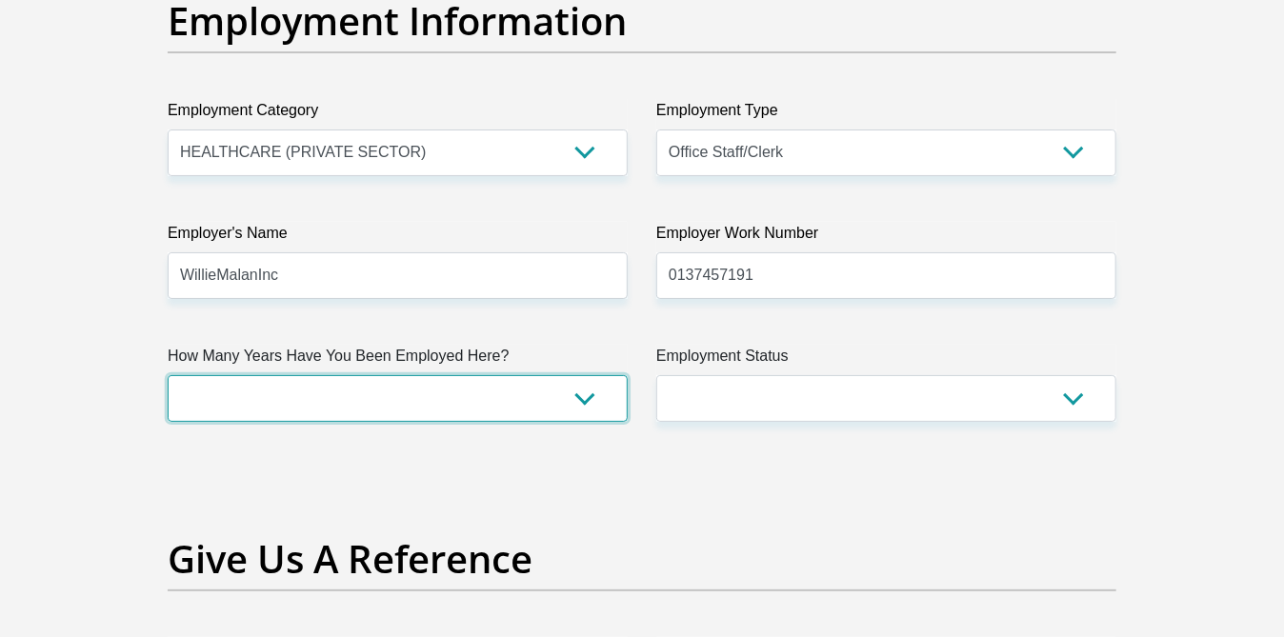
click at [583, 395] on select "less than 1 year 1-3 years 3-5 years 5+ years" at bounding box center [398, 398] width 460 height 47
select select "60"
click at [168, 375] on select "less than 1 year 1-3 years 3-5 years 5+ years" at bounding box center [398, 398] width 460 height 47
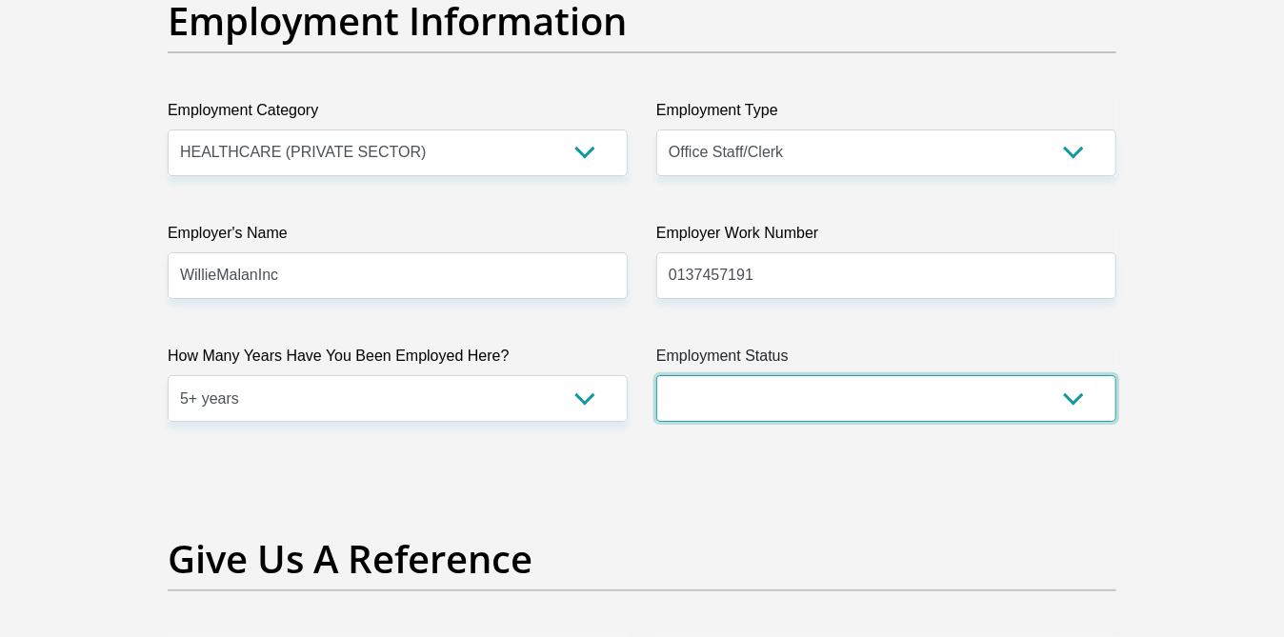
click at [1069, 396] on select "Permanent/Full-time Part-time/Casual Contract Worker Self-Employed Housewife Re…" at bounding box center [886, 398] width 460 height 47
select select "1"
click at [656, 375] on select "Permanent/Full-time Part-time/Casual Contract Worker Self-Employed Housewife Re…" at bounding box center [886, 398] width 460 height 47
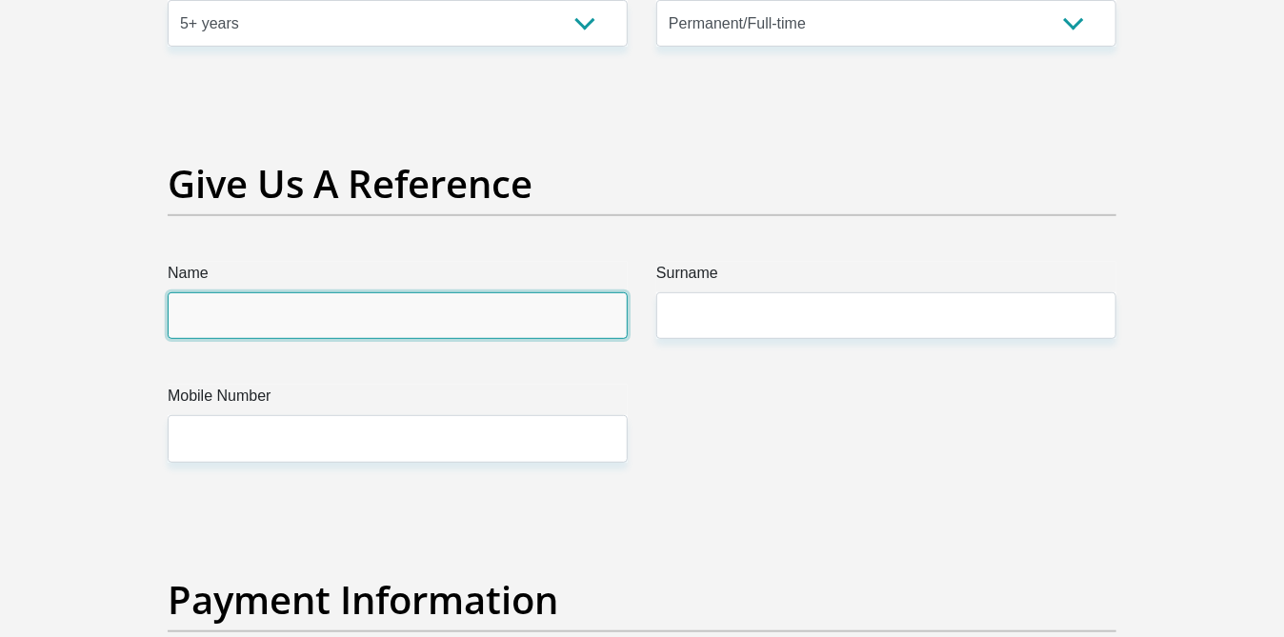
scroll to position [3847, 0]
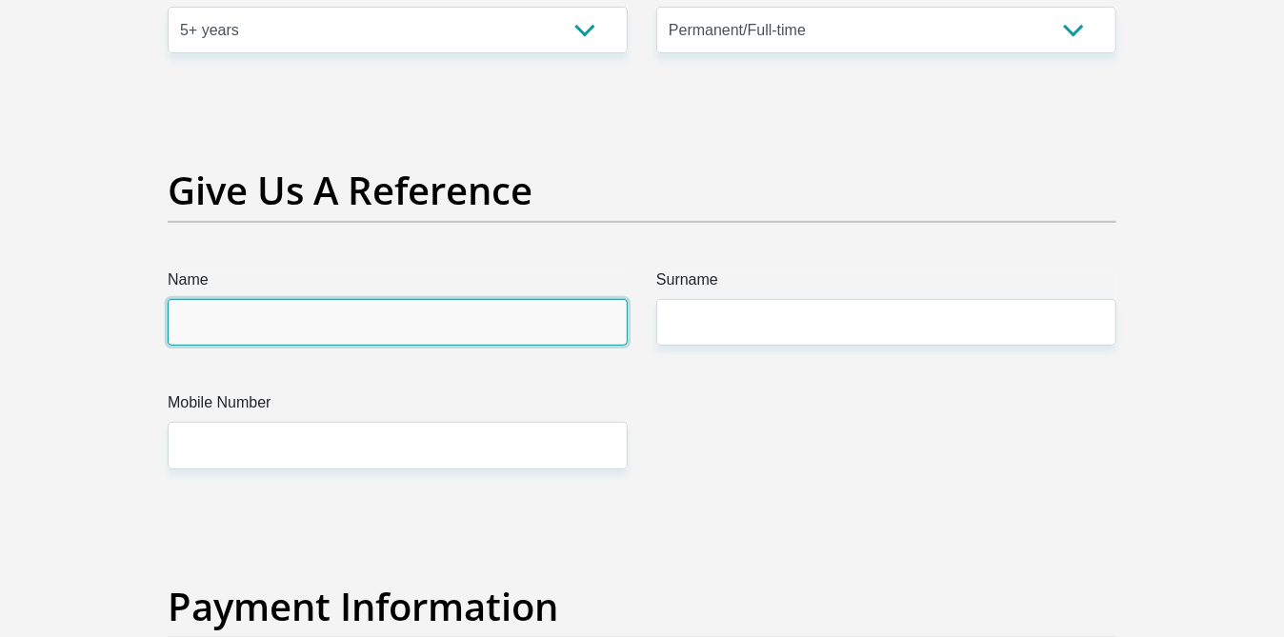
click at [229, 293] on div "Name" at bounding box center [398, 307] width 460 height 77
type input "Izanné"
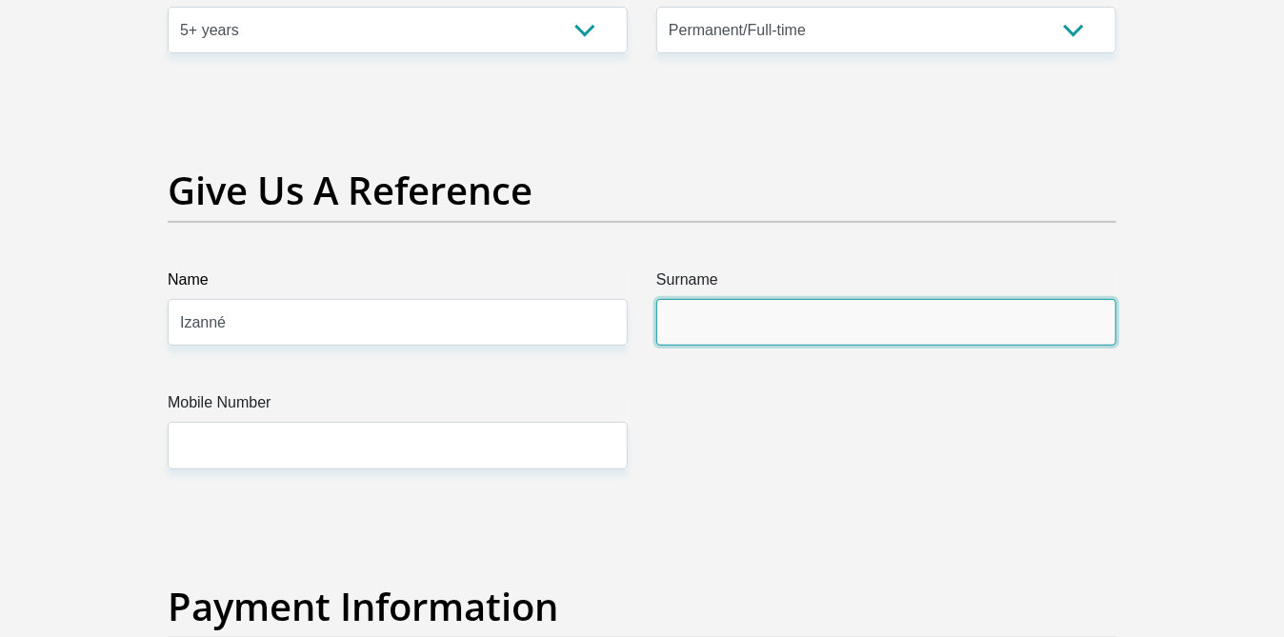
click at [739, 319] on input "Surname" at bounding box center [886, 322] width 460 height 47
type input "Harris"
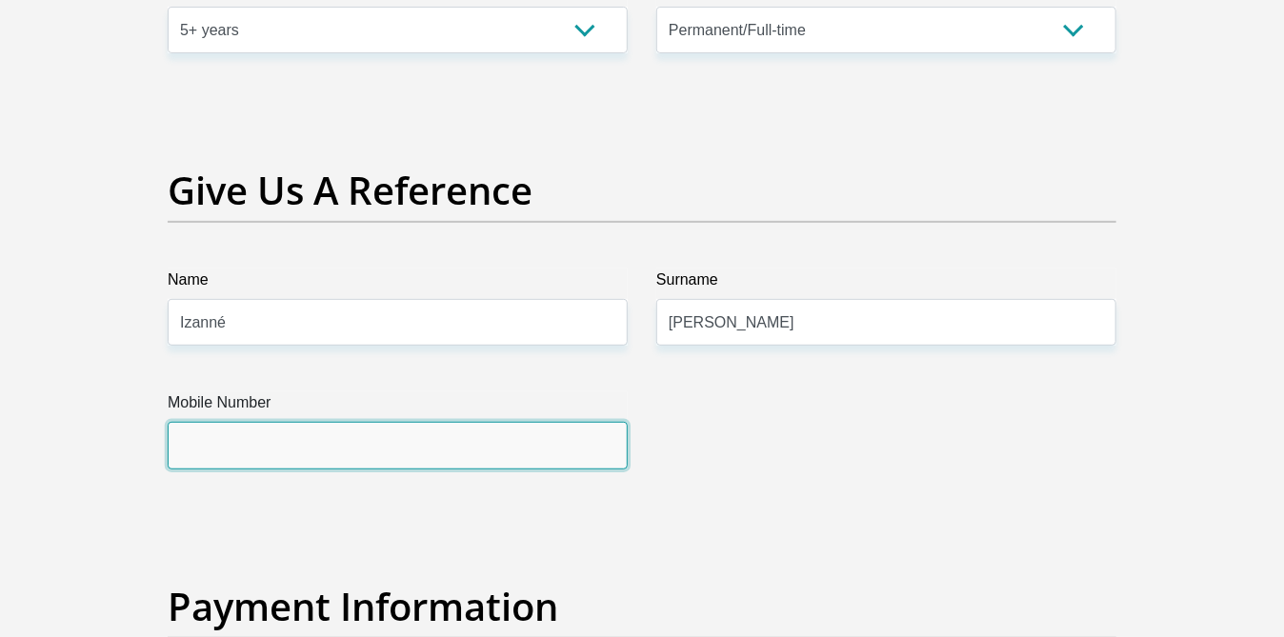
scroll to position [3971, 0]
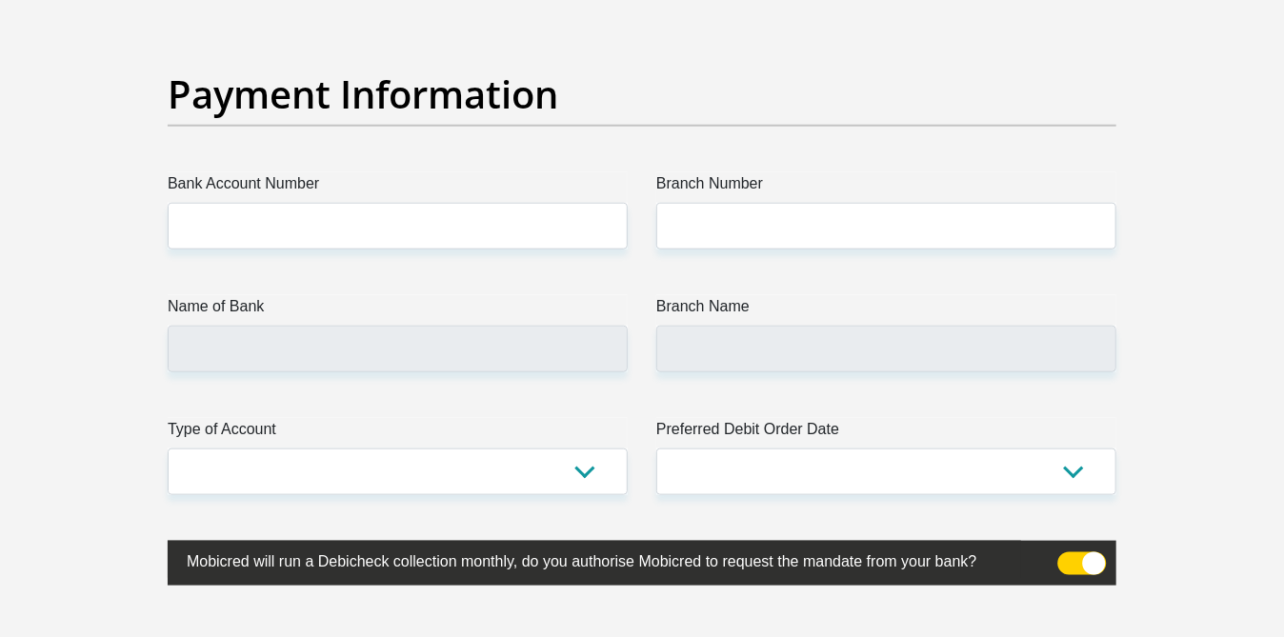
scroll to position [4346, 0]
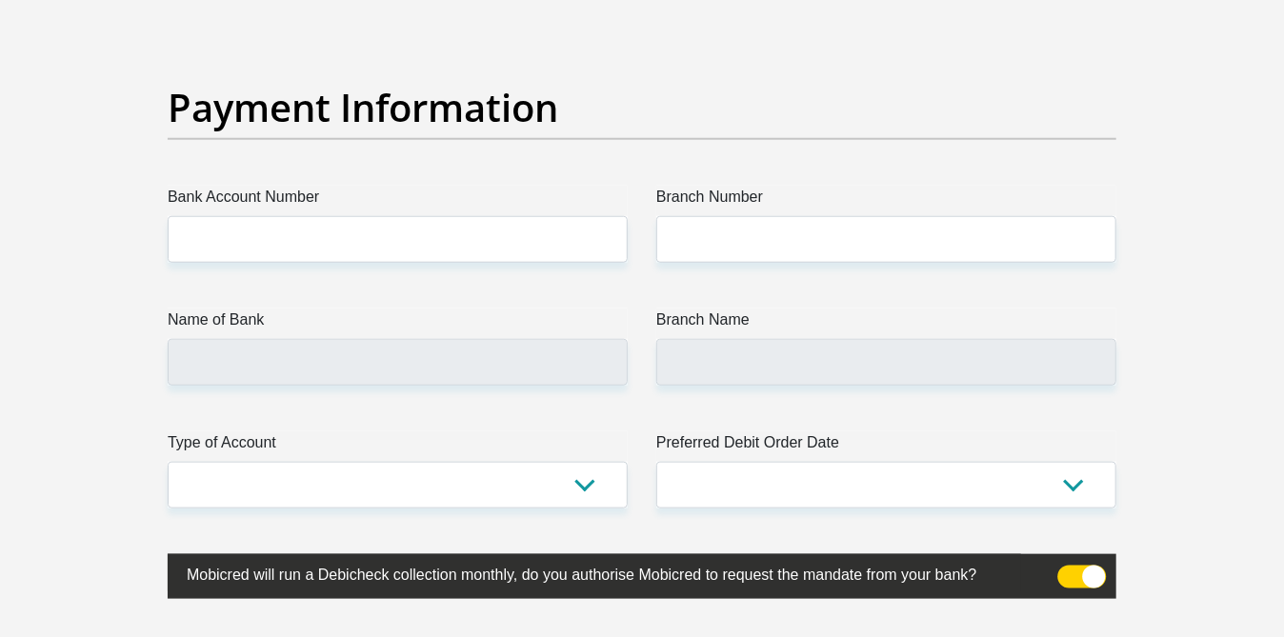
type input "0826587095"
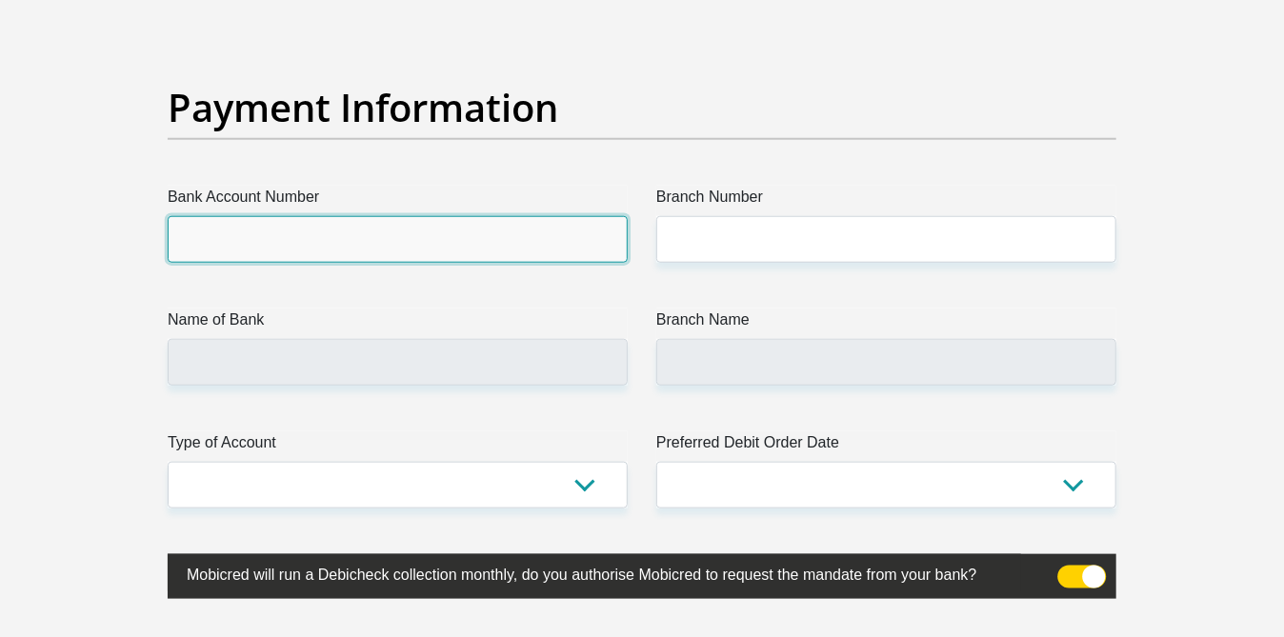
click at [236, 227] on input "Bank Account Number" at bounding box center [398, 239] width 460 height 47
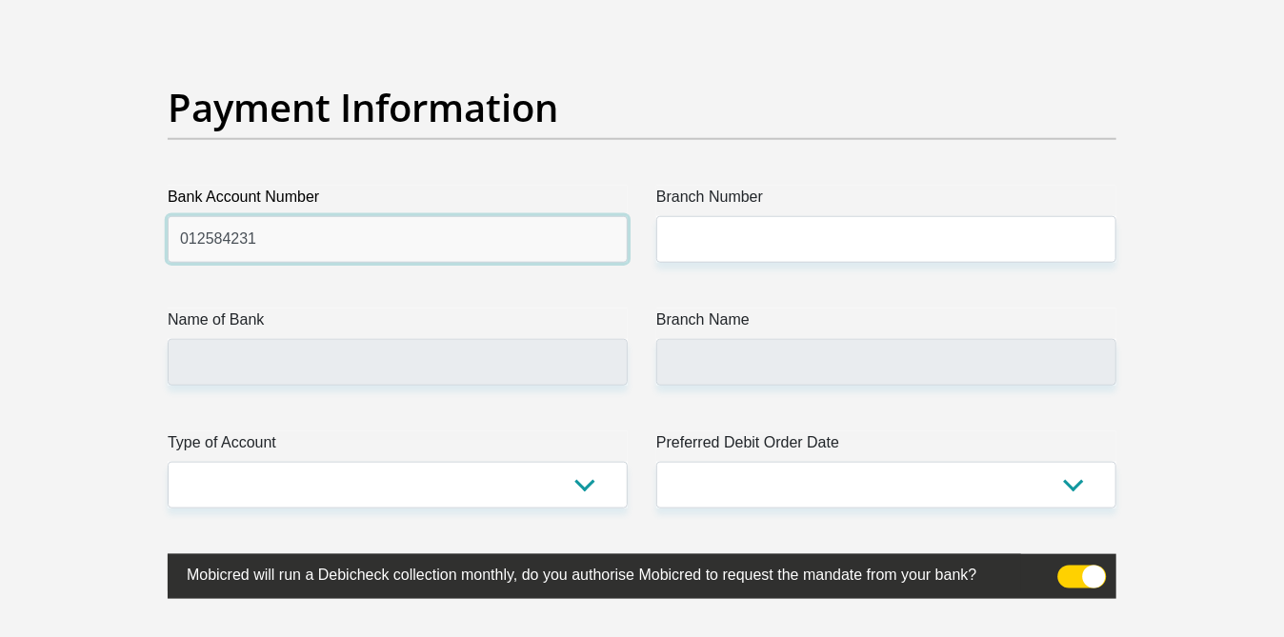
type input "012584231"
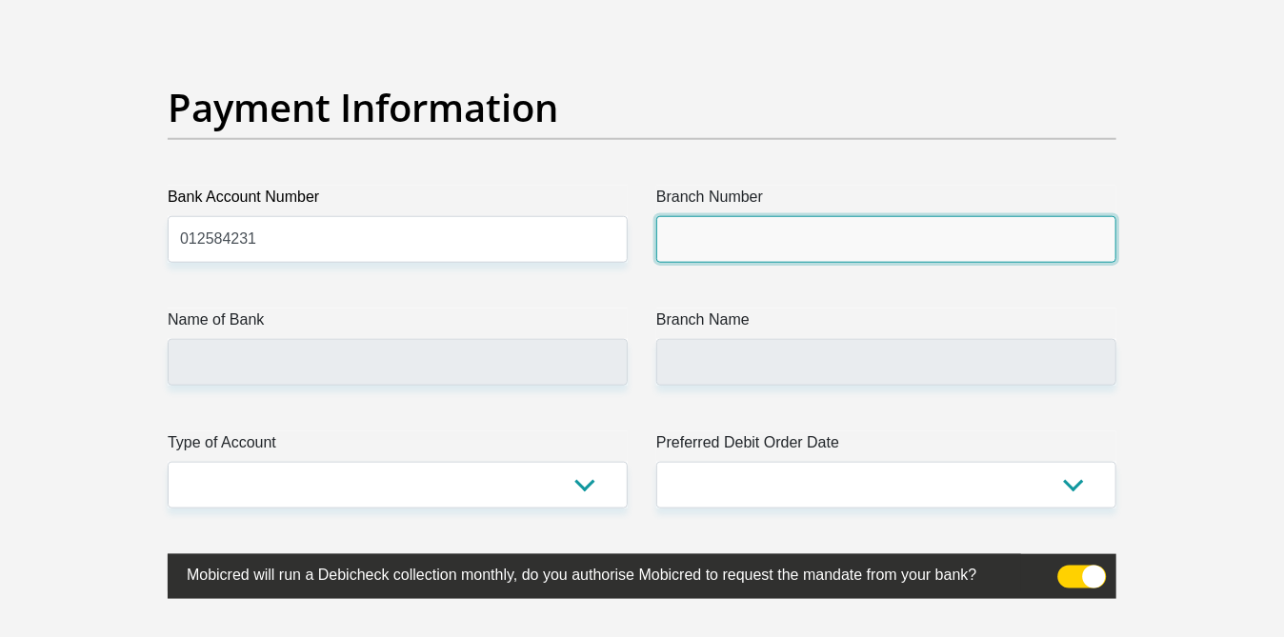
click at [717, 244] on input "Branch Number" at bounding box center [886, 239] width 460 height 47
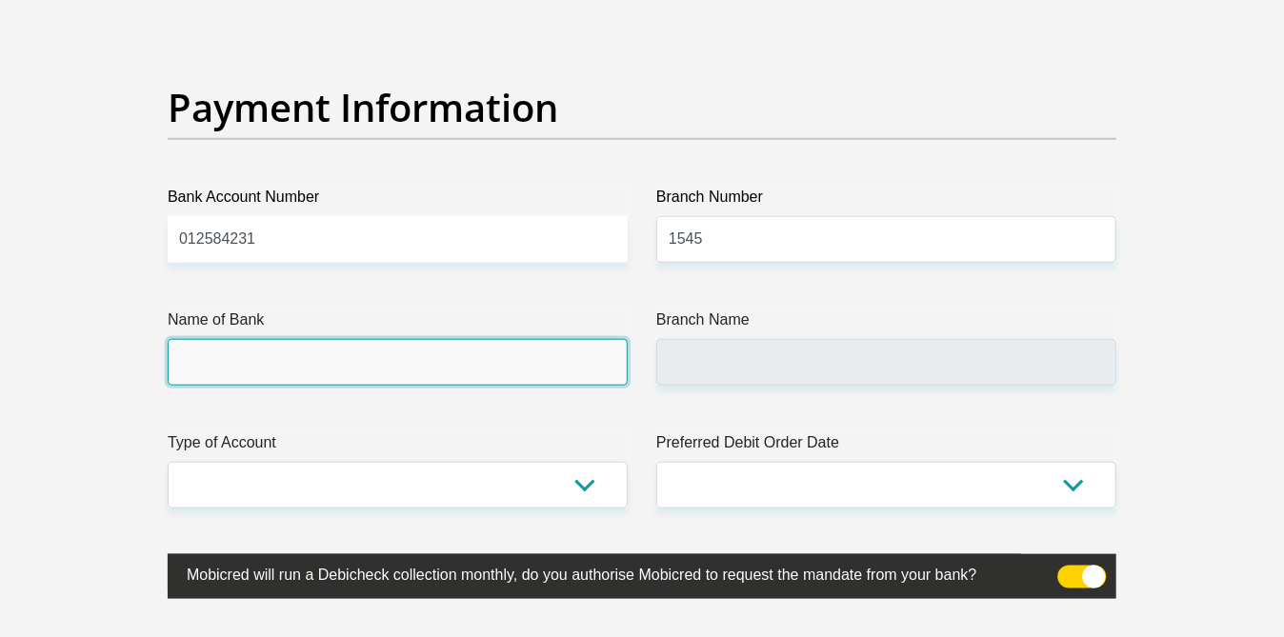
click at [227, 352] on input "Name of Bank" at bounding box center [398, 362] width 460 height 47
click at [210, 359] on input "Name of Bank" at bounding box center [398, 362] width 460 height 47
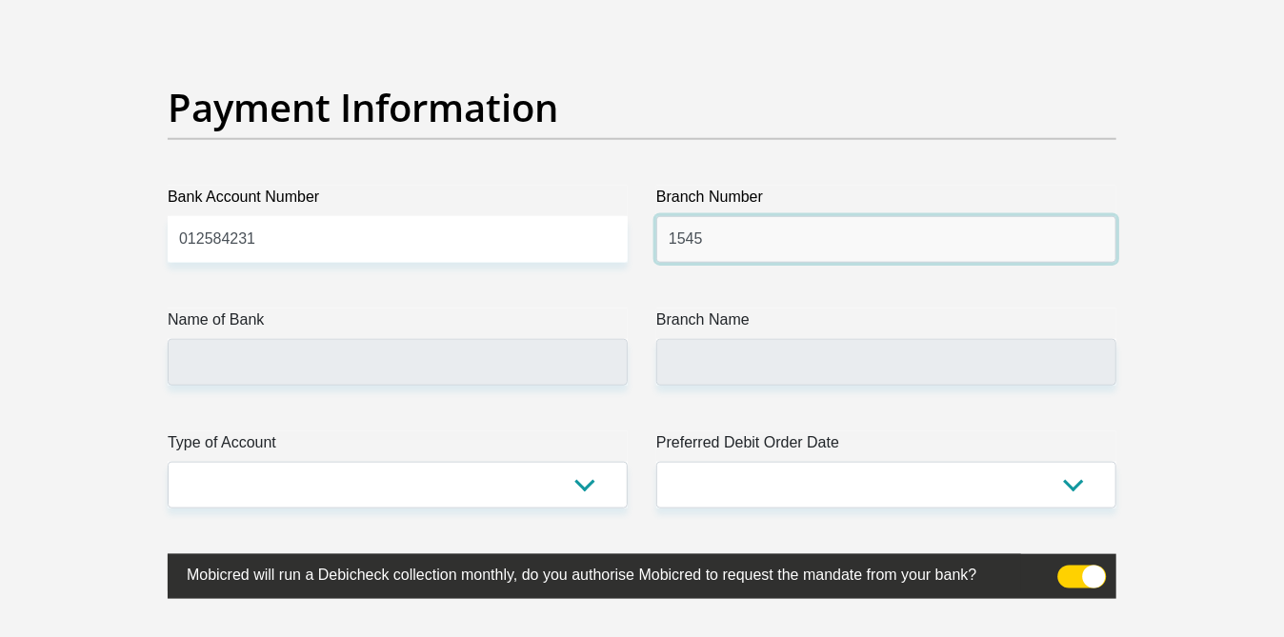
click at [673, 232] on input "1545" at bounding box center [886, 239] width 460 height 47
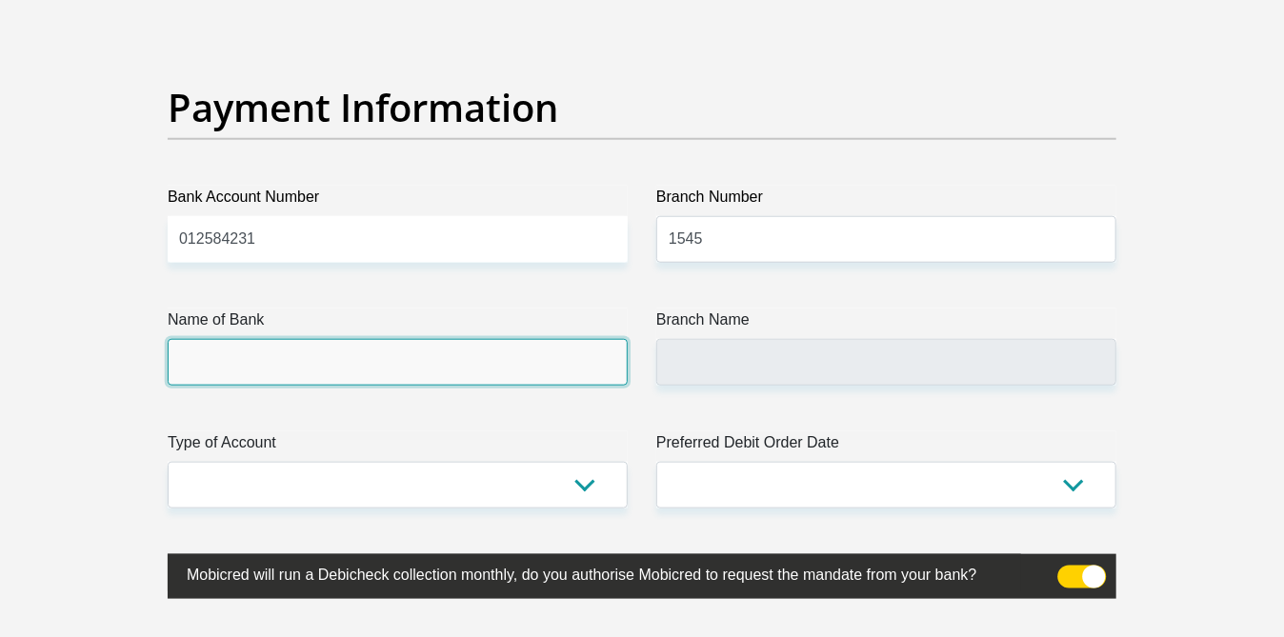
click at [290, 373] on input "Name of Bank" at bounding box center [398, 362] width 460 height 47
click at [291, 370] on input "Name of Bank" at bounding box center [398, 362] width 460 height 47
click at [247, 360] on input "Name of Bank" at bounding box center [398, 362] width 460 height 47
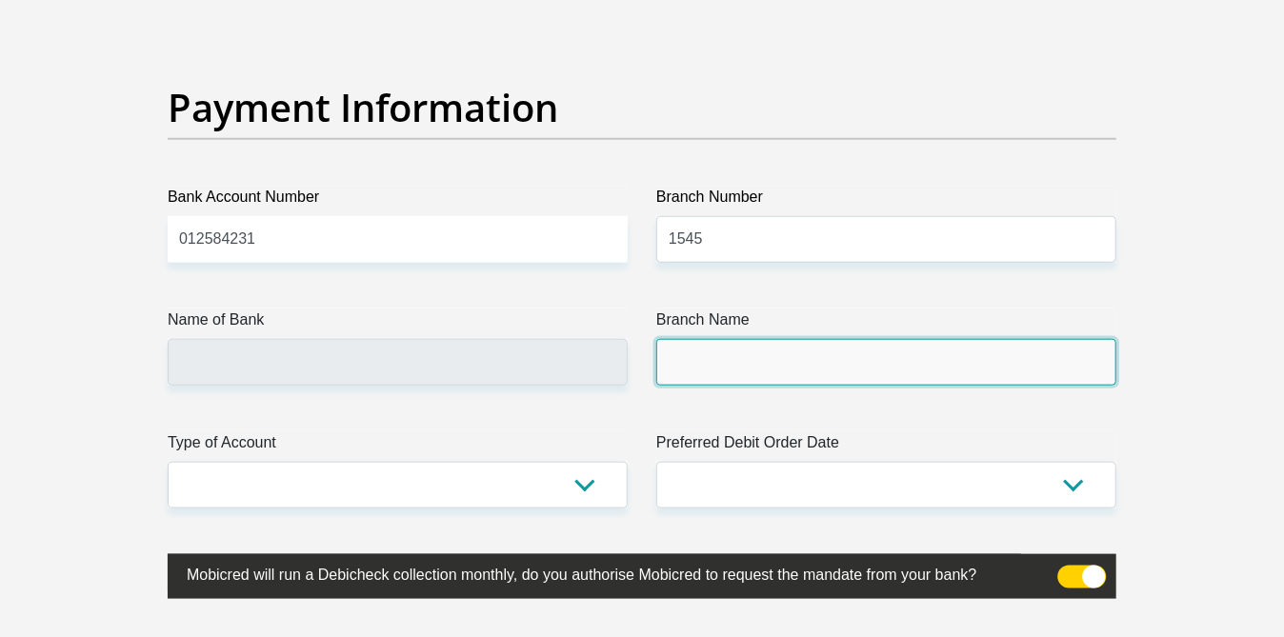
click at [732, 343] on input "Branch Name" at bounding box center [886, 362] width 460 height 47
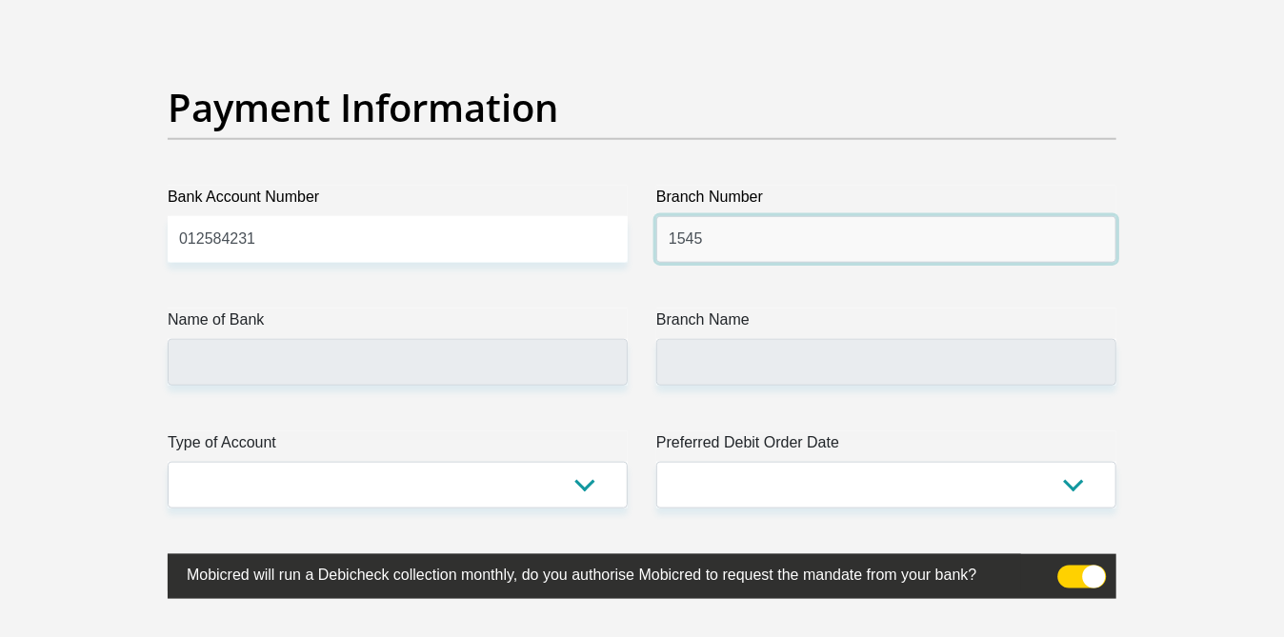
click at [671, 231] on input "1545" at bounding box center [886, 239] width 460 height 47
type input "001545"
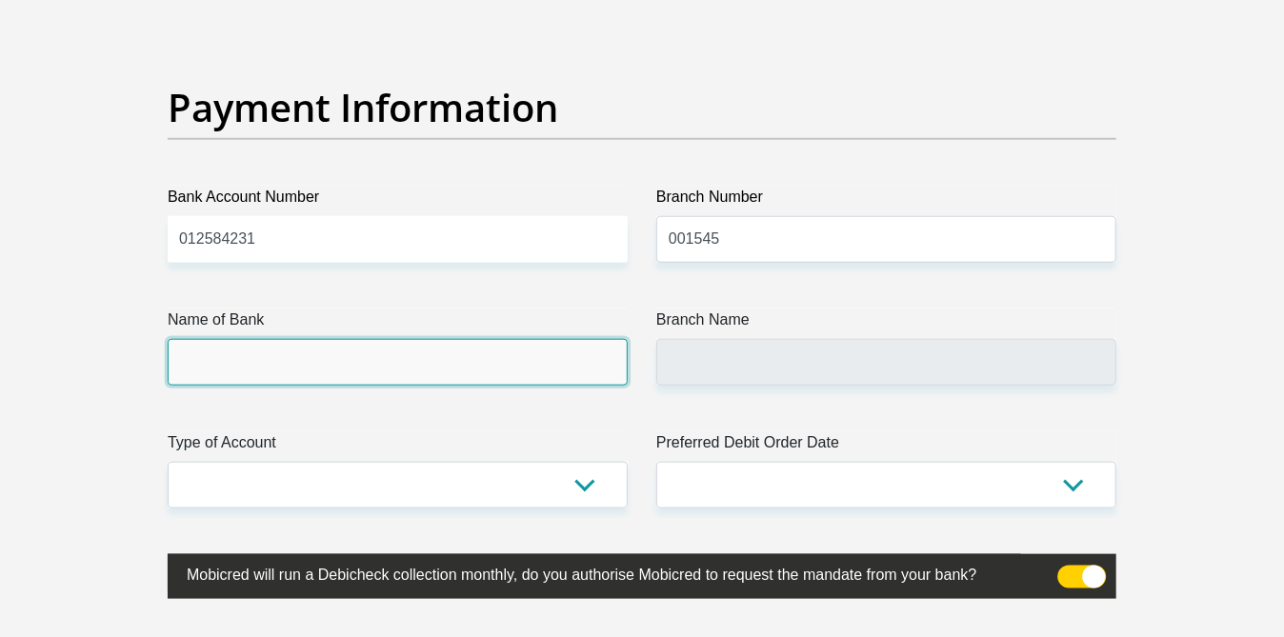
click at [237, 354] on input "Name of Bank" at bounding box center [398, 362] width 460 height 47
click at [249, 352] on input "Name of Bank" at bounding box center [398, 362] width 460 height 47
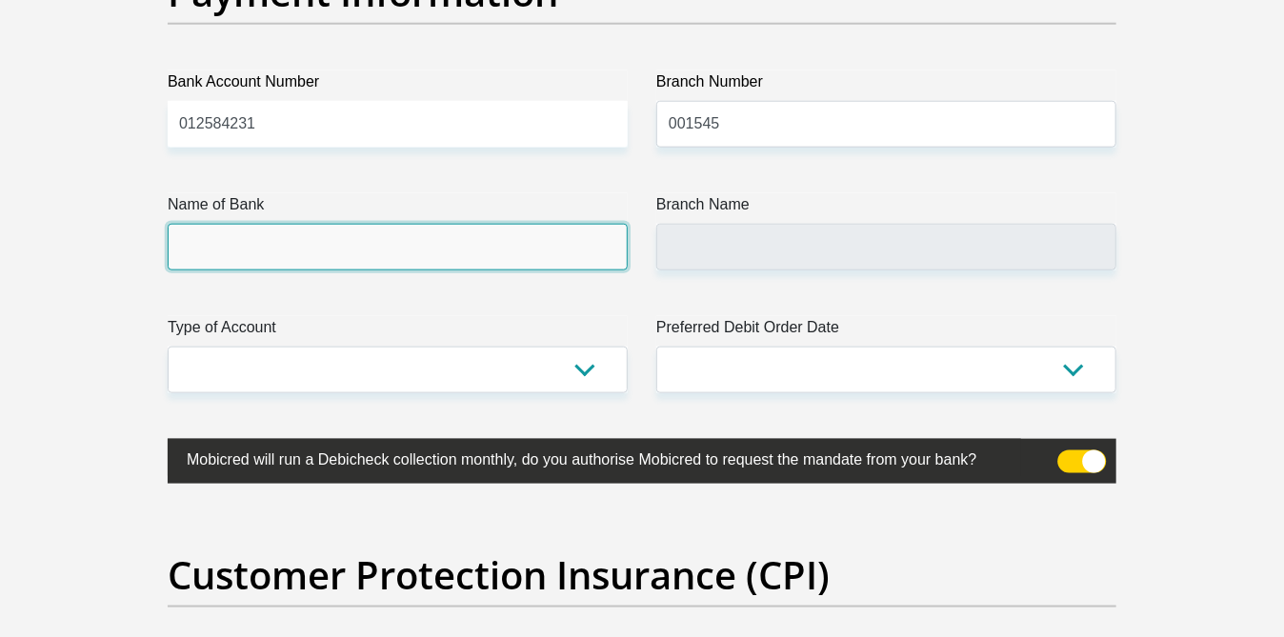
scroll to position [4433, 0]
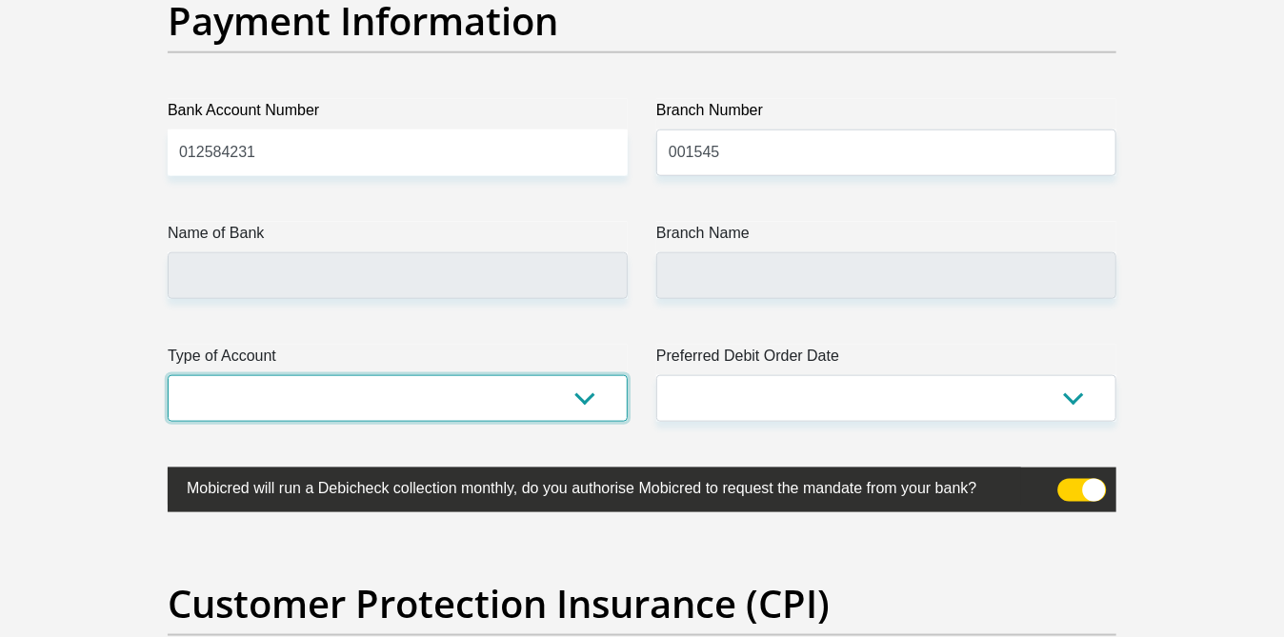
click at [576, 394] on select "Cheque Savings" at bounding box center [398, 398] width 460 height 47
select select "CUR"
click at [168, 375] on select "Cheque Savings" at bounding box center [398, 398] width 460 height 47
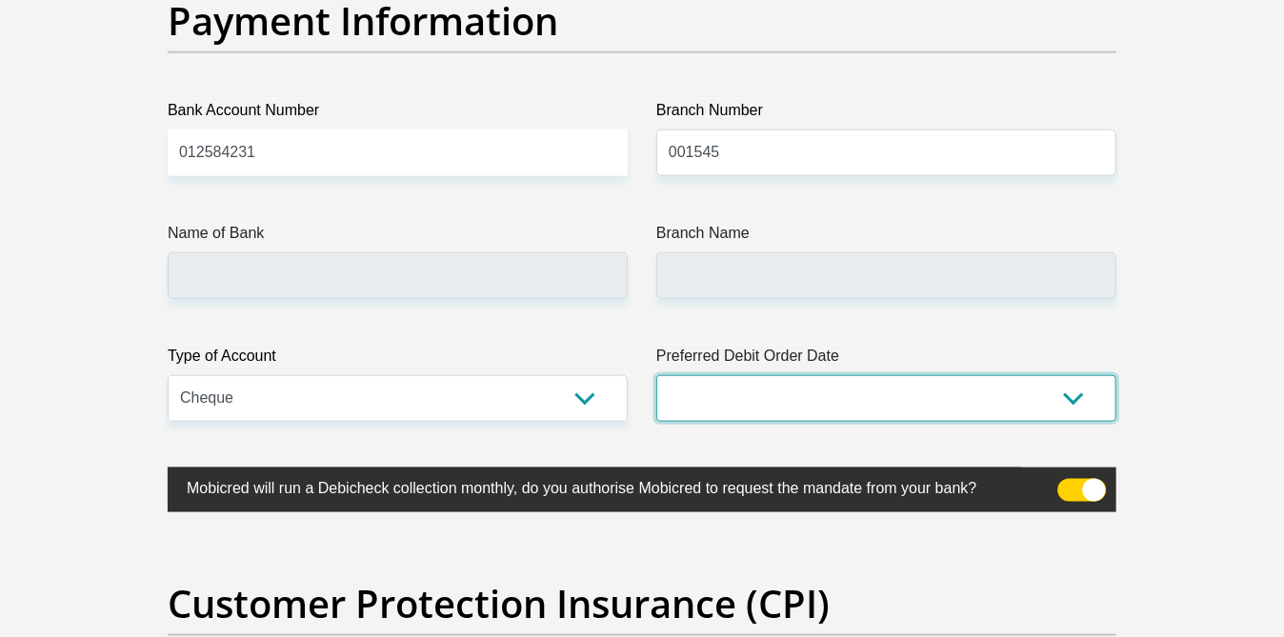
click at [1072, 393] on select "1st 2nd 3rd 4th 5th 7th 18th 19th 20th 21st 22nd 23rd 24th 25th 26th 27th 28th …" at bounding box center [886, 398] width 460 height 47
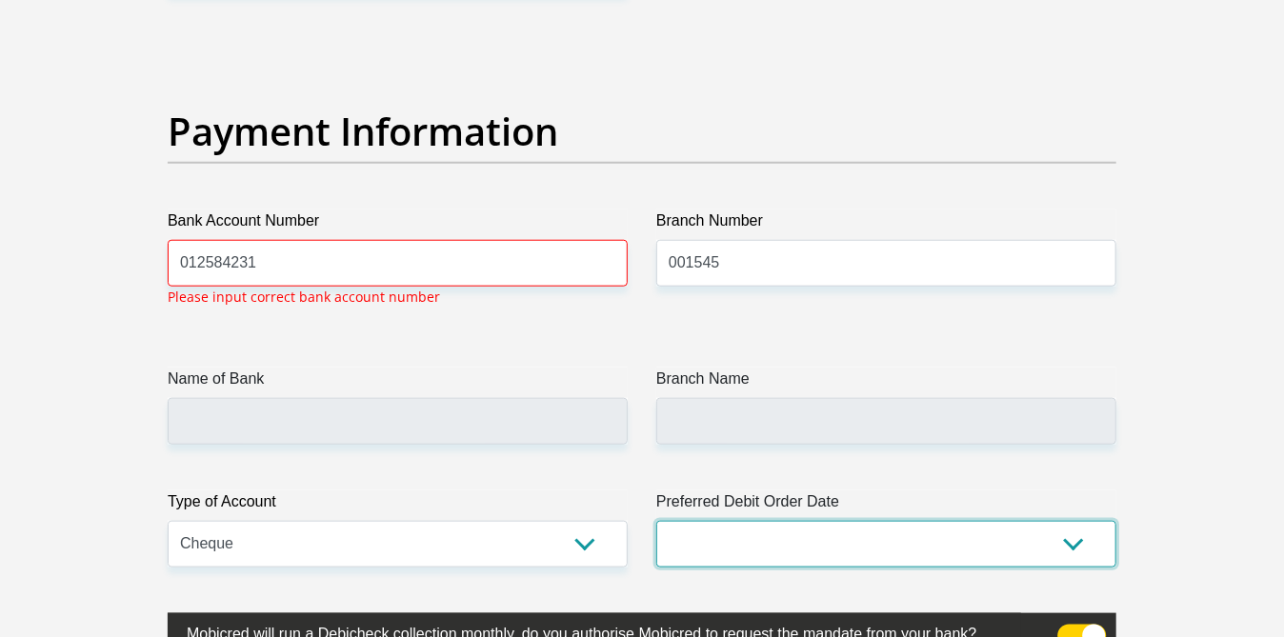
scroll to position [4318, 0]
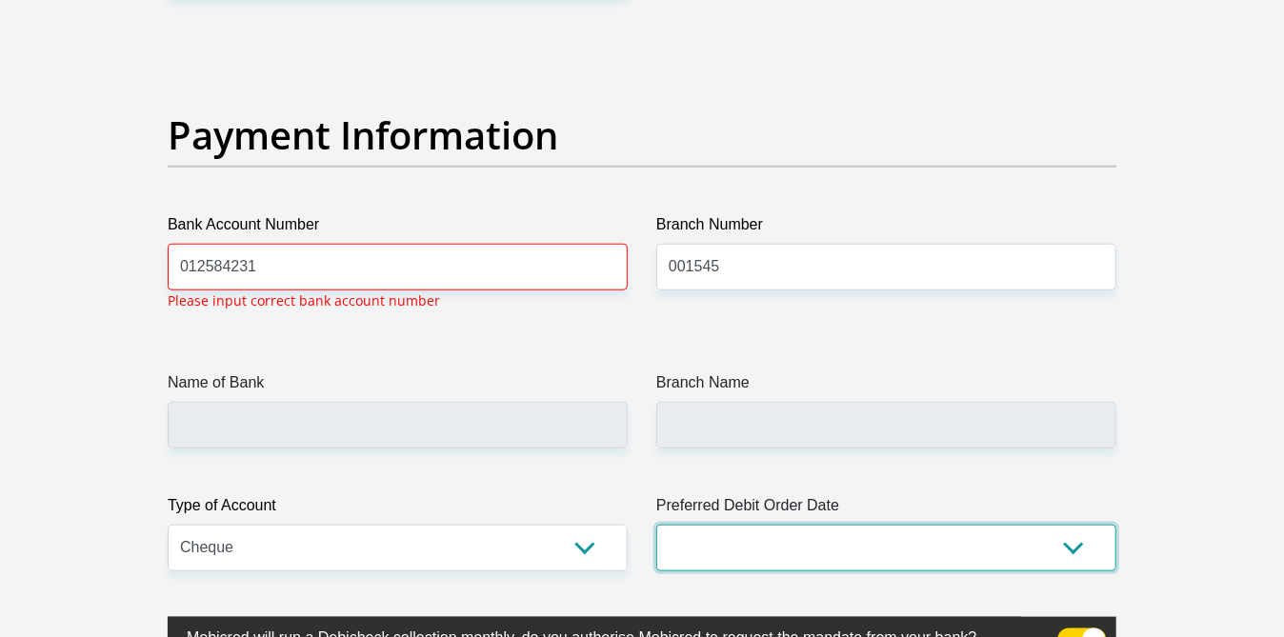
select select "1"
click at [656, 525] on select "1st 2nd 3rd 4th 5th 7th 18th 19th 20th 21st 22nd 23rd 24th 25th 26th 27th 28th …" at bounding box center [886, 548] width 460 height 47
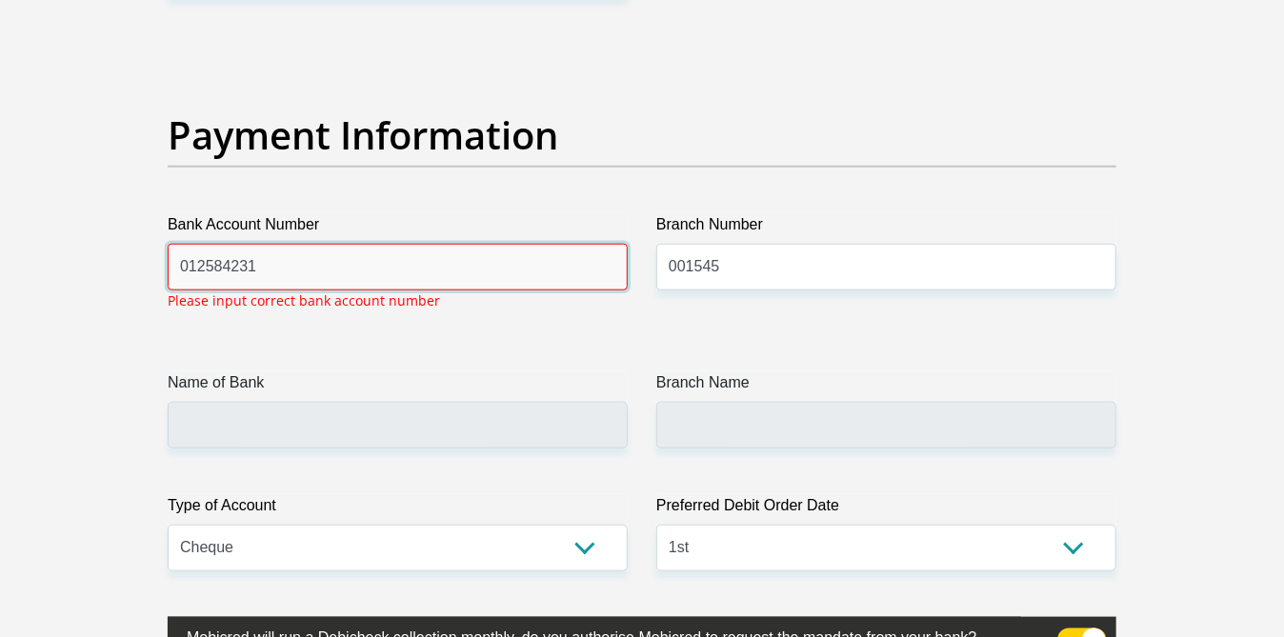
click at [197, 260] on input "012584231" at bounding box center [398, 267] width 460 height 47
click at [223, 261] on input "01 2584231" at bounding box center [398, 267] width 460 height 47
click at [253, 261] on input "01 258 4231" at bounding box center [398, 267] width 460 height 47
click at [373, 275] on input "01 258 423 1" at bounding box center [398, 267] width 460 height 47
click at [203, 255] on input "01 258 423 1" at bounding box center [398, 267] width 460 height 47
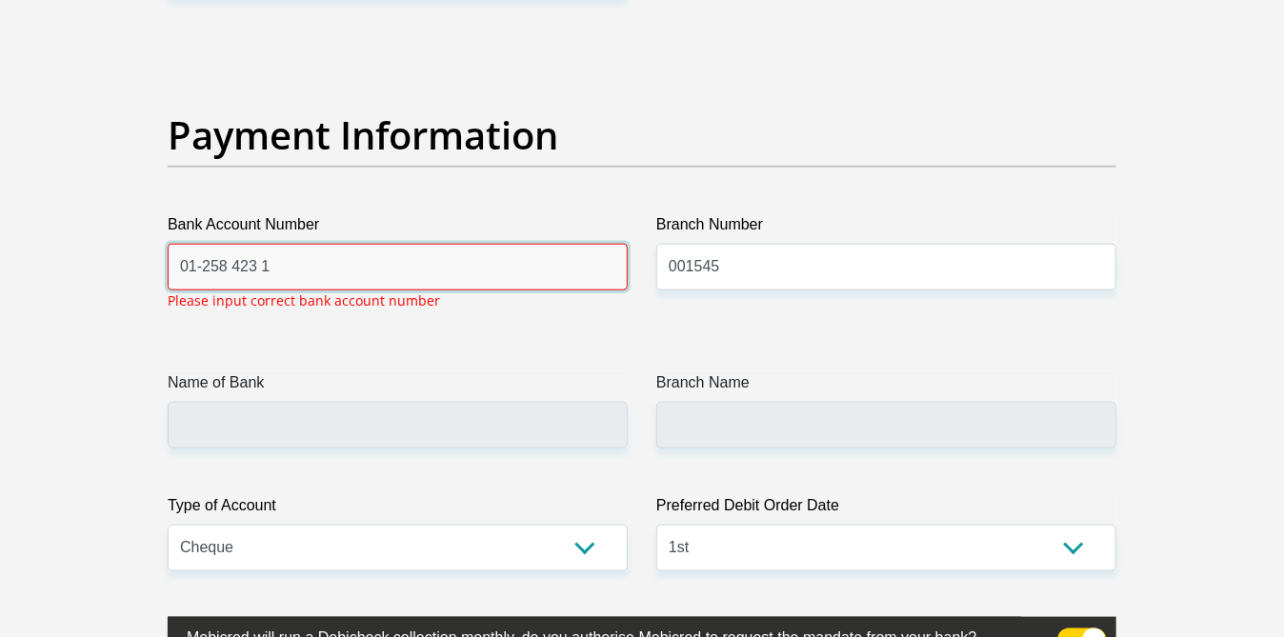
click at [233, 258] on input "01-258 423 1" at bounding box center [398, 267] width 460 height 47
click at [264, 261] on input "01-258-423 1" at bounding box center [398, 267] width 460 height 47
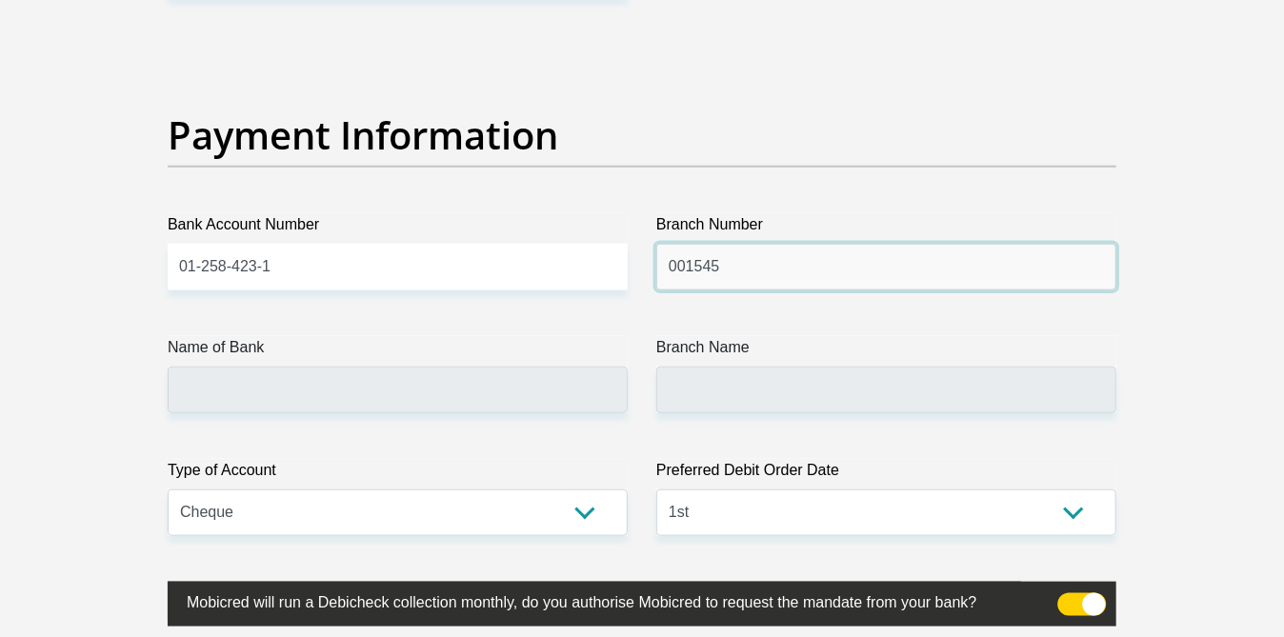
click at [759, 263] on input "001545" at bounding box center [886, 267] width 460 height 47
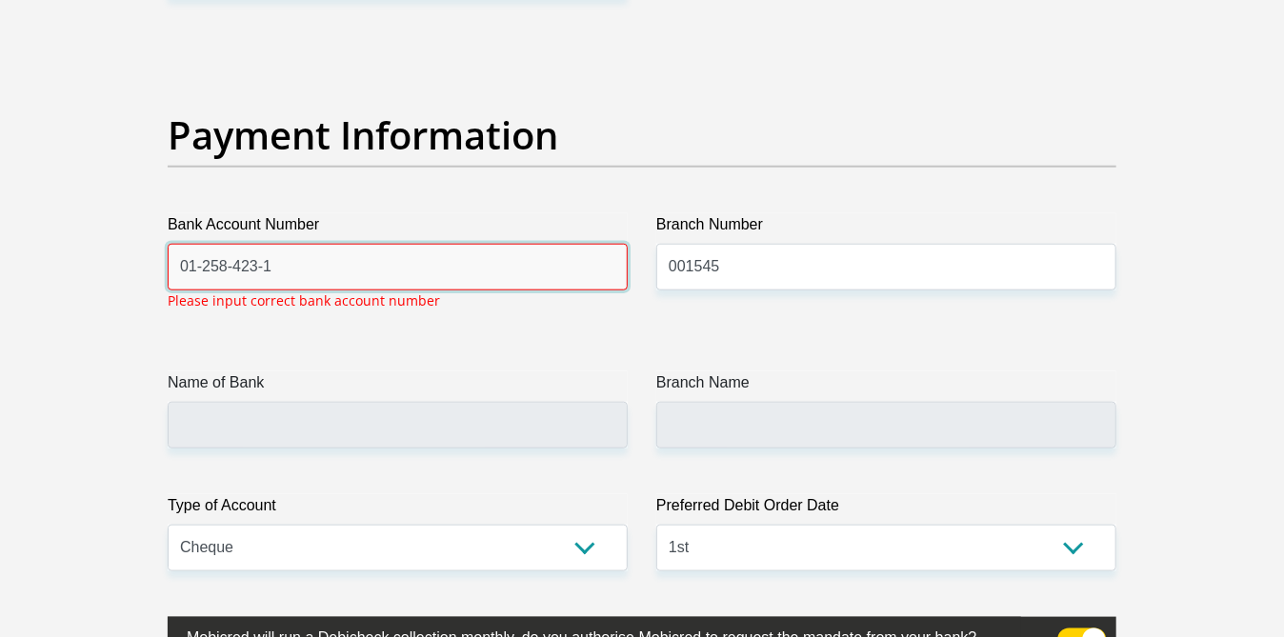
click at [202, 259] on input "01-258-423-1" at bounding box center [398, 267] width 460 height 47
click at [233, 259] on input "01 258-423-1" at bounding box center [398, 267] width 460 height 47
click at [260, 259] on input "01 258 423-1" at bounding box center [398, 267] width 460 height 47
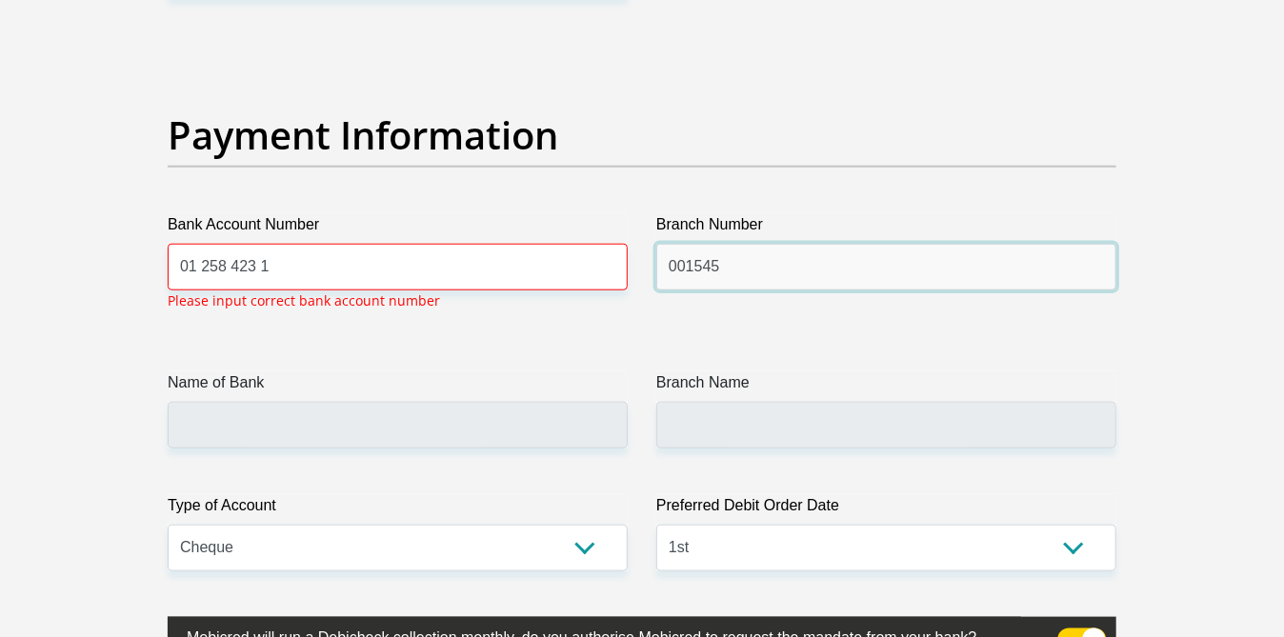
click at [822, 271] on input "001545" at bounding box center [886, 267] width 460 height 47
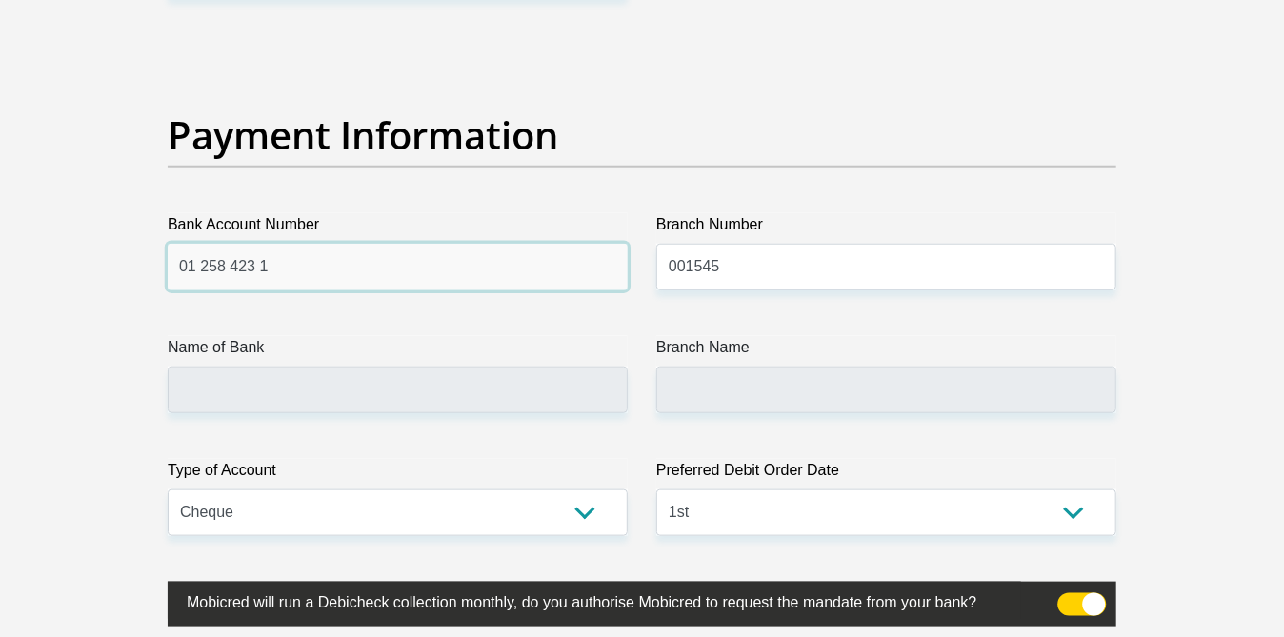
click at [180, 259] on input "01 258 423 1" at bounding box center [398, 267] width 460 height 47
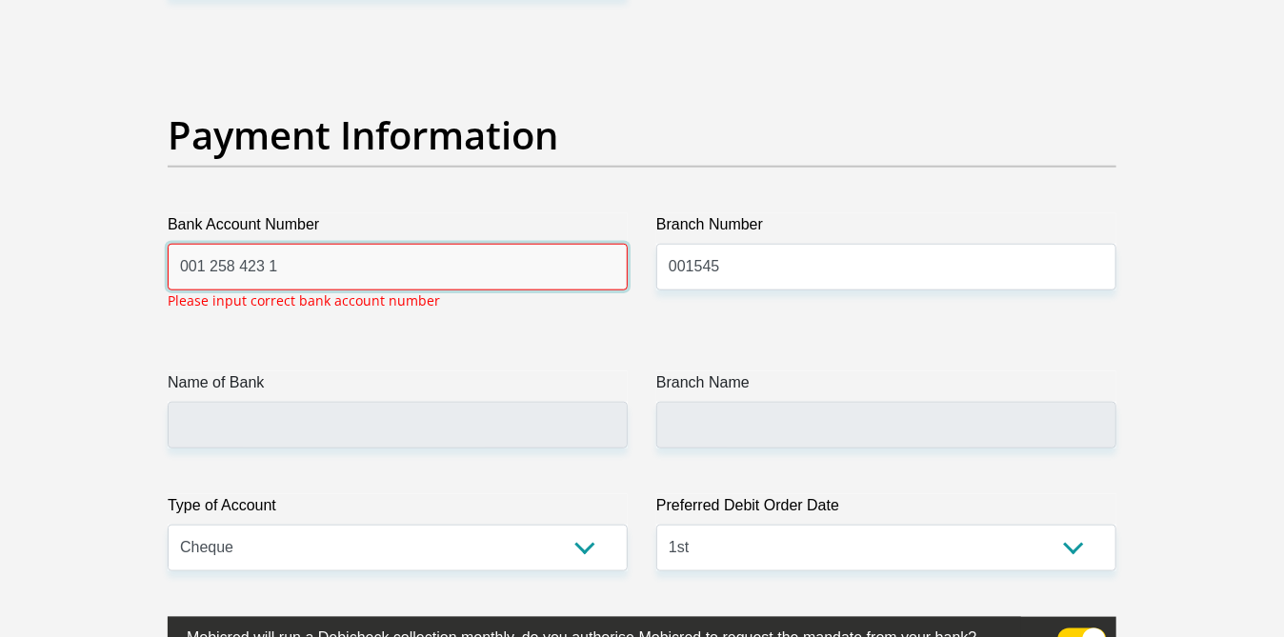
click at [462, 251] on input "001 258 423 1" at bounding box center [398, 267] width 460 height 47
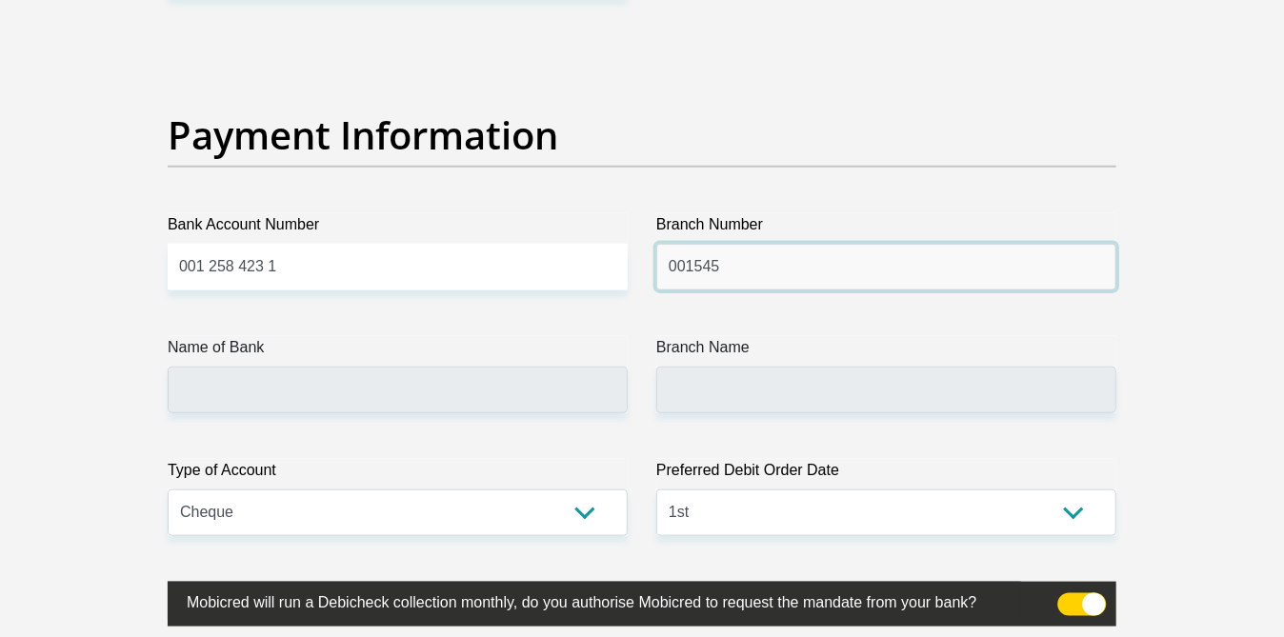
click at [762, 271] on input "001545" at bounding box center [886, 267] width 460 height 47
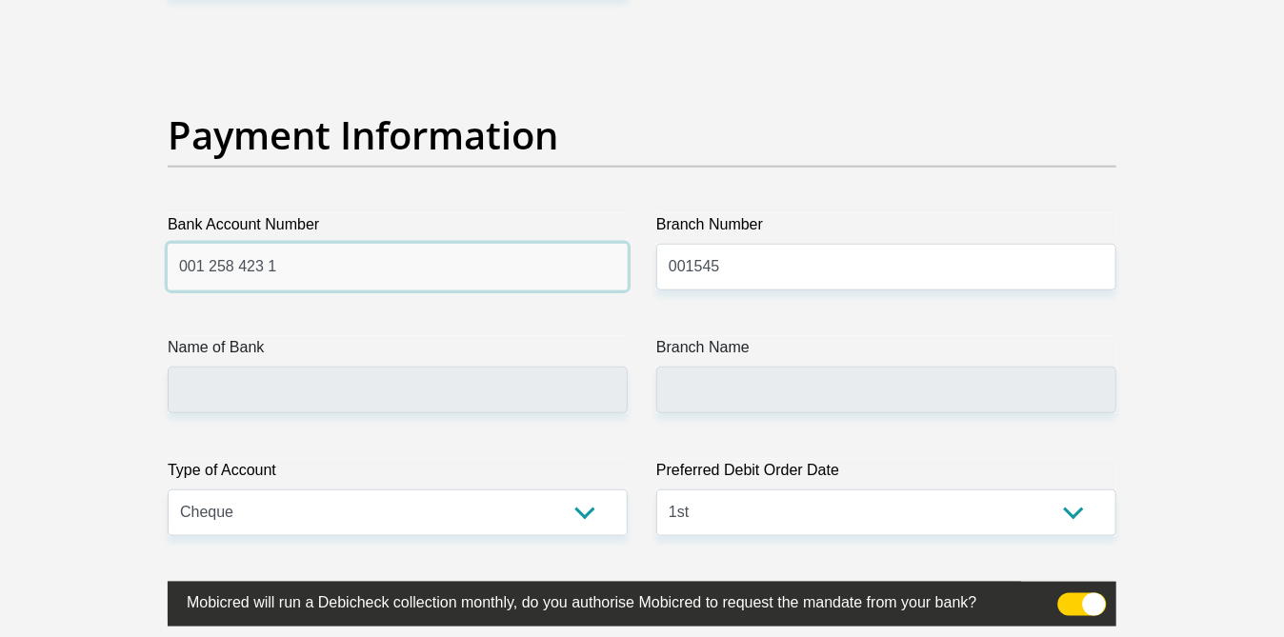
click at [193, 258] on input "001 258 423 1" at bounding box center [398, 267] width 460 height 47
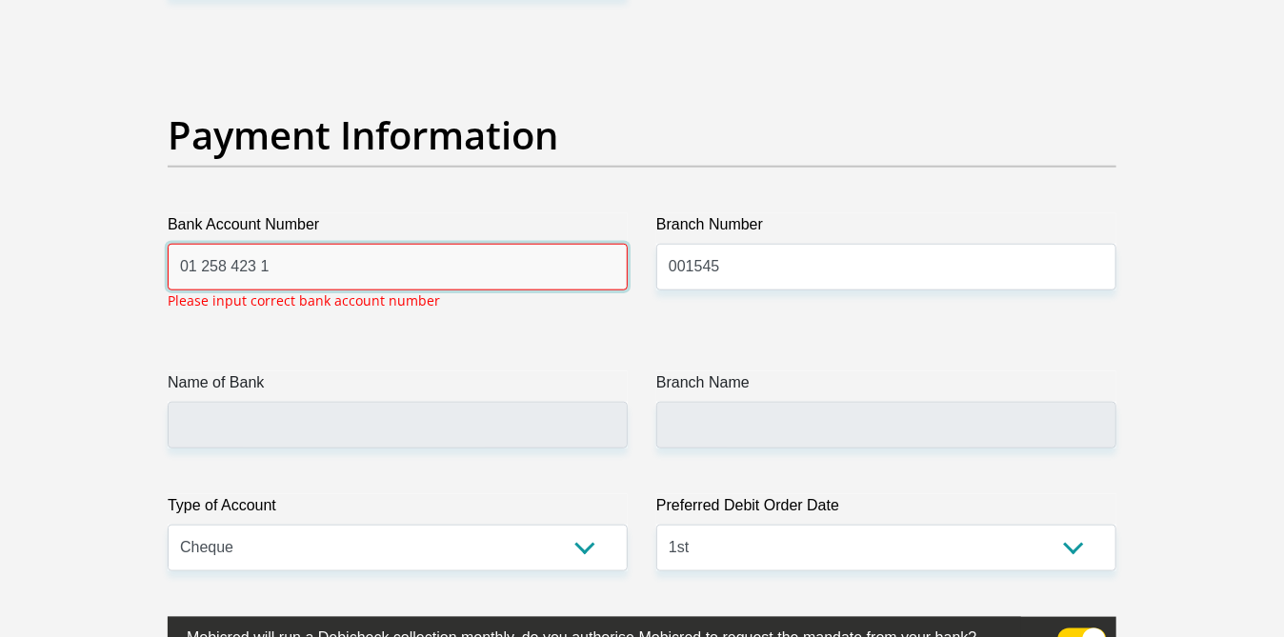
drag, startPoint x: 402, startPoint y: 254, endPoint x: 433, endPoint y: 263, distance: 32.6
click at [403, 254] on input "01 258 423 1" at bounding box center [398, 267] width 460 height 47
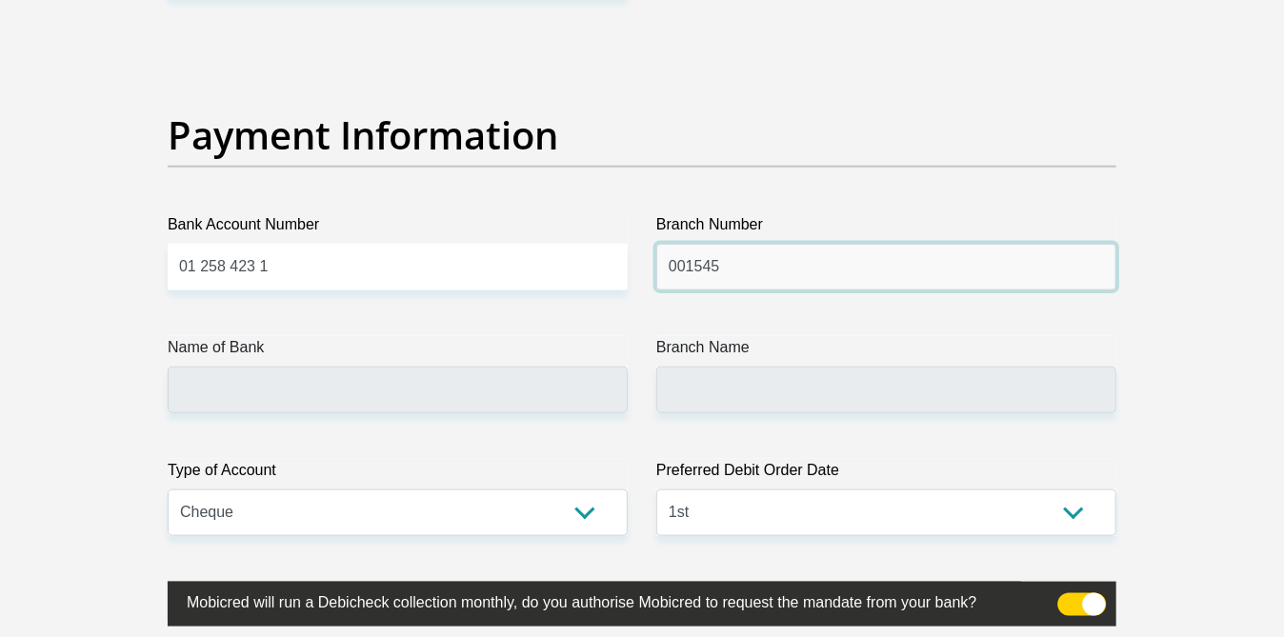
click at [770, 266] on input "001545" at bounding box center [886, 267] width 460 height 47
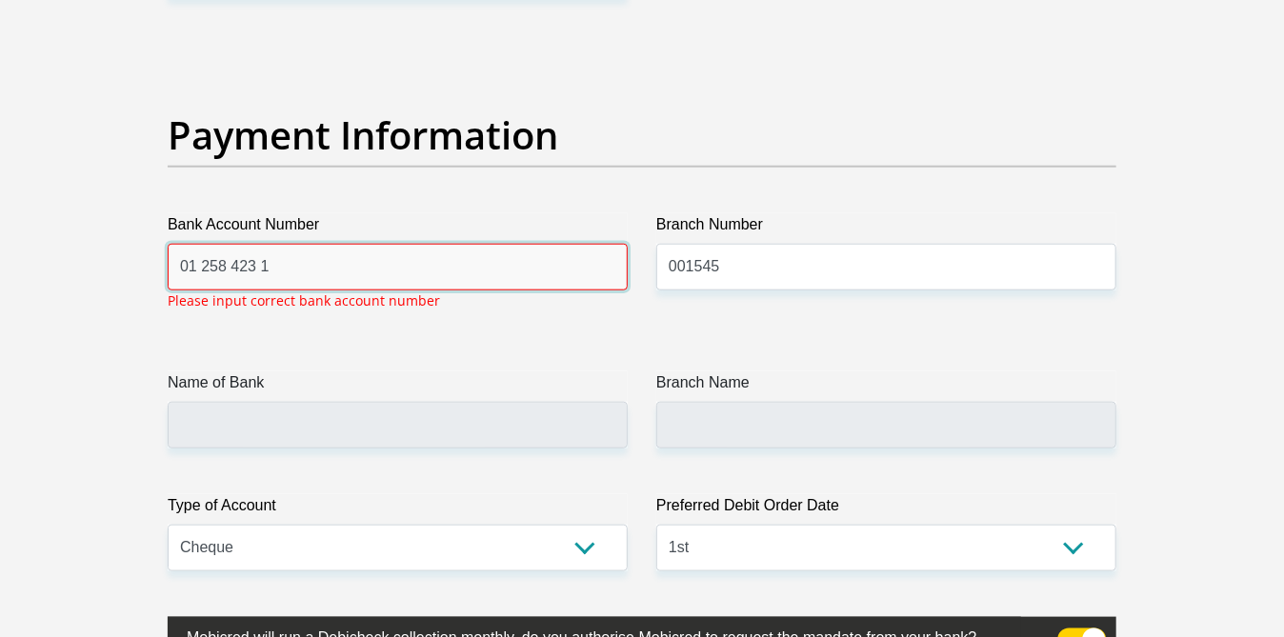
click at [287, 258] on input "01 258 423 1" at bounding box center [398, 267] width 460 height 47
type input "0"
type input "012584231"
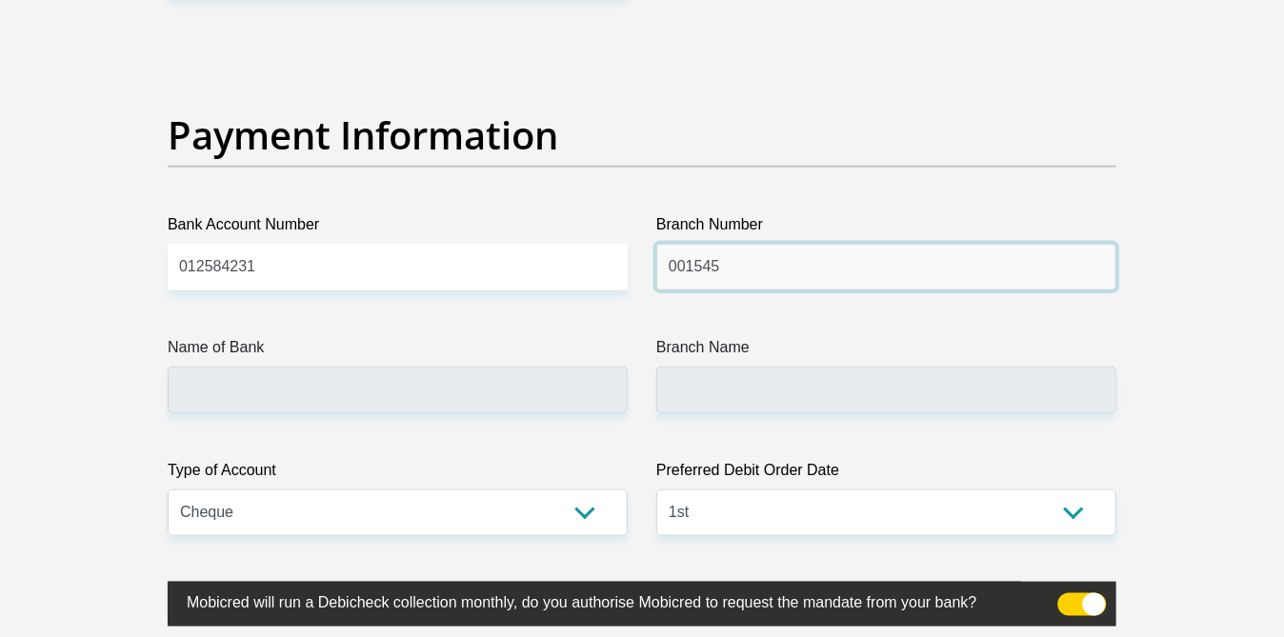
click at [767, 262] on input "001545" at bounding box center [886, 267] width 460 height 47
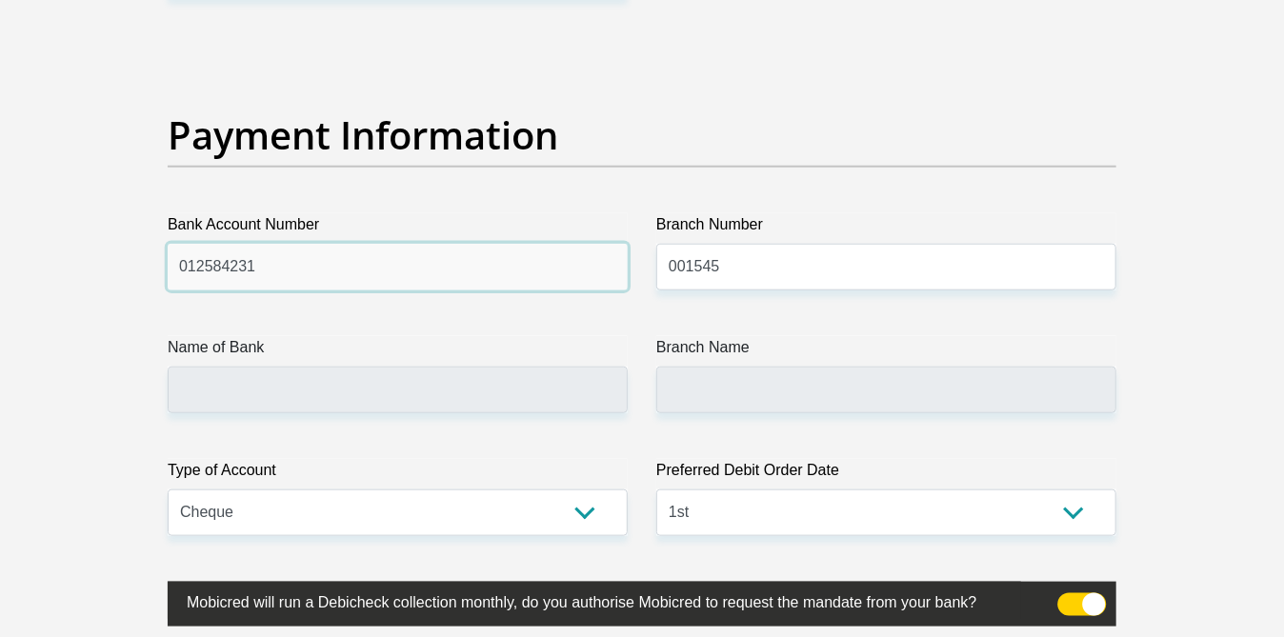
drag, startPoint x: 279, startPoint y: 267, endPoint x: 157, endPoint y: 263, distance: 122.0
click at [157, 263] on div "Bank Account Number 012584231" at bounding box center [397, 251] width 489 height 77
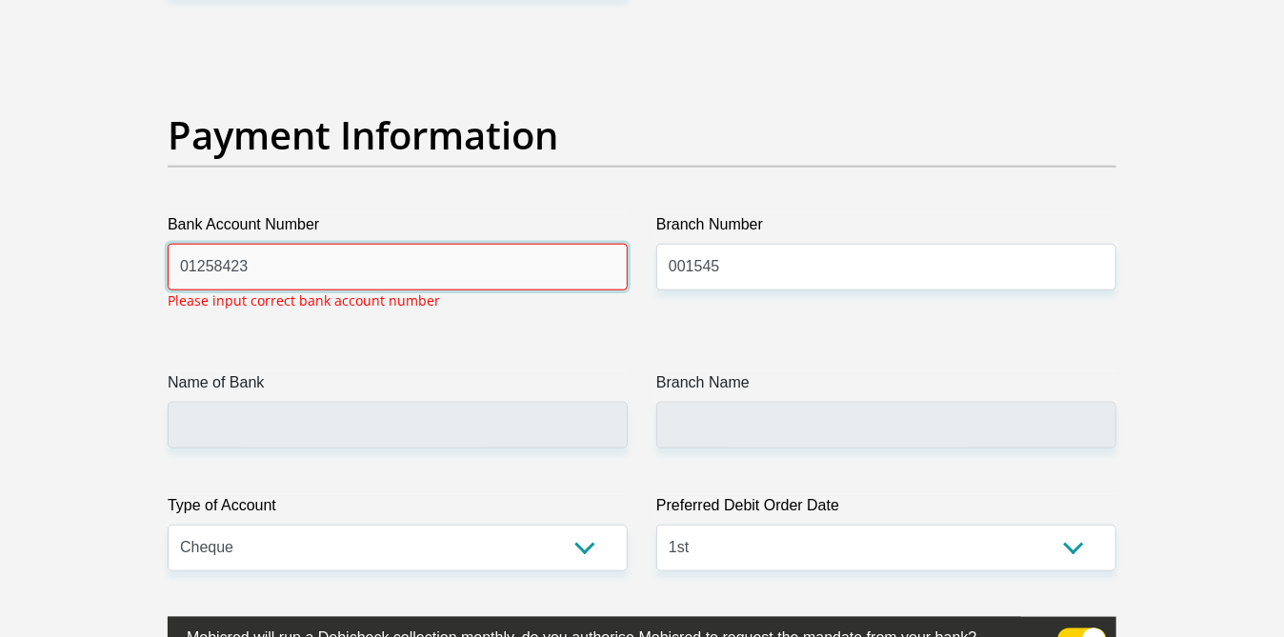
type input "012584231"
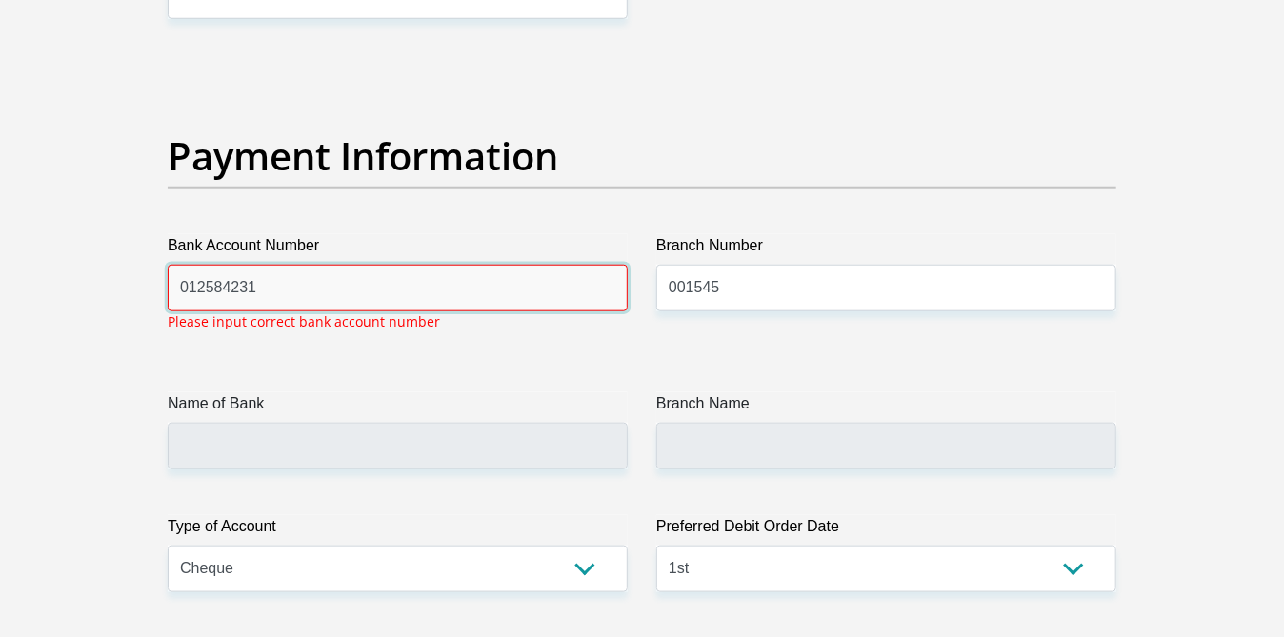
scroll to position [4290, 0]
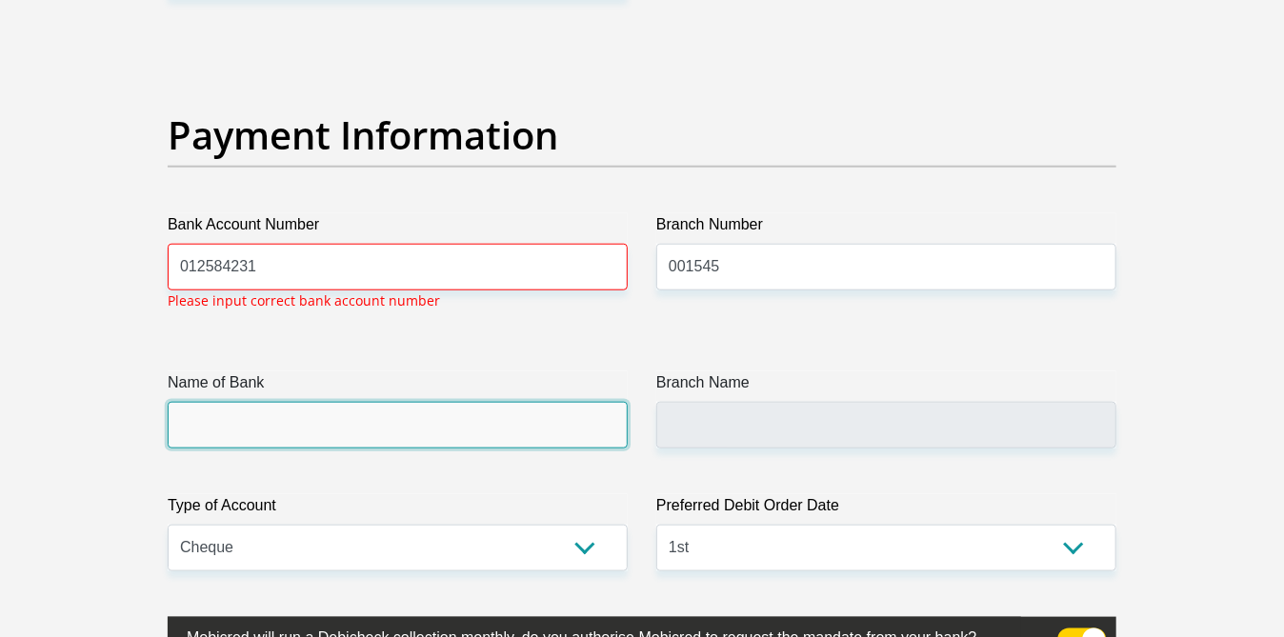
scroll to position [4318, 0]
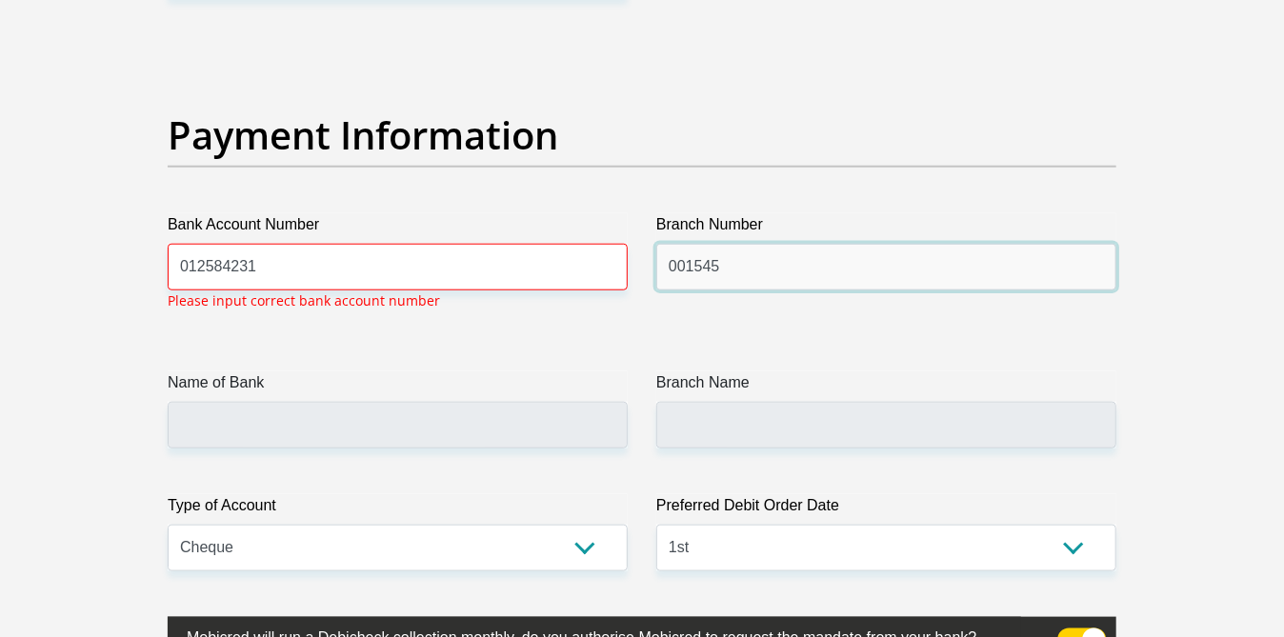
click at [740, 258] on input "001545" at bounding box center [886, 267] width 460 height 47
type input "0"
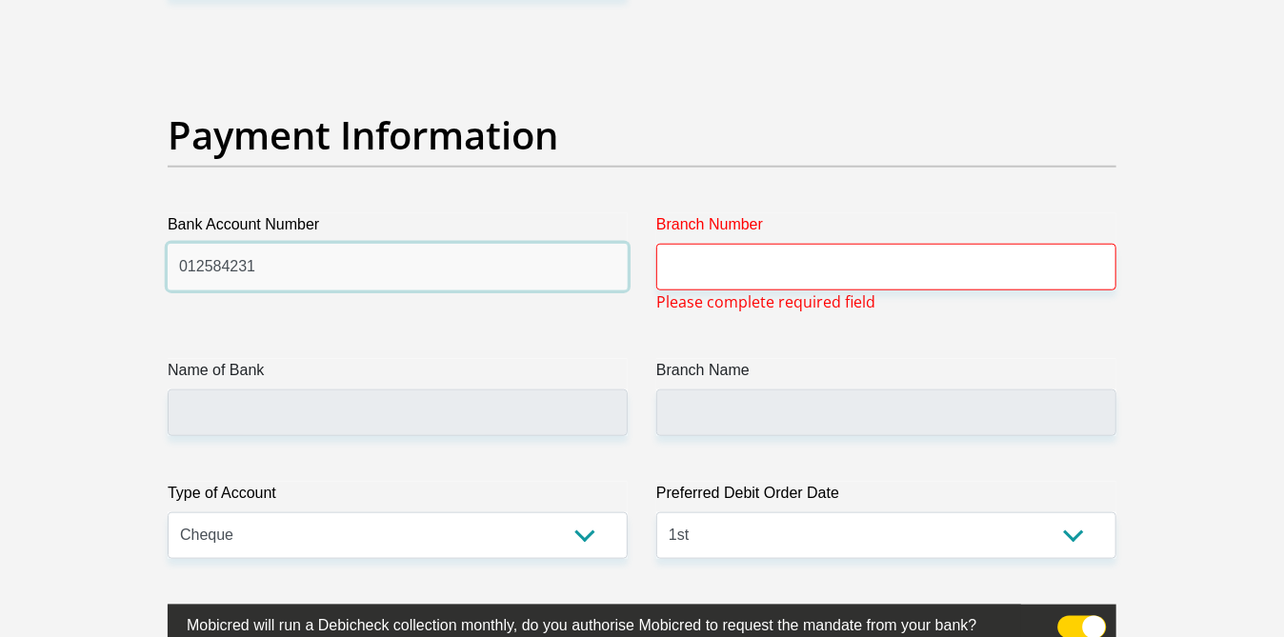
click at [293, 269] on input "012584231" at bounding box center [398, 267] width 460 height 47
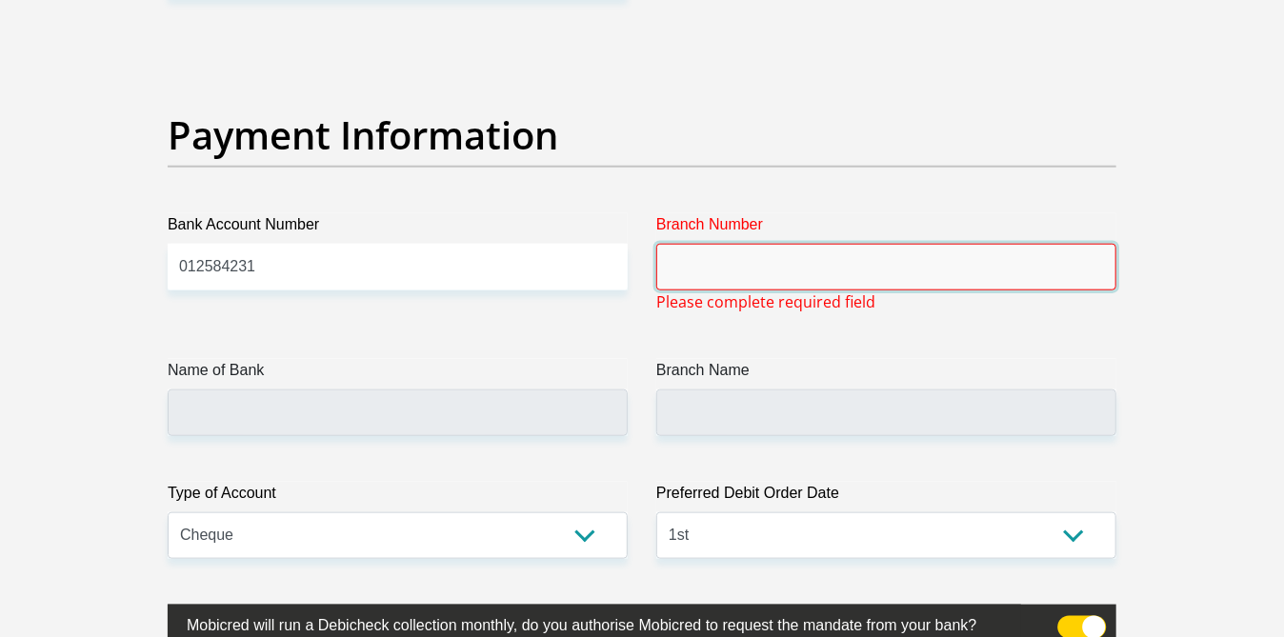
click at [731, 272] on input "Branch Number" at bounding box center [886, 267] width 460 height 47
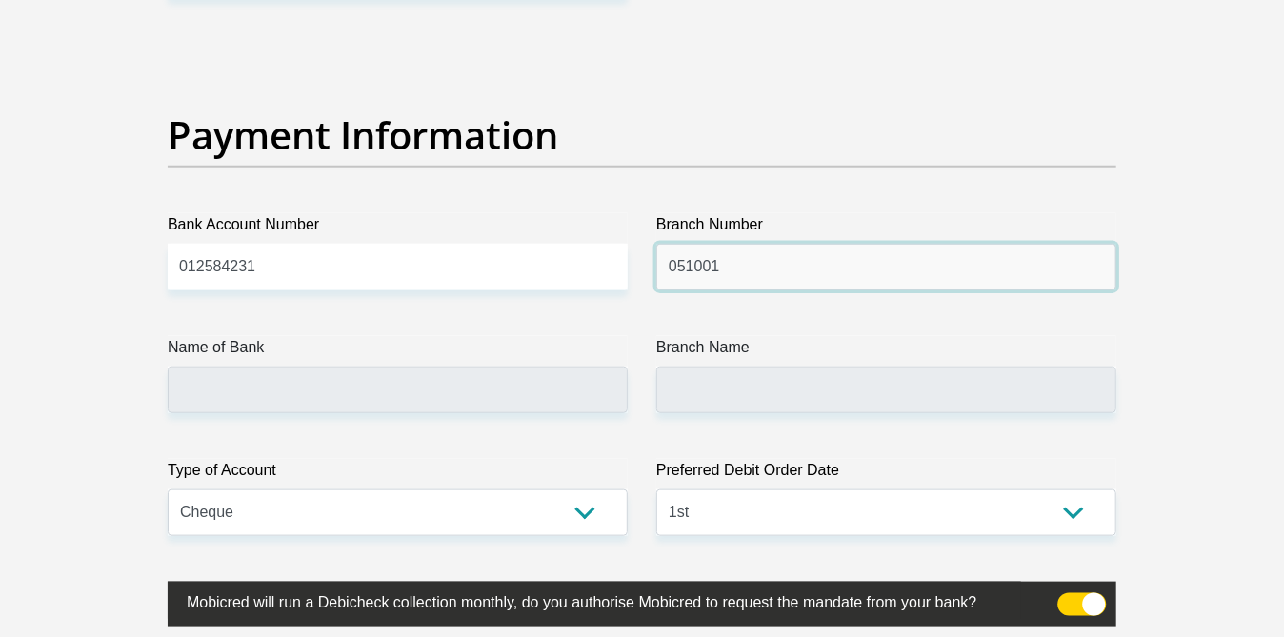
type input "051001"
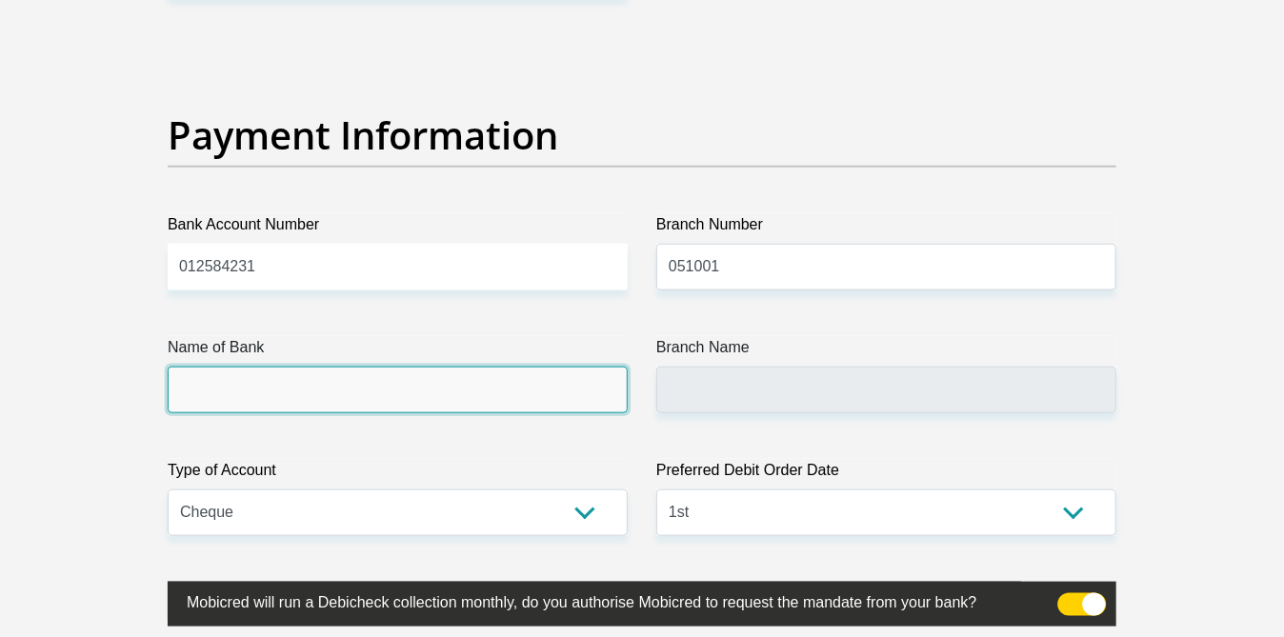
click at [226, 388] on input "Name of Bank" at bounding box center [398, 390] width 460 height 47
type input "STANDARD BANK"
type input "STANDARD BANK SOUTH AFRICA"
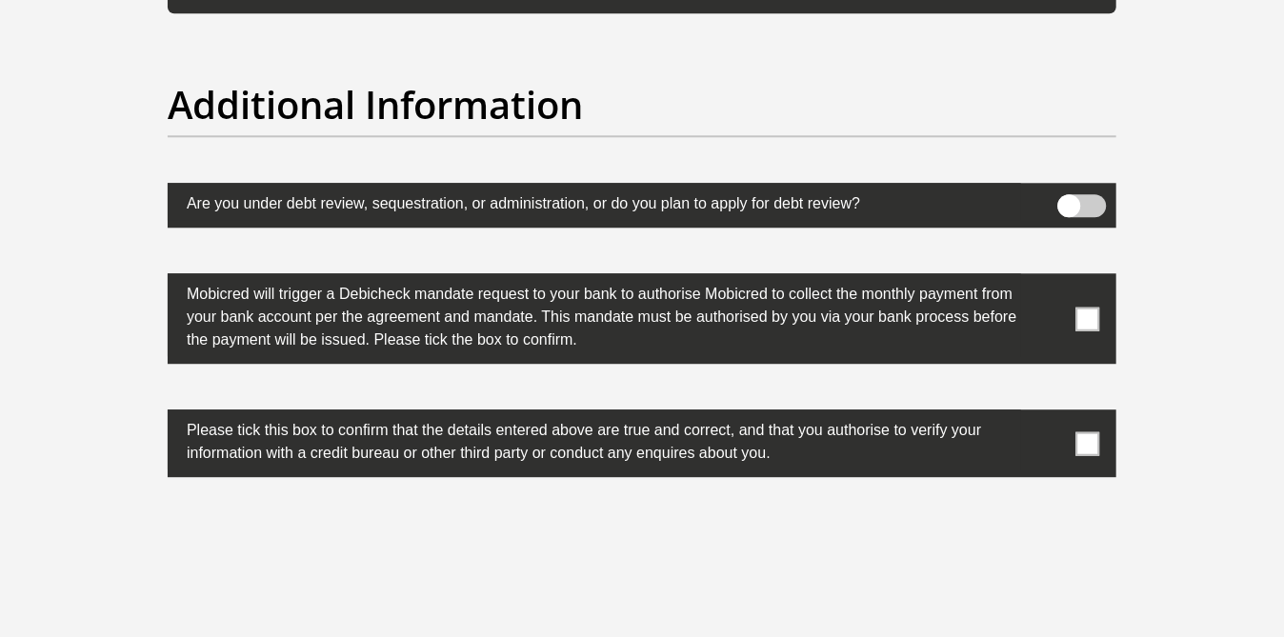
scroll to position [5906, 0]
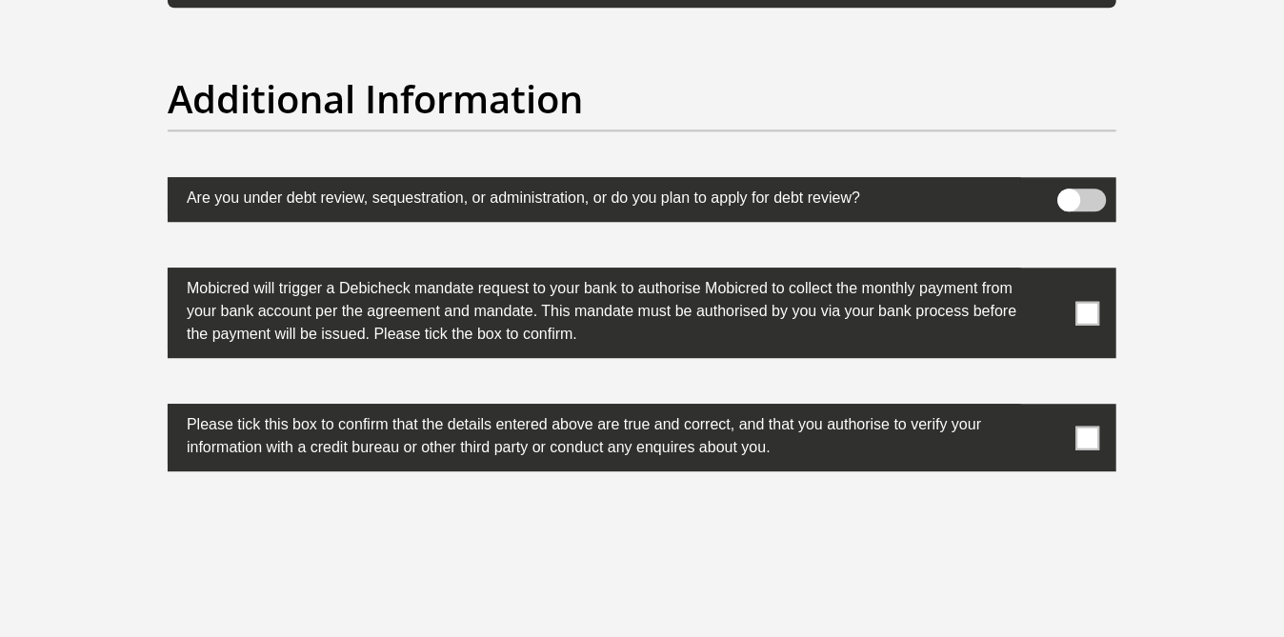
click at [1097, 301] on span at bounding box center [1088, 313] width 24 height 24
click at [1050, 272] on input "checkbox" at bounding box center [1050, 272] width 0 height 0
click at [1091, 430] on span at bounding box center [1088, 438] width 24 height 24
click at [1050, 409] on input "checkbox" at bounding box center [1050, 409] width 0 height 0
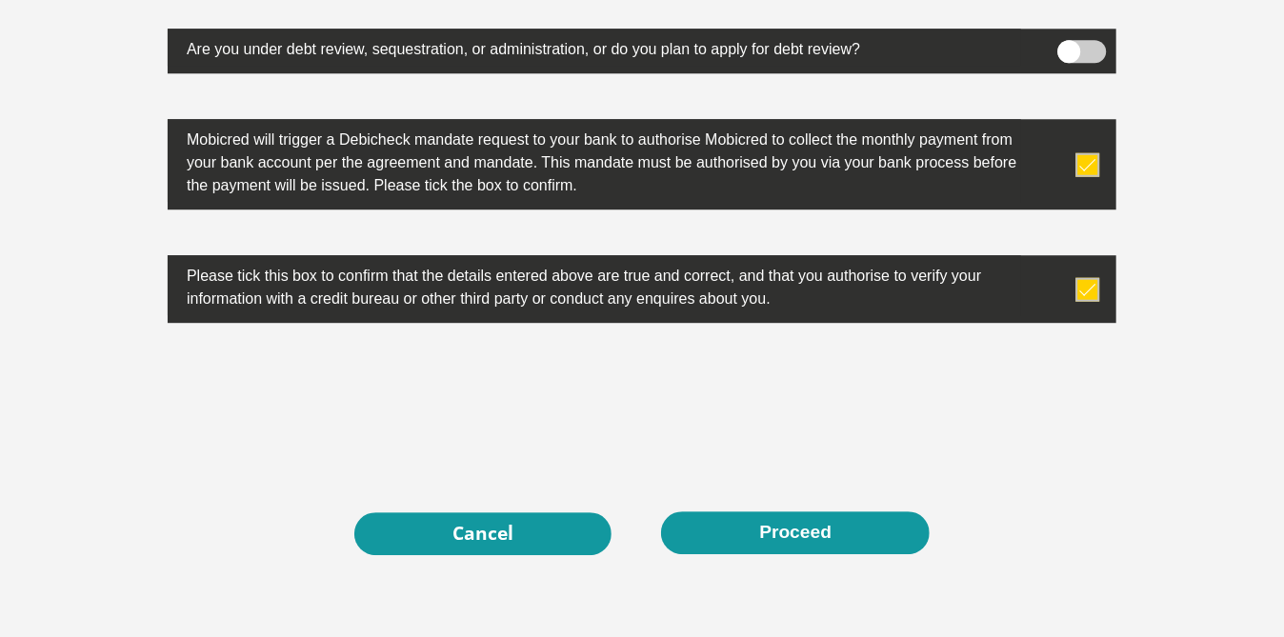
scroll to position [6080, 0]
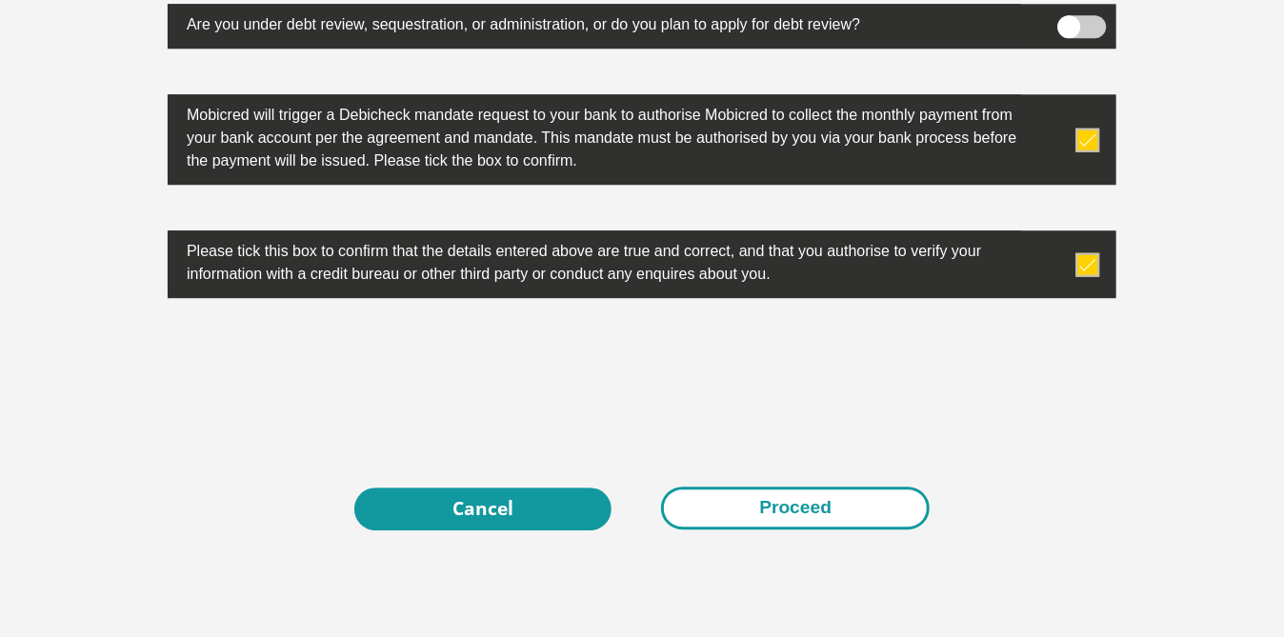
click at [814, 504] on button "Proceed" at bounding box center [795, 508] width 269 height 43
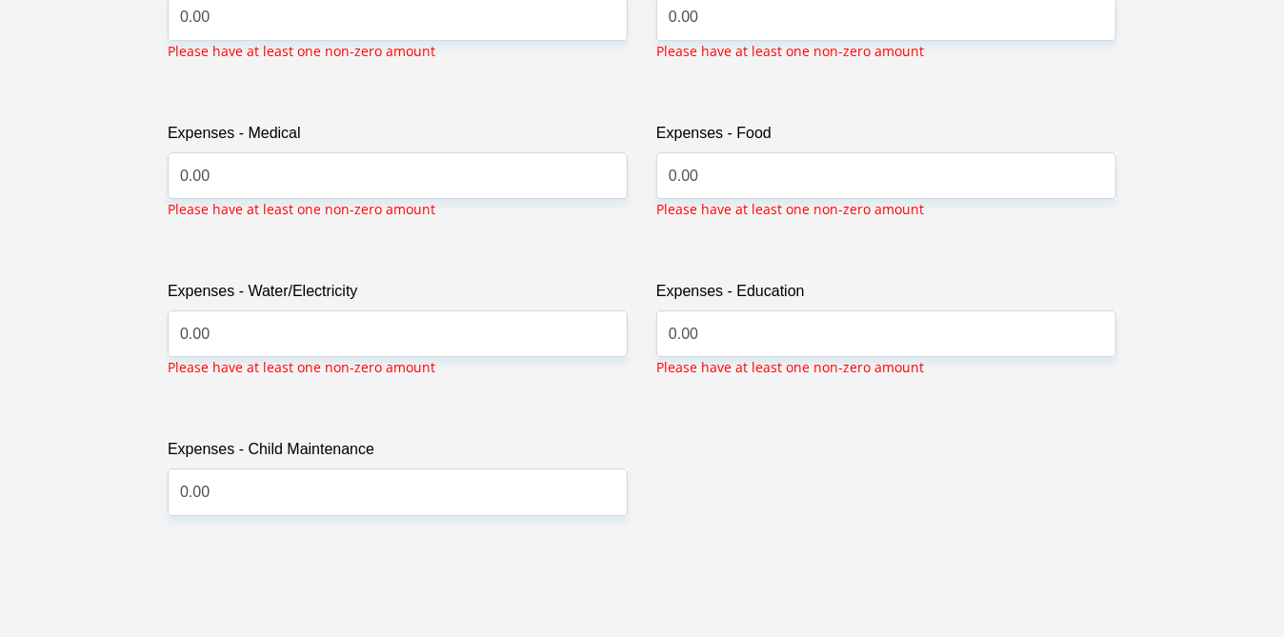
scroll to position [2946, 0]
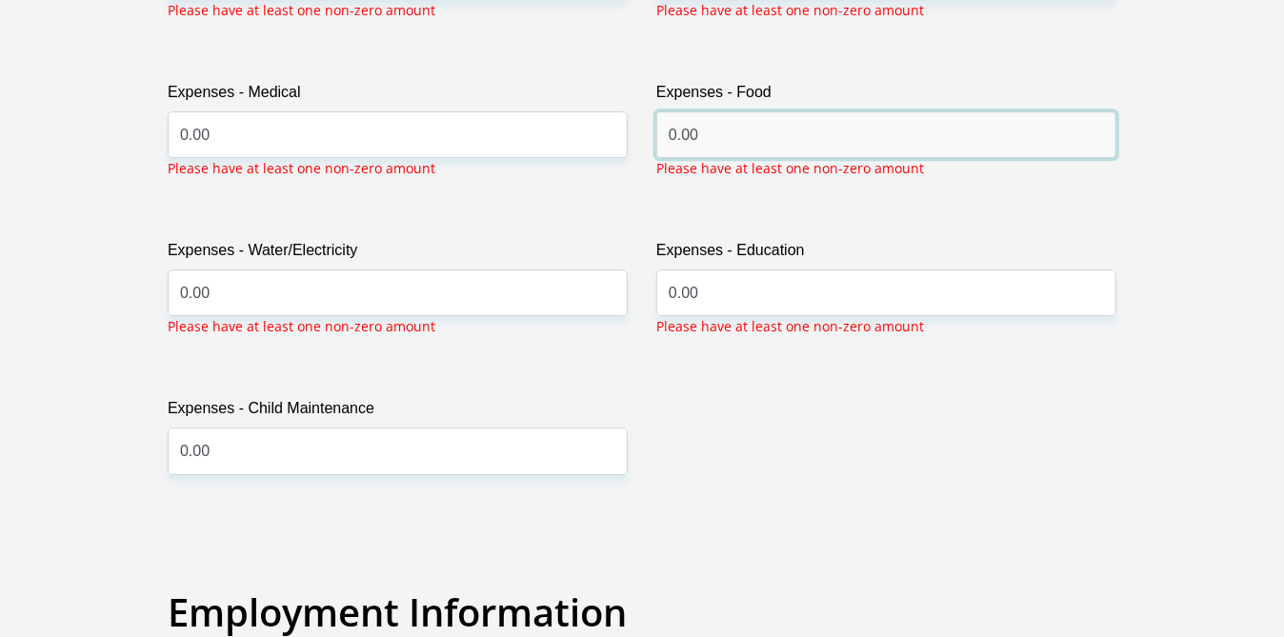
click at [708, 131] on input "0.00" at bounding box center [886, 134] width 460 height 47
type input "0"
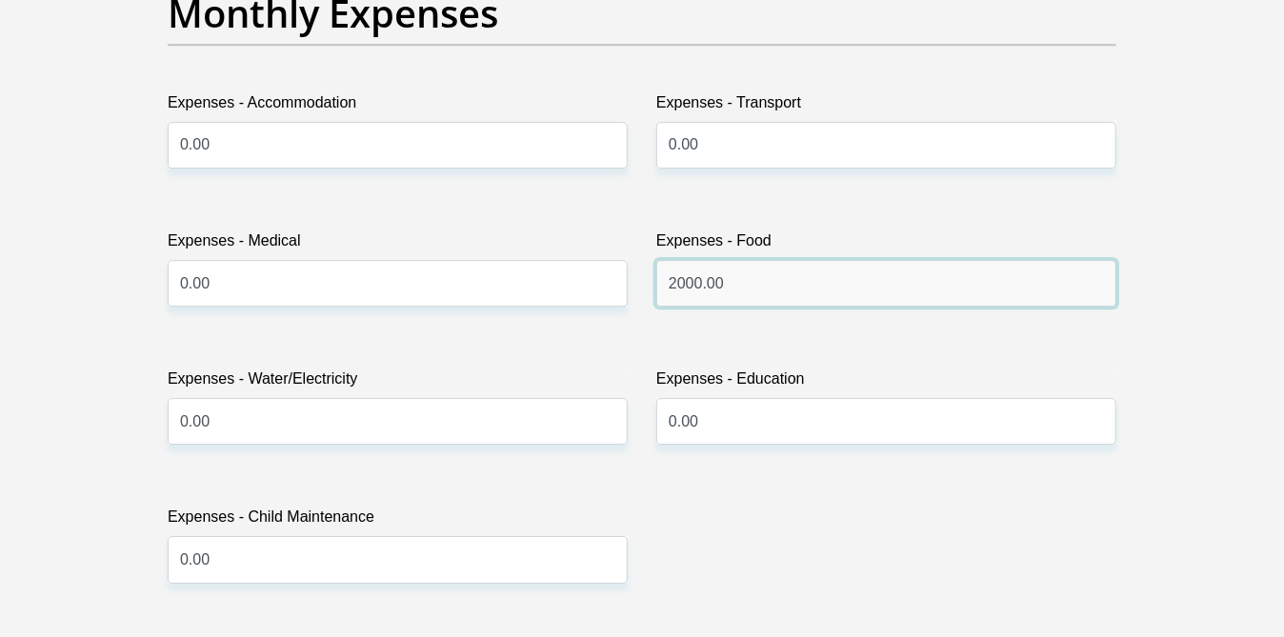
scroll to position [2773, 0]
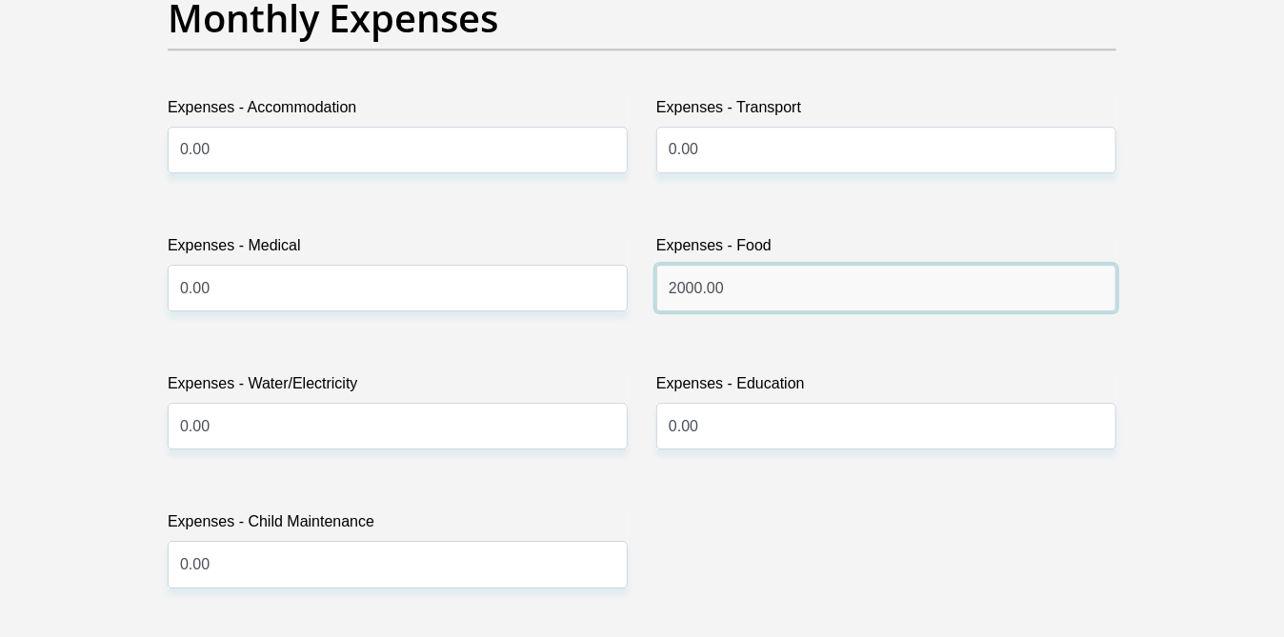
type input "2000.00"
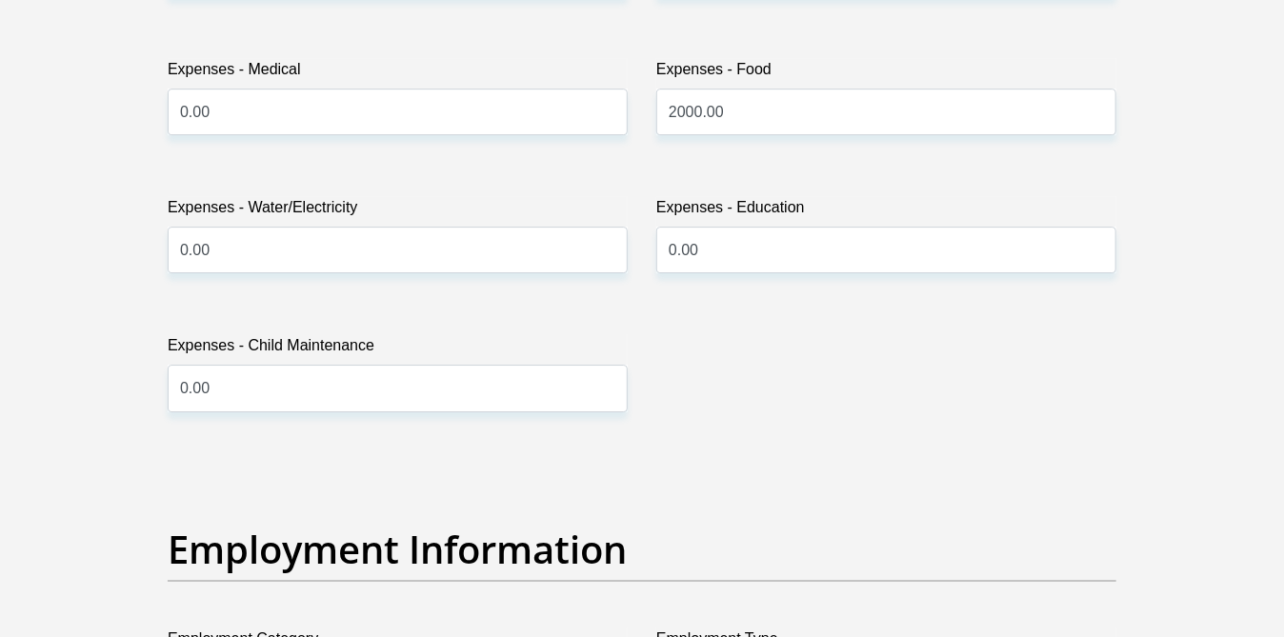
scroll to position [2939, 0]
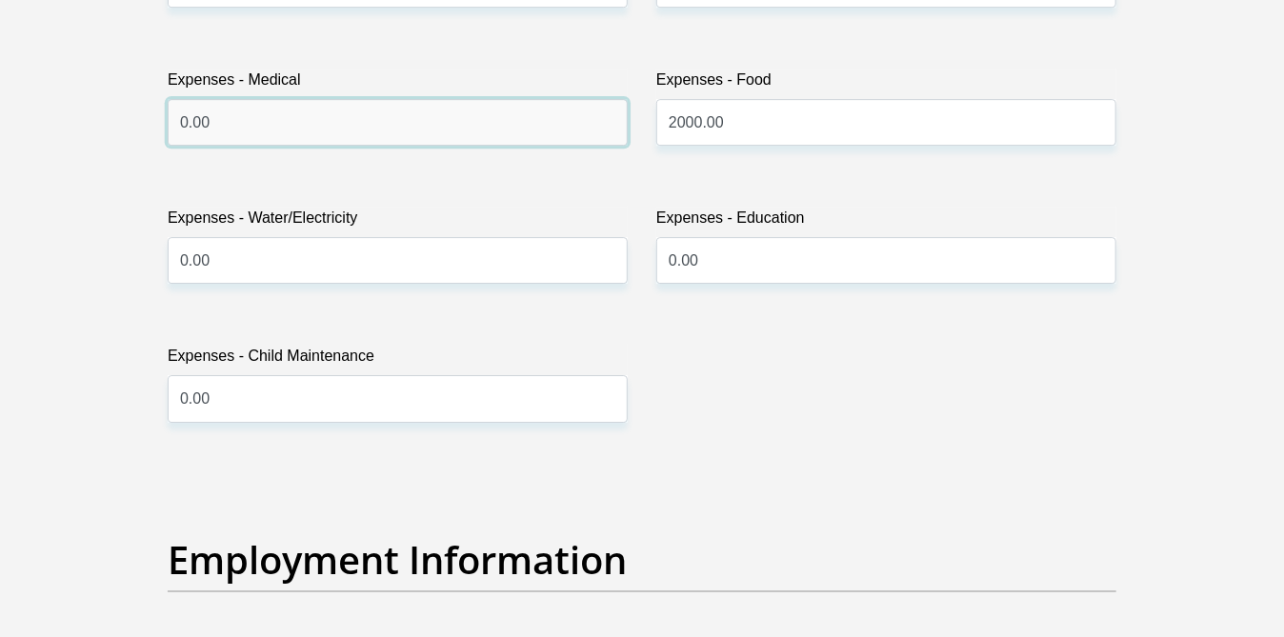
click at [210, 119] on input "0.00" at bounding box center [398, 122] width 460 height 47
type input "0"
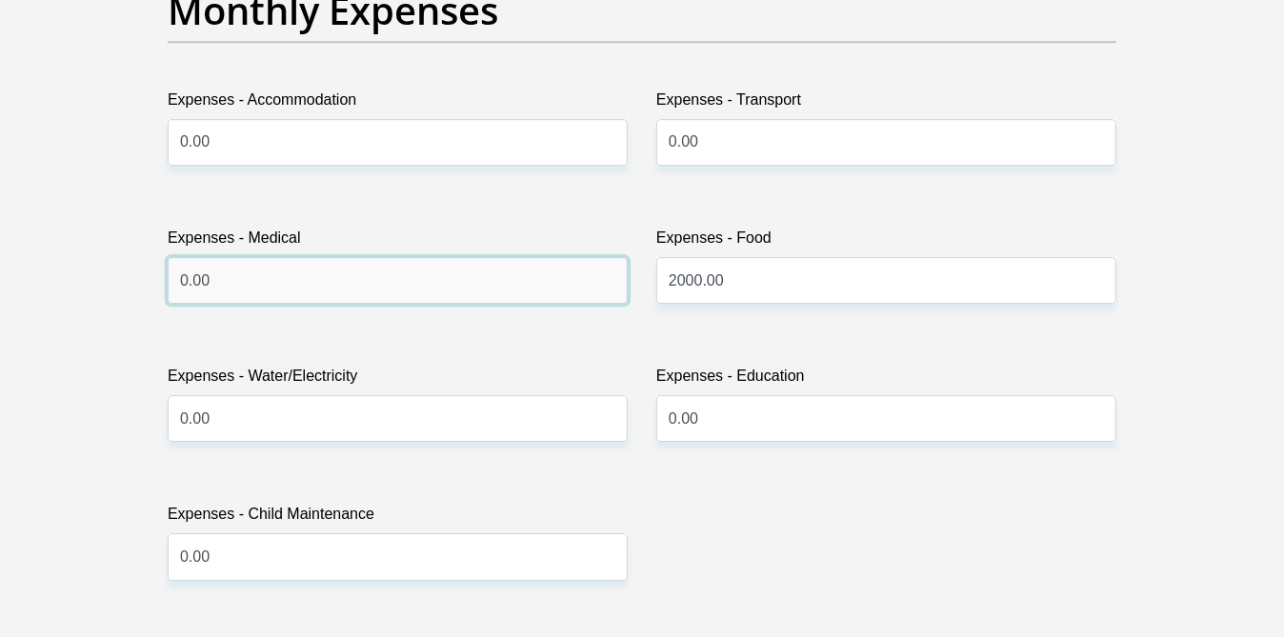
scroll to position [2766, 0]
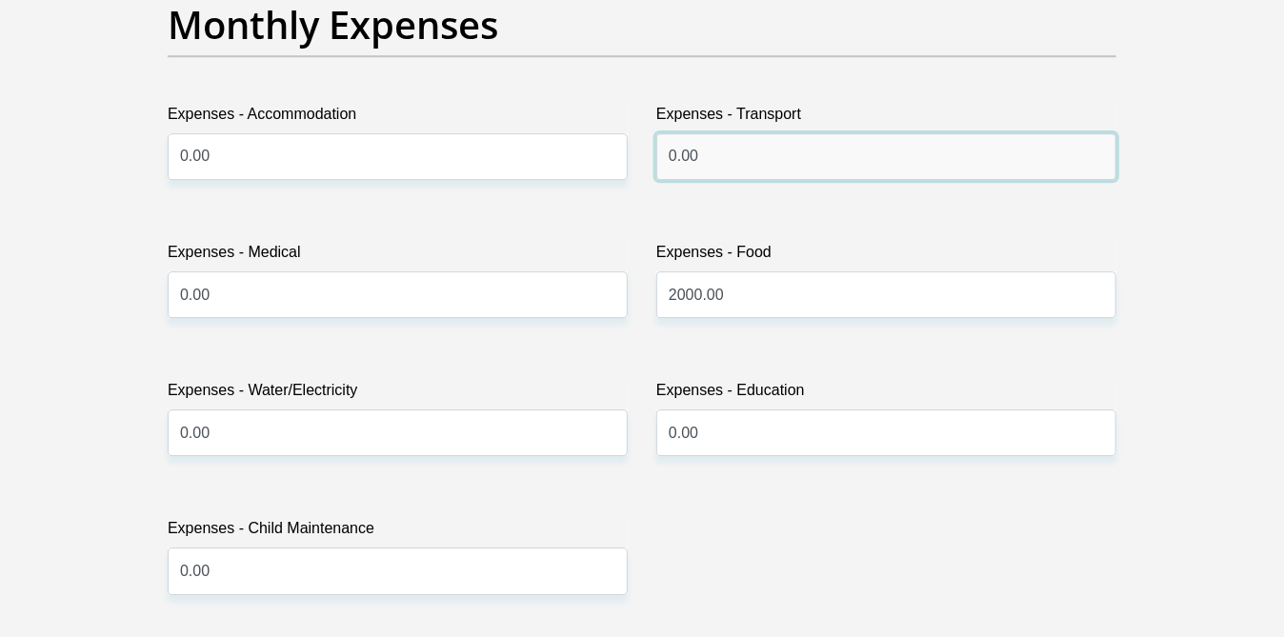
click at [698, 151] on input "0.00" at bounding box center [886, 156] width 460 height 47
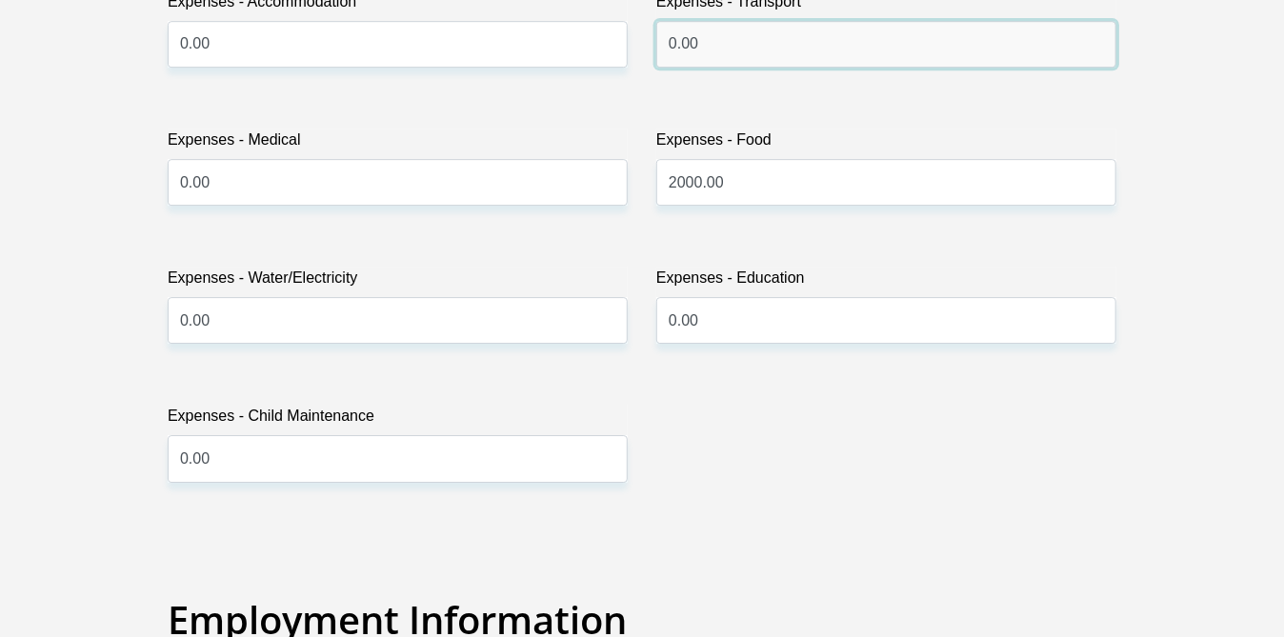
scroll to position [2882, 0]
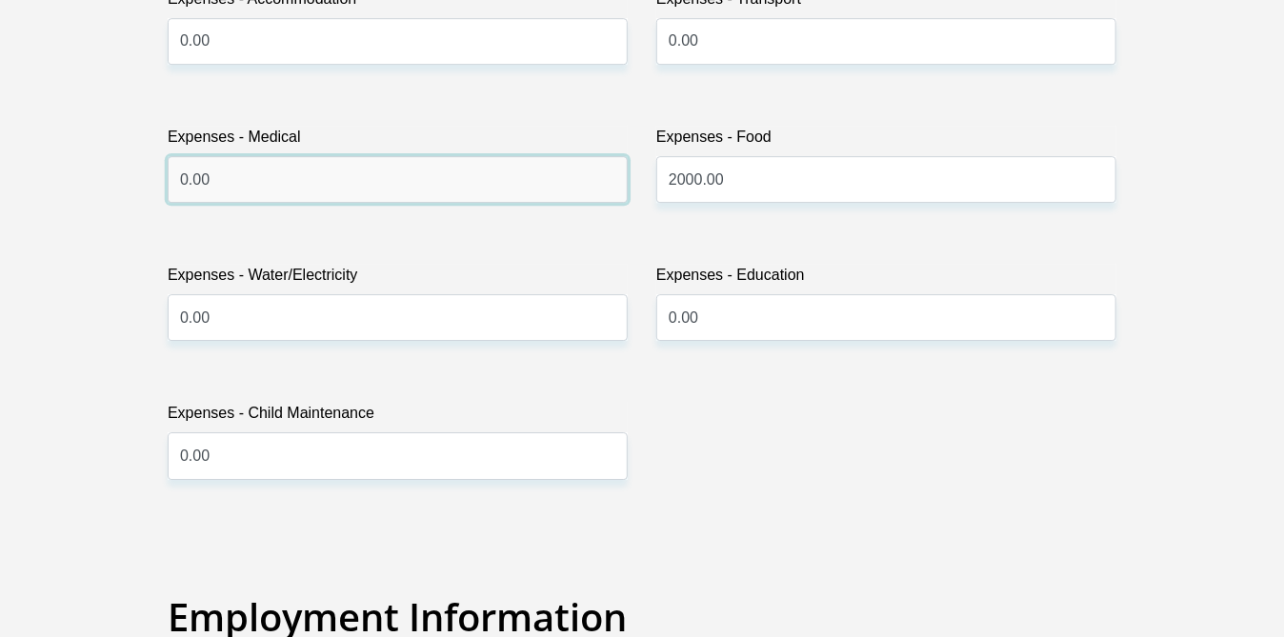
click at [231, 176] on input "0.00" at bounding box center [398, 179] width 460 height 47
type input "0"
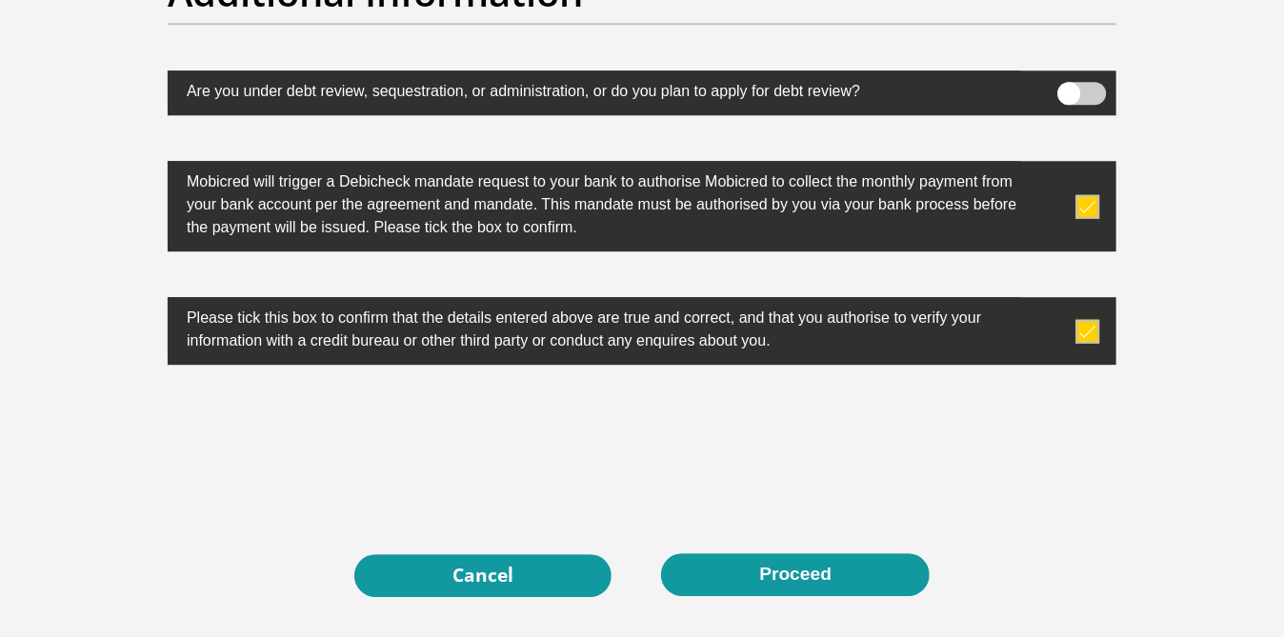
scroll to position [6057, 0]
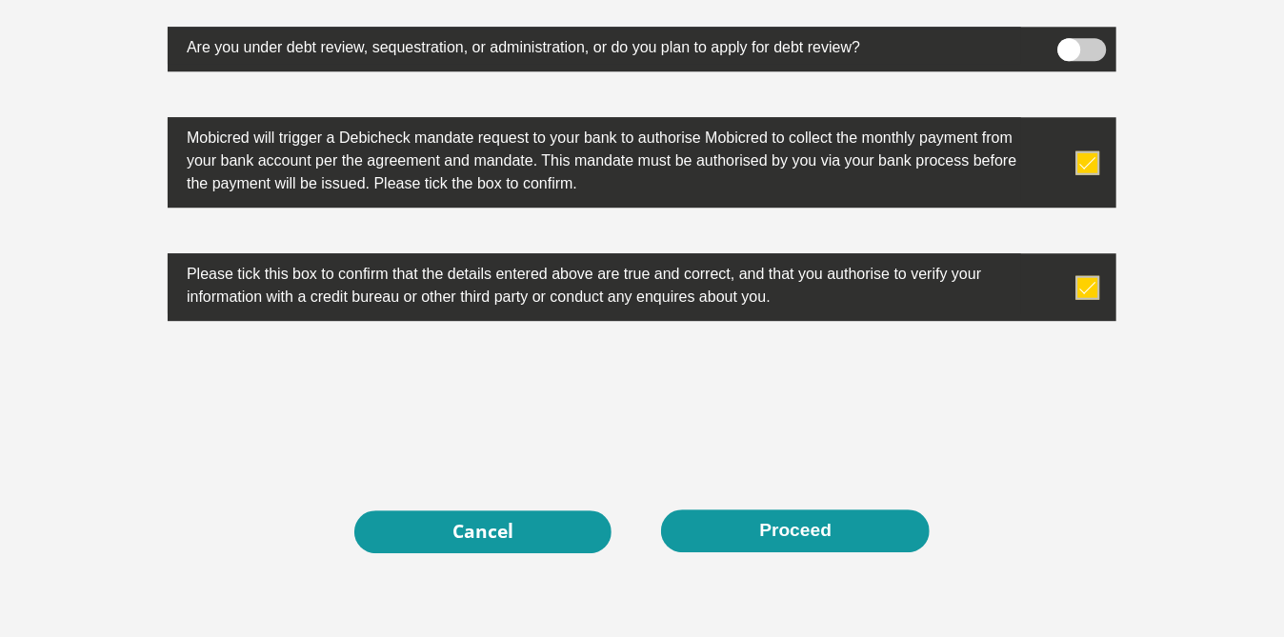
type input "1500.00"
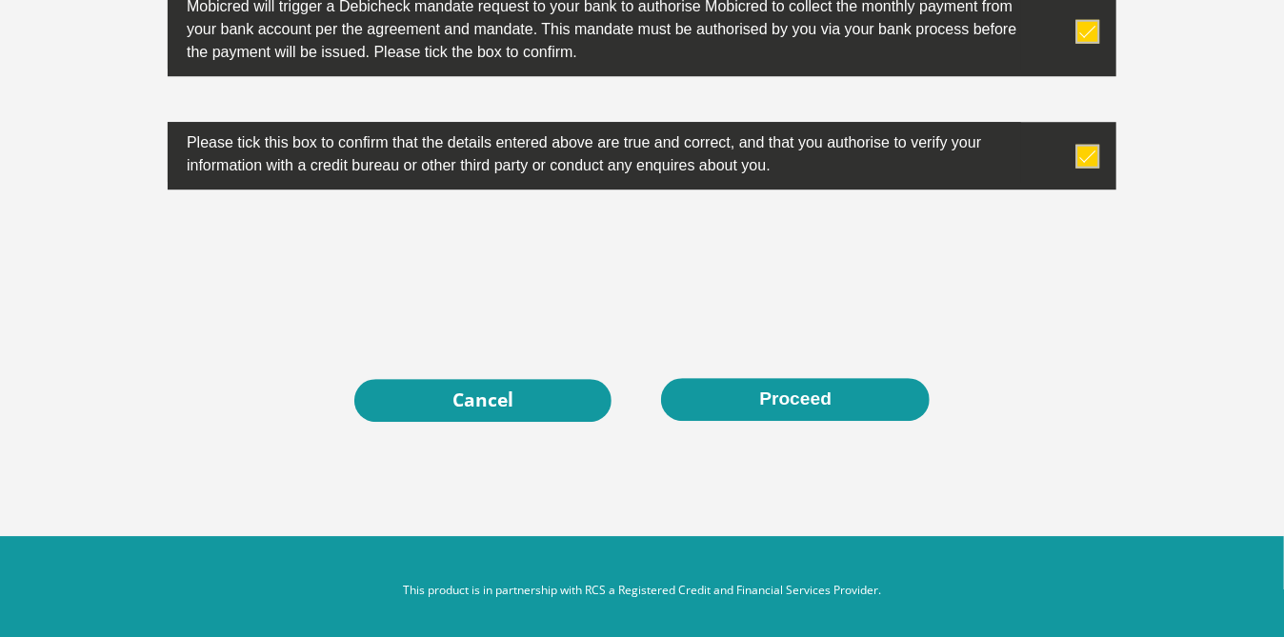
scroll to position [6192, 0]
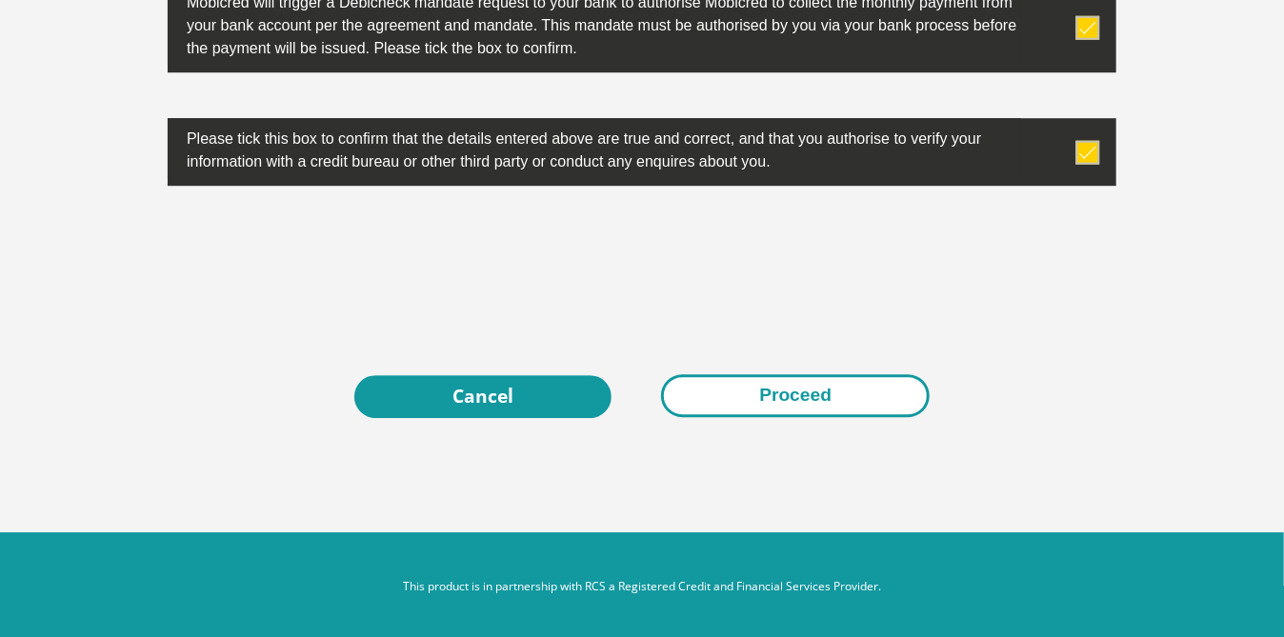
click at [782, 392] on button "Proceed" at bounding box center [795, 395] width 269 height 43
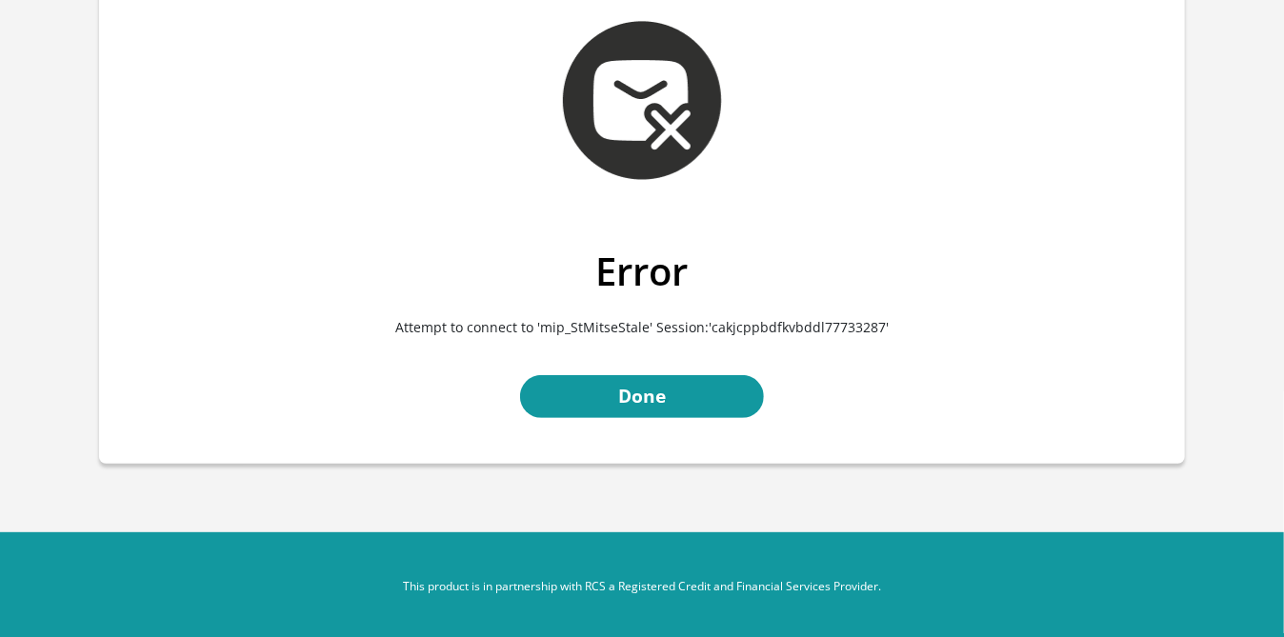
scroll to position [96, 0]
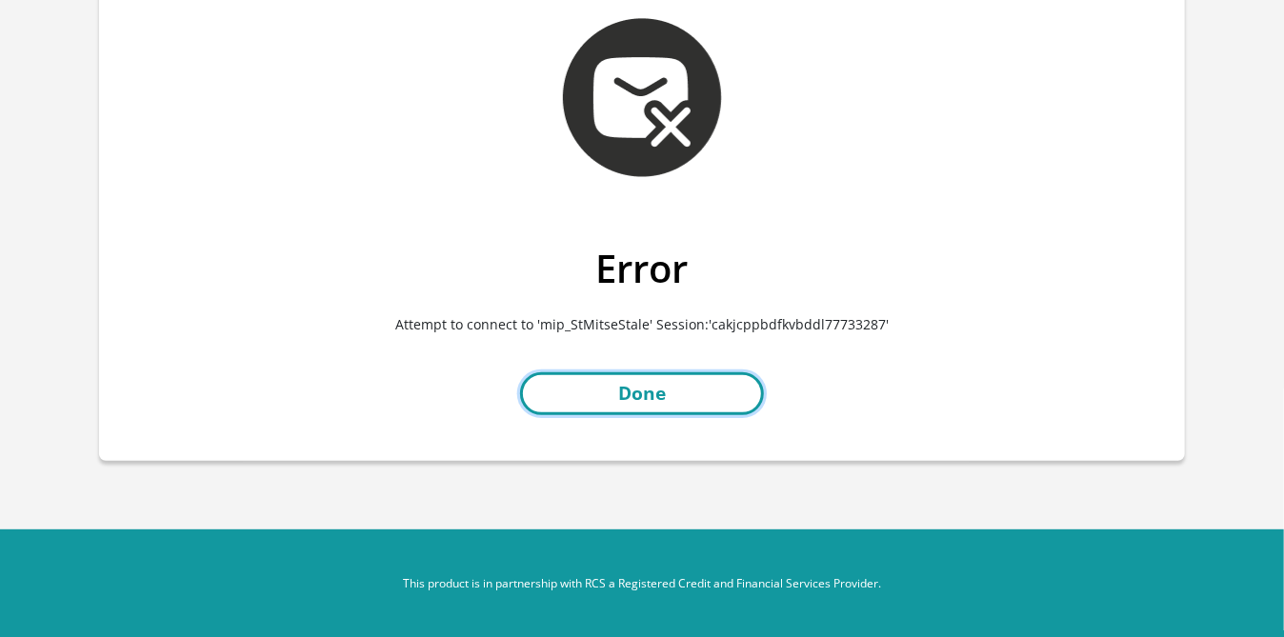
click at [645, 388] on link "Done" at bounding box center [642, 393] width 244 height 43
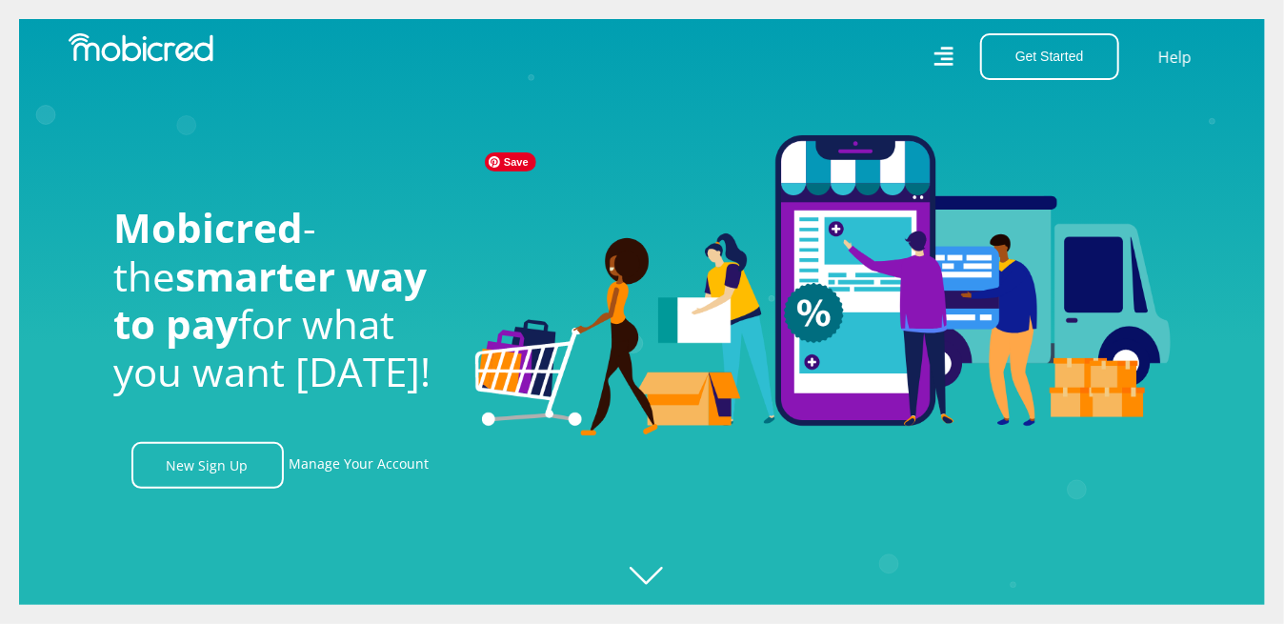
scroll to position [0, 2172]
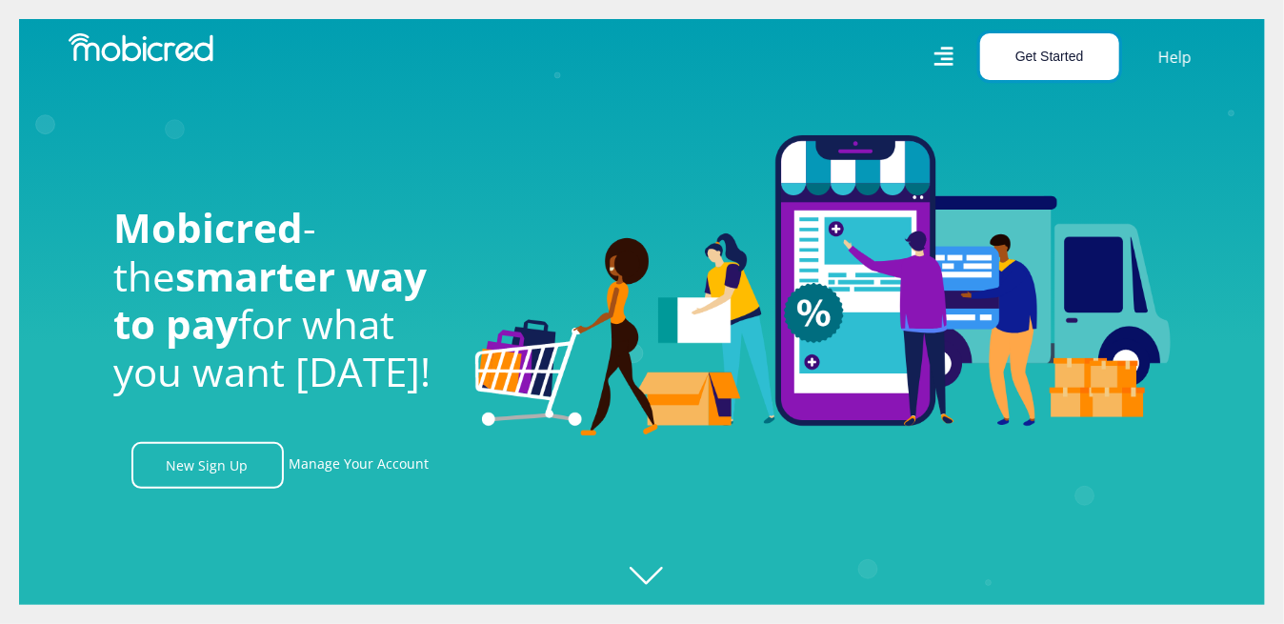
click at [1054, 64] on button "Get Started" at bounding box center [1049, 56] width 139 height 47
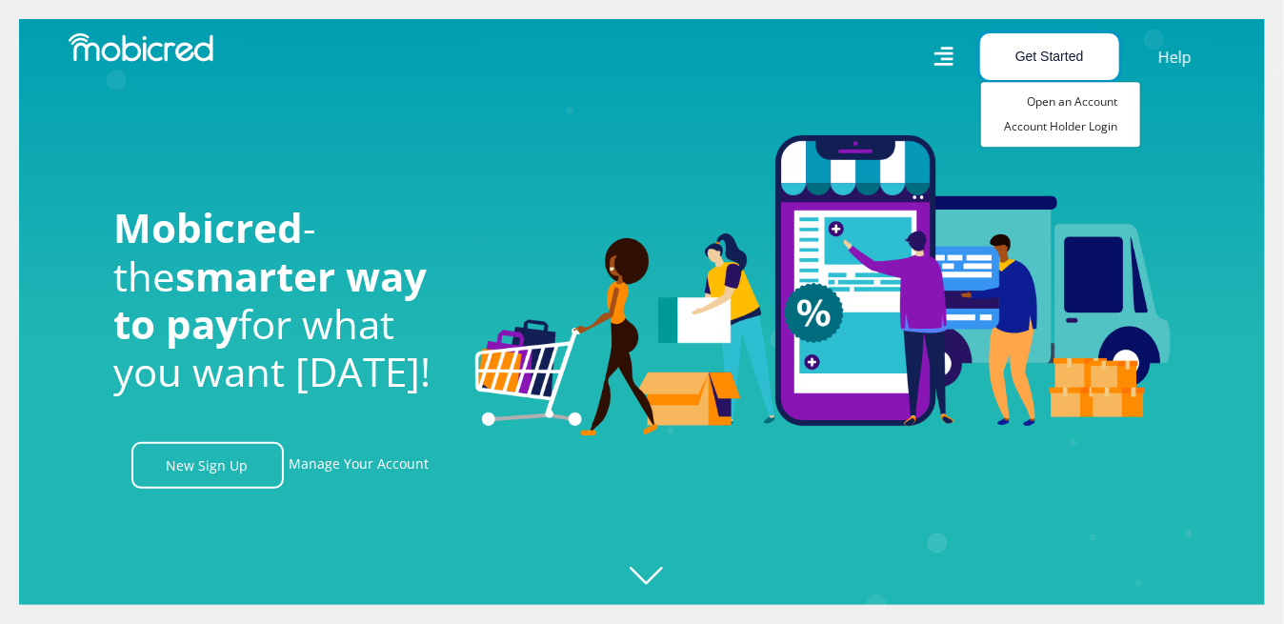
scroll to position [0, 3258]
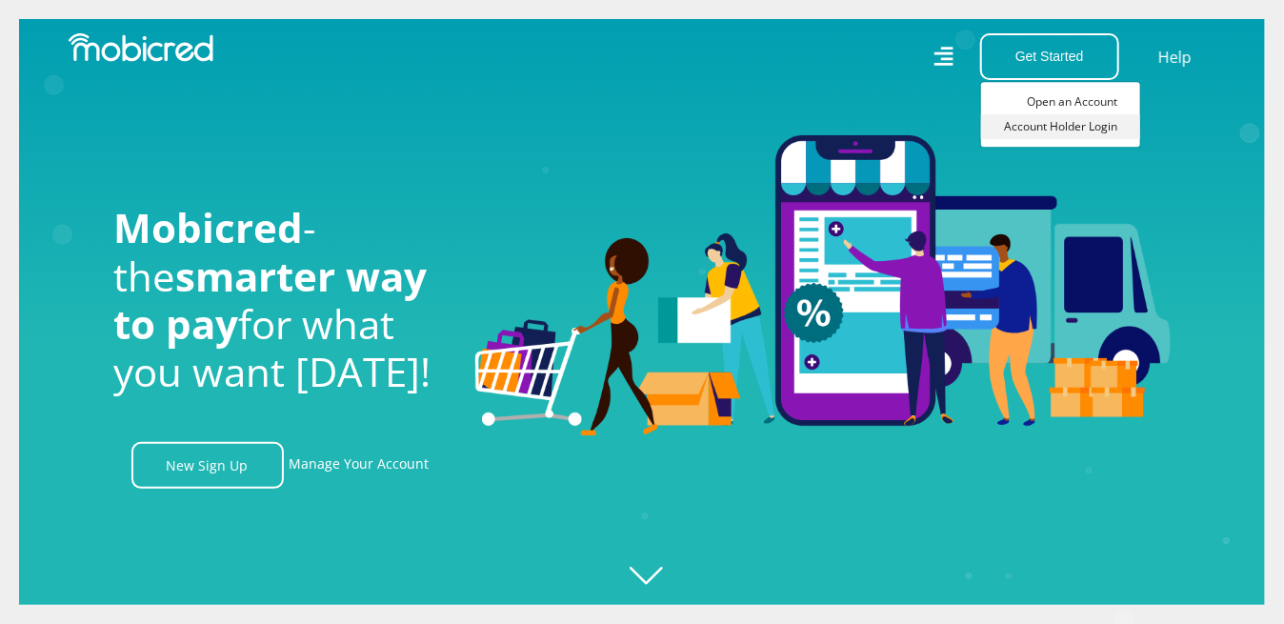
click at [1061, 124] on link "Account Holder Login" at bounding box center [1060, 126] width 159 height 25
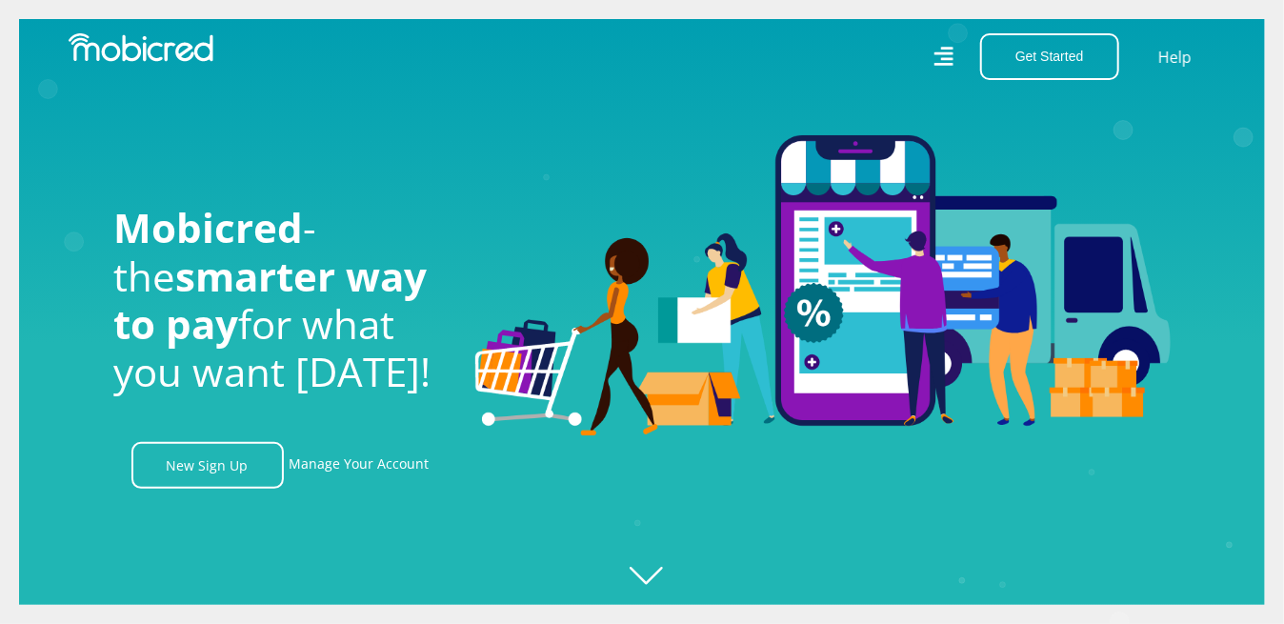
scroll to position [0, 4106]
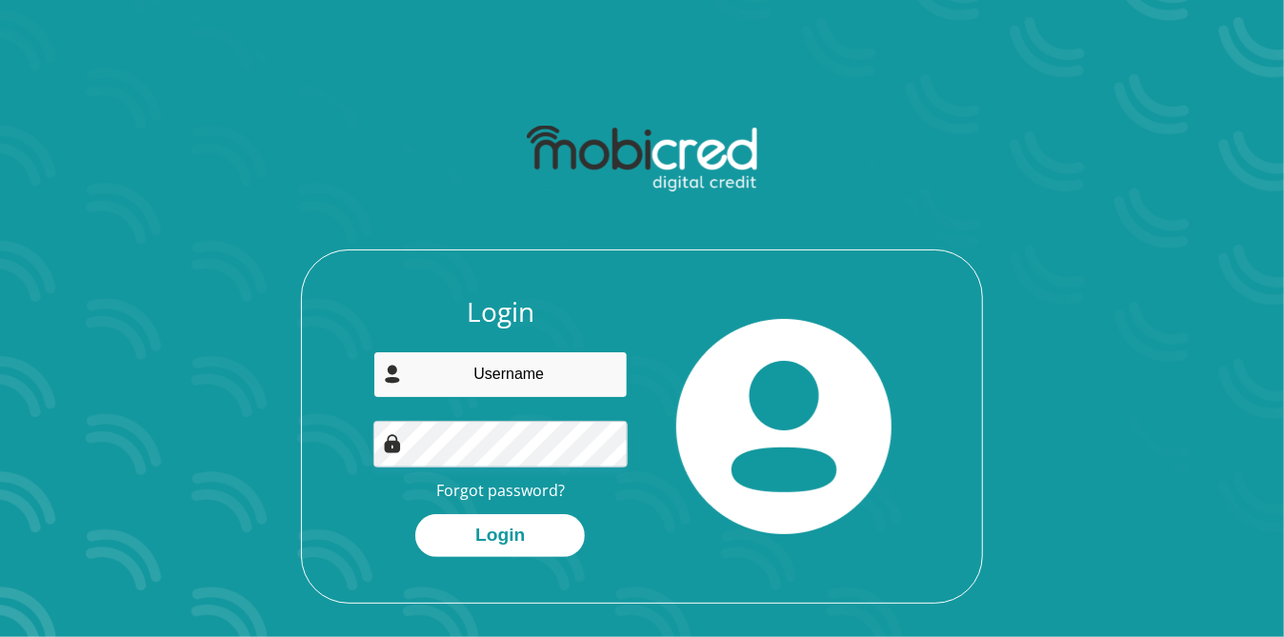
type input "sonette.malan1@gmail.com"
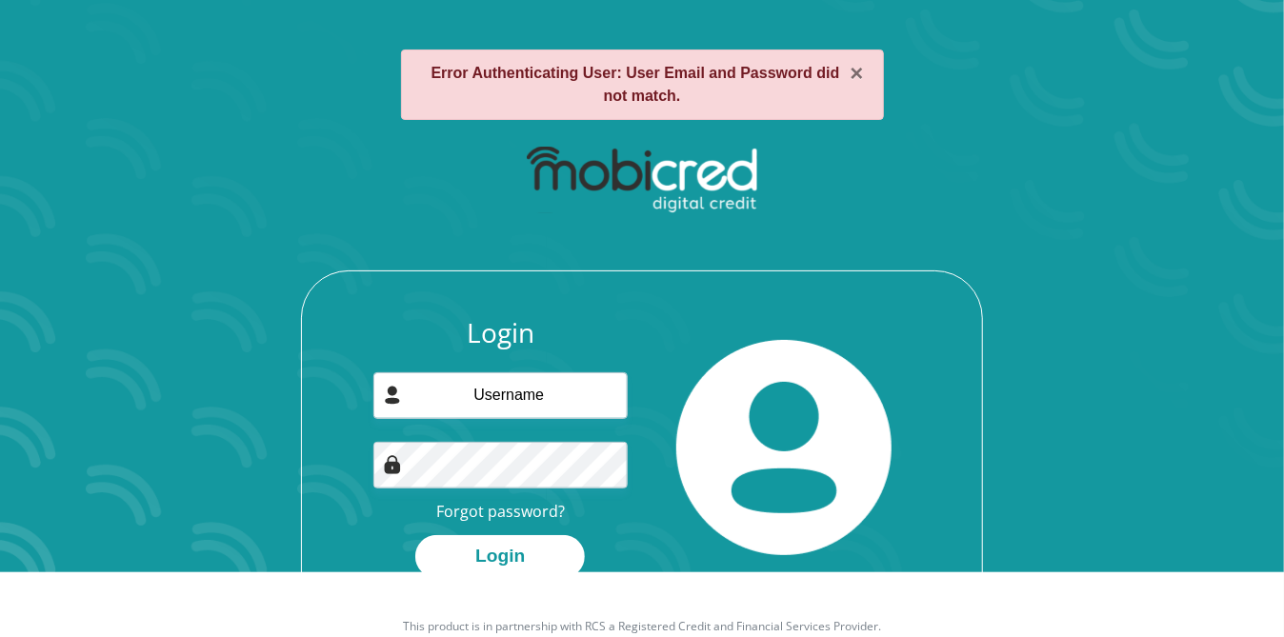
scroll to position [109, 0]
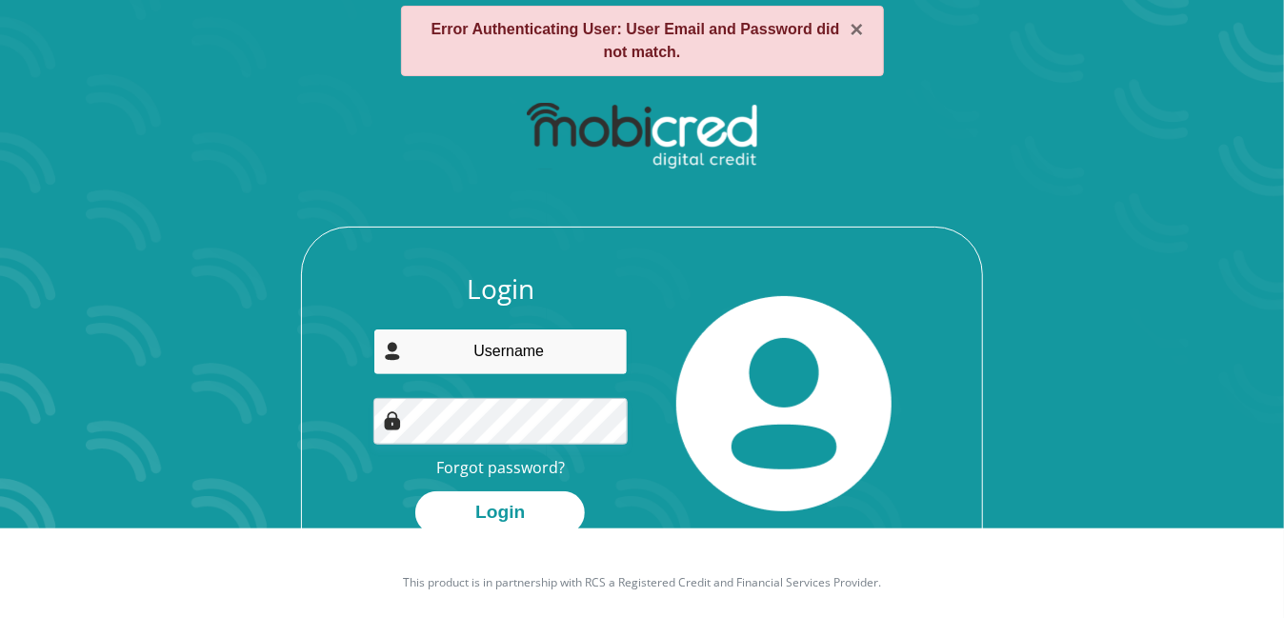
click at [450, 343] on div "Login Forgot password? Login" at bounding box center [642, 404] width 682 height 354
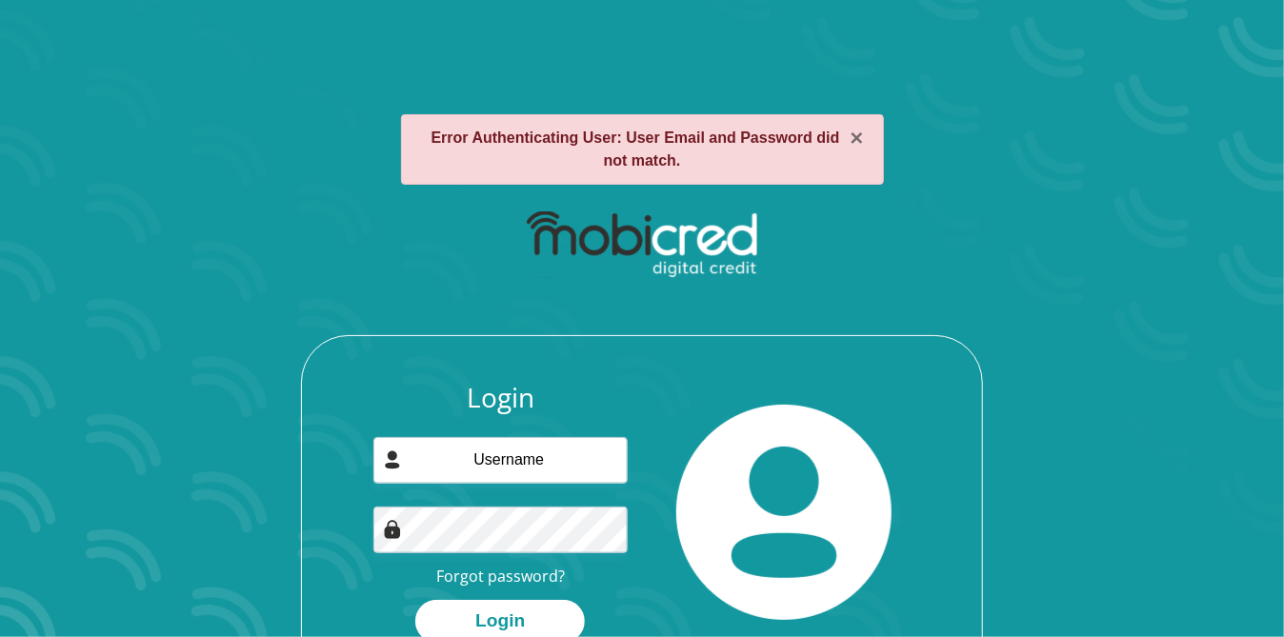
click at [1006, 268] on div "Login Forgot password? Login" at bounding box center [642, 445] width 1023 height 490
click at [618, 453] on span at bounding box center [618, 459] width 15 height 15
type input "sonette.malan1@gmail.com"
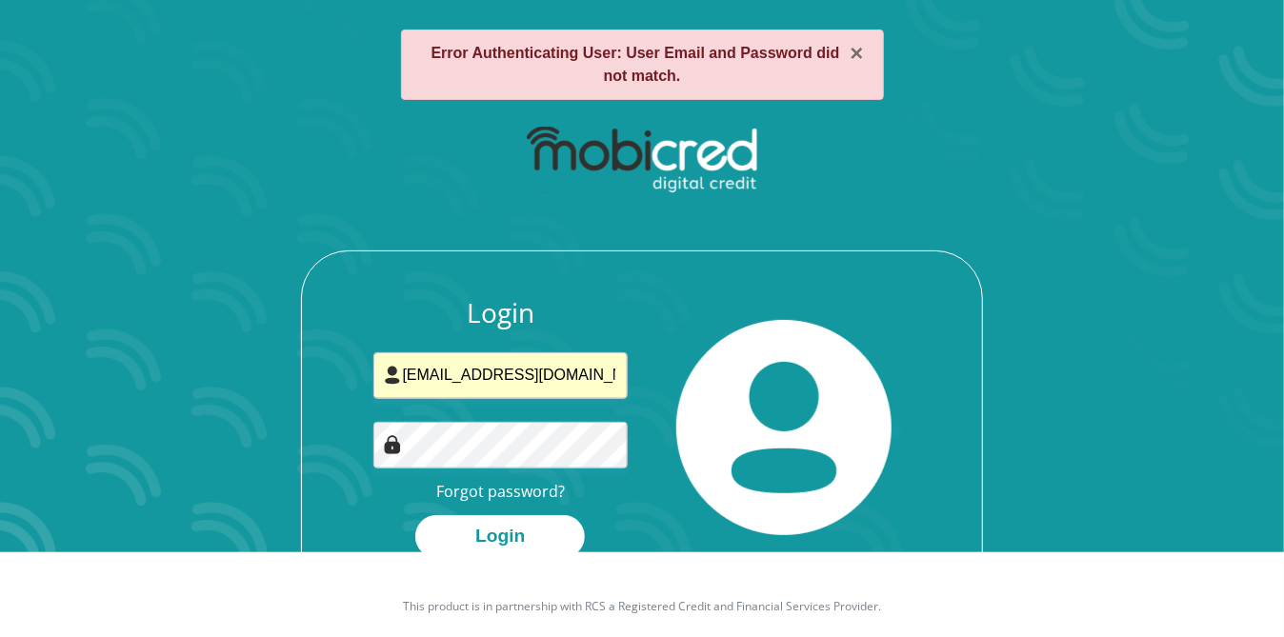
scroll to position [109, 0]
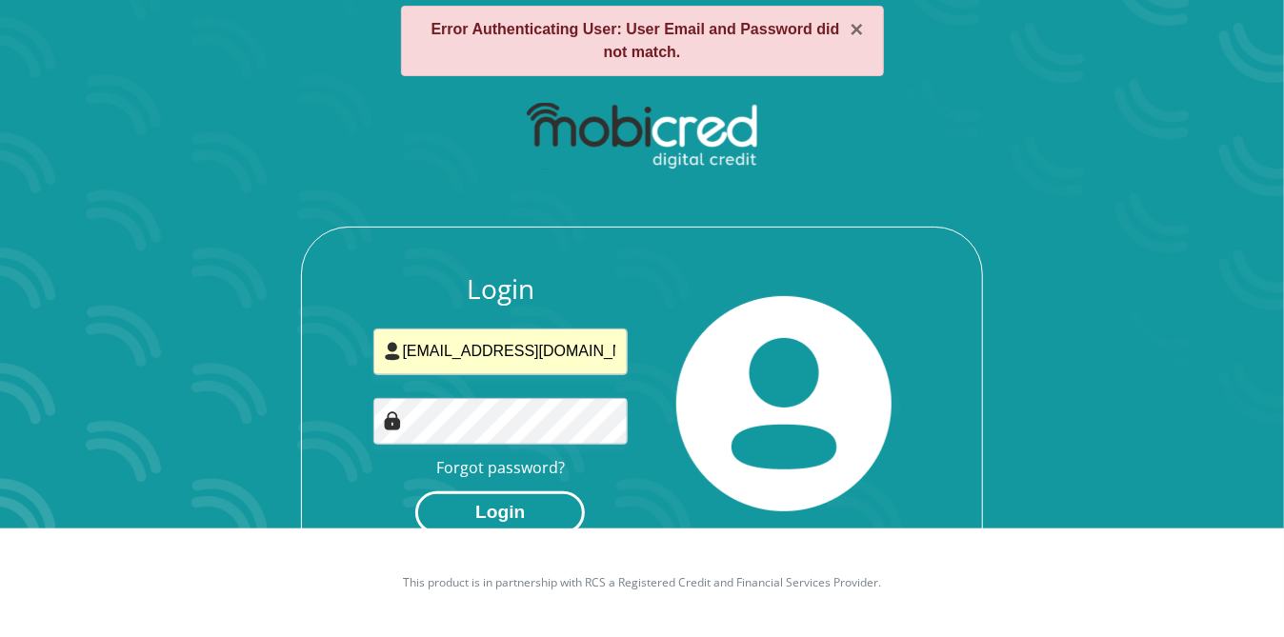
click at [503, 513] on button "Login" at bounding box center [500, 513] width 170 height 43
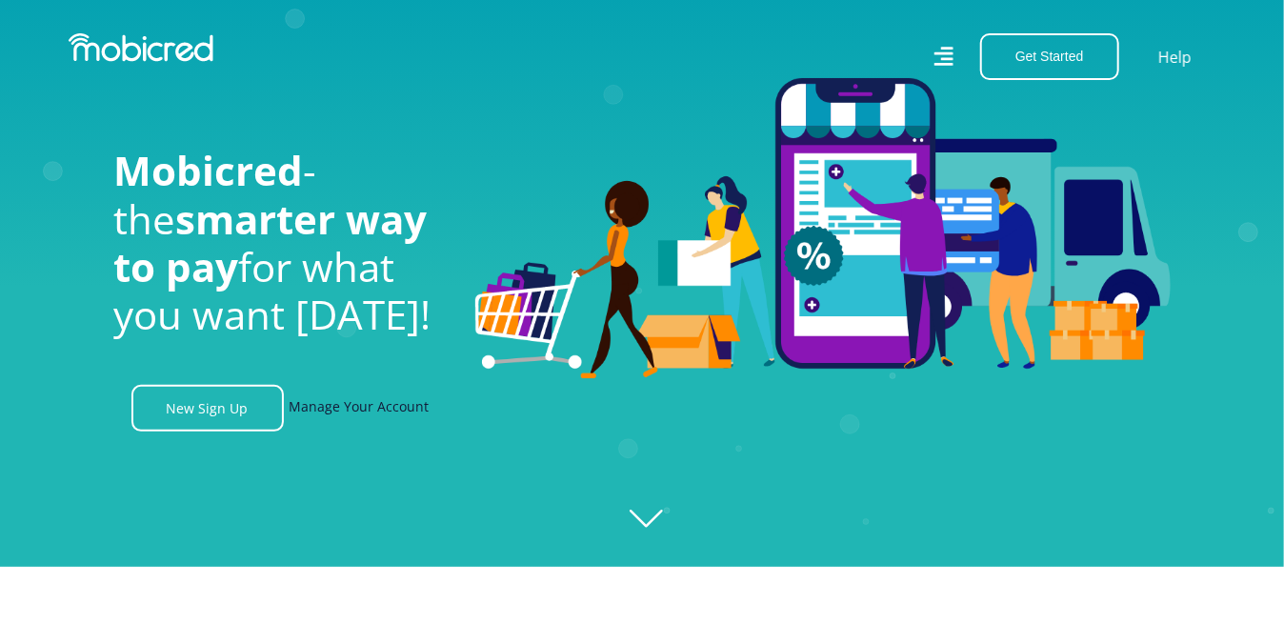
scroll to position [0, 3528]
click at [371, 413] on link "Manage Your Account" at bounding box center [360, 408] width 140 height 47
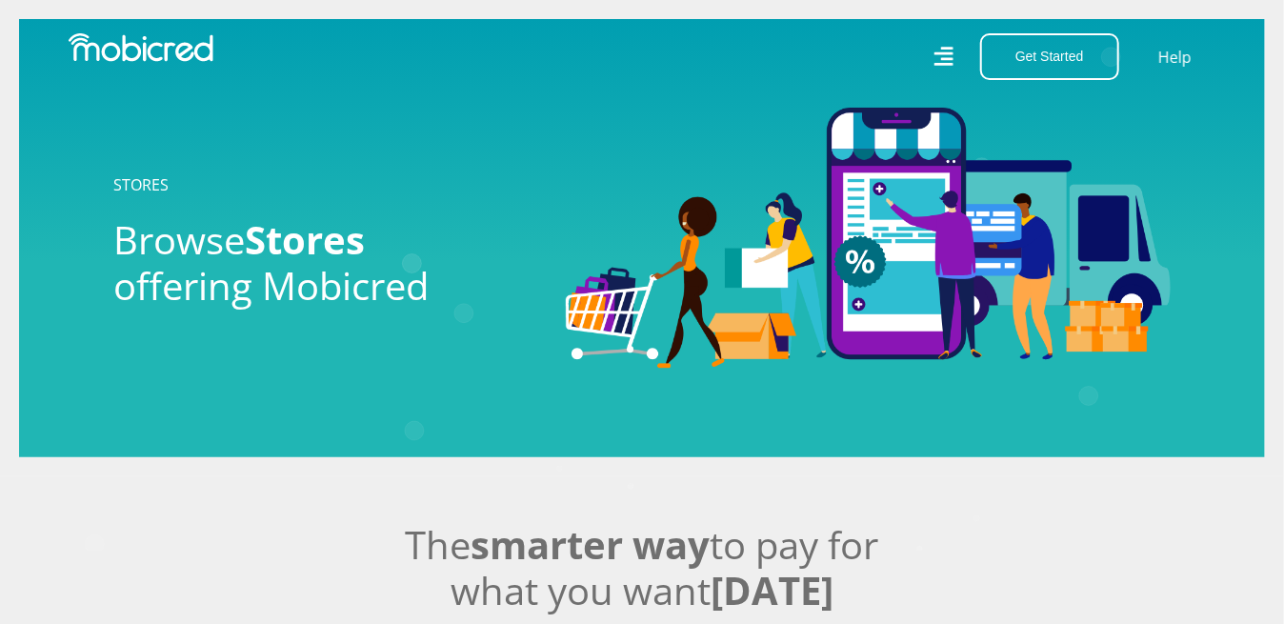
click at [945, 52] on icon at bounding box center [944, 57] width 21 height 21
